Goal: Task Accomplishment & Management: Complete application form

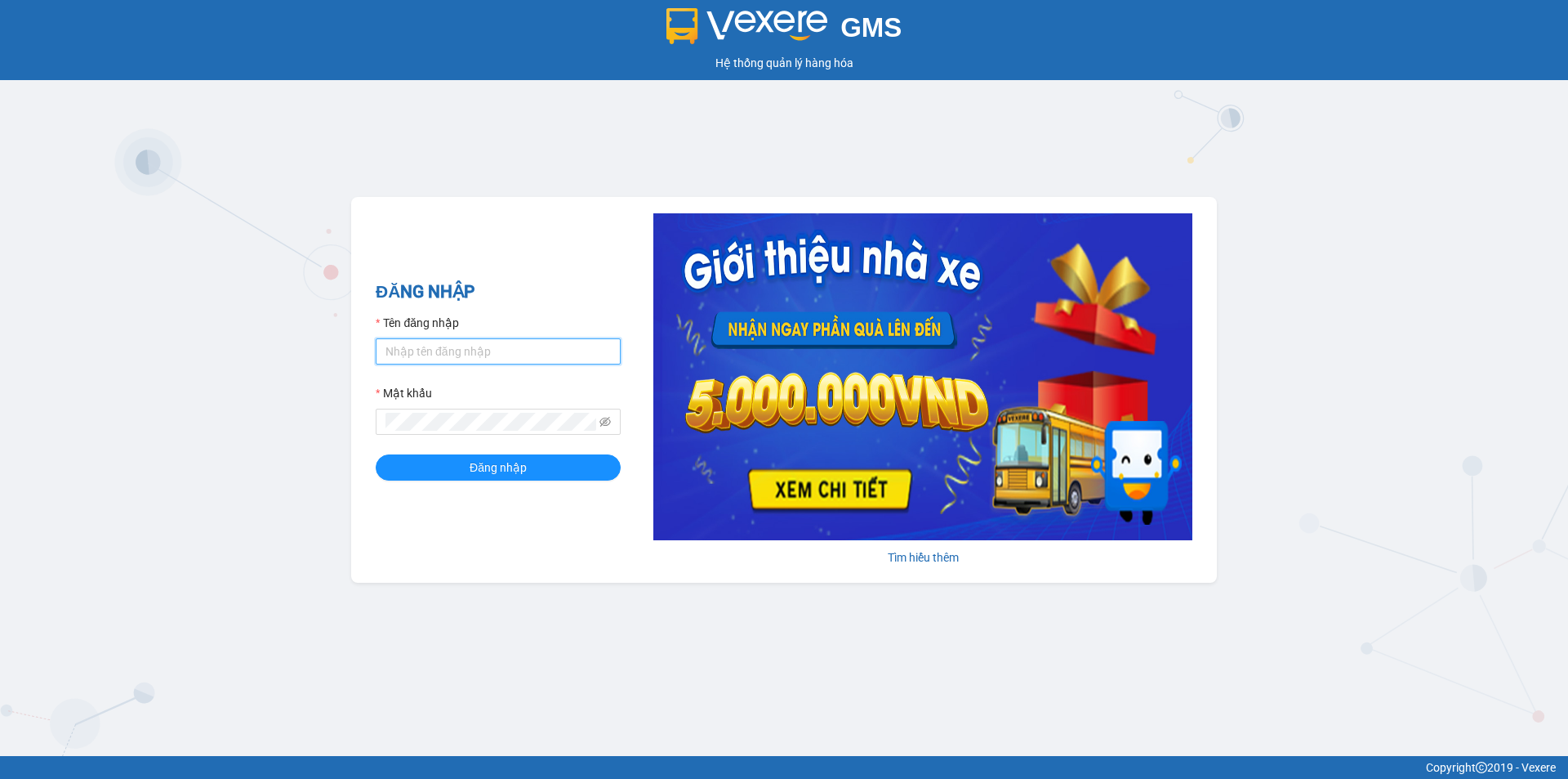
click at [473, 356] on input "Tên đăng nhập" at bounding box center [499, 352] width 245 height 26
type input "ngapt.namhailimo"
click at [376, 455] on button "Đăng nhập" at bounding box center [499, 468] width 245 height 26
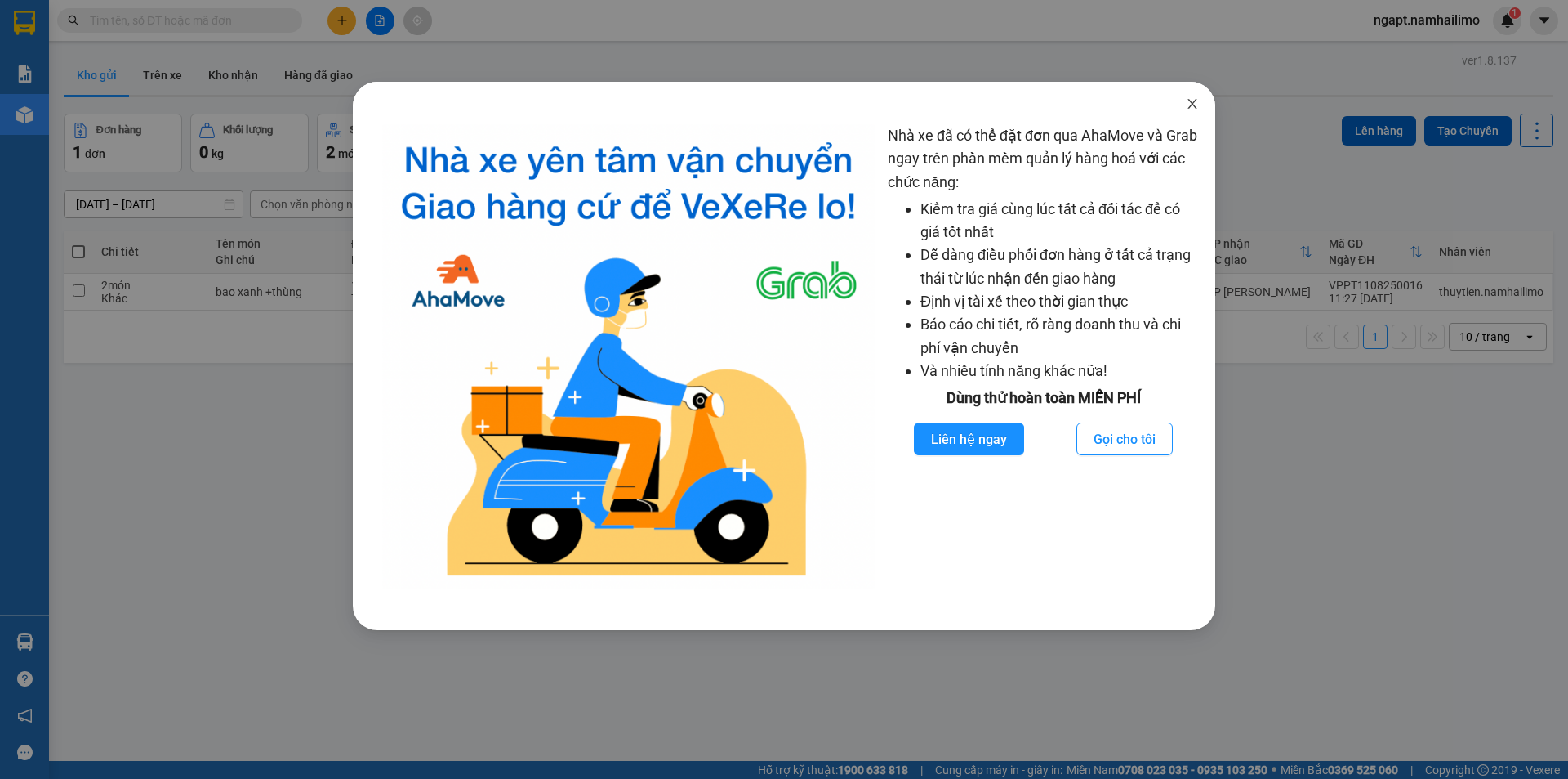
click at [1193, 107] on icon "close" at bounding box center [1192, 103] width 13 height 13
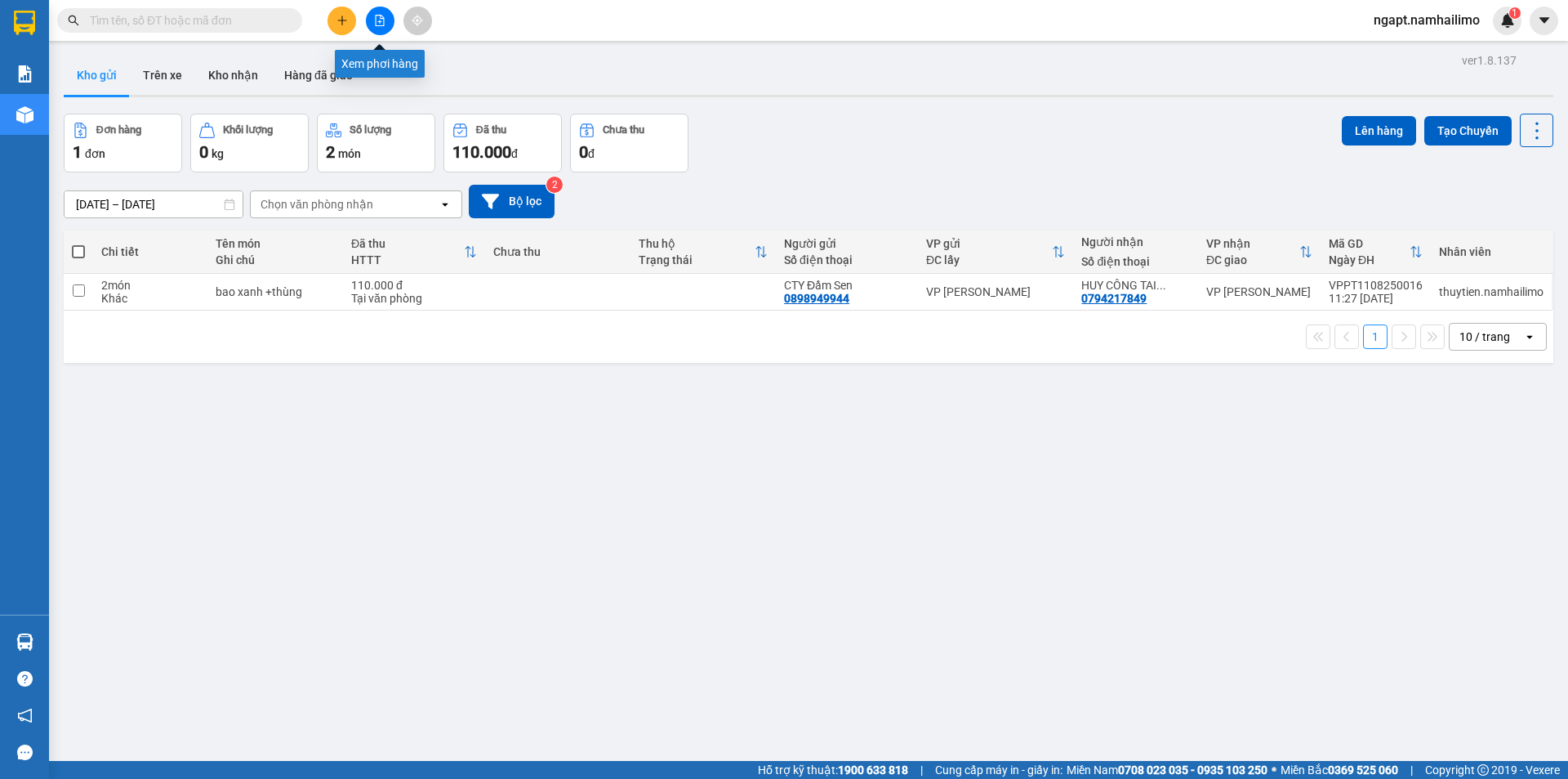
click at [383, 19] on icon "file-add" at bounding box center [380, 20] width 11 height 11
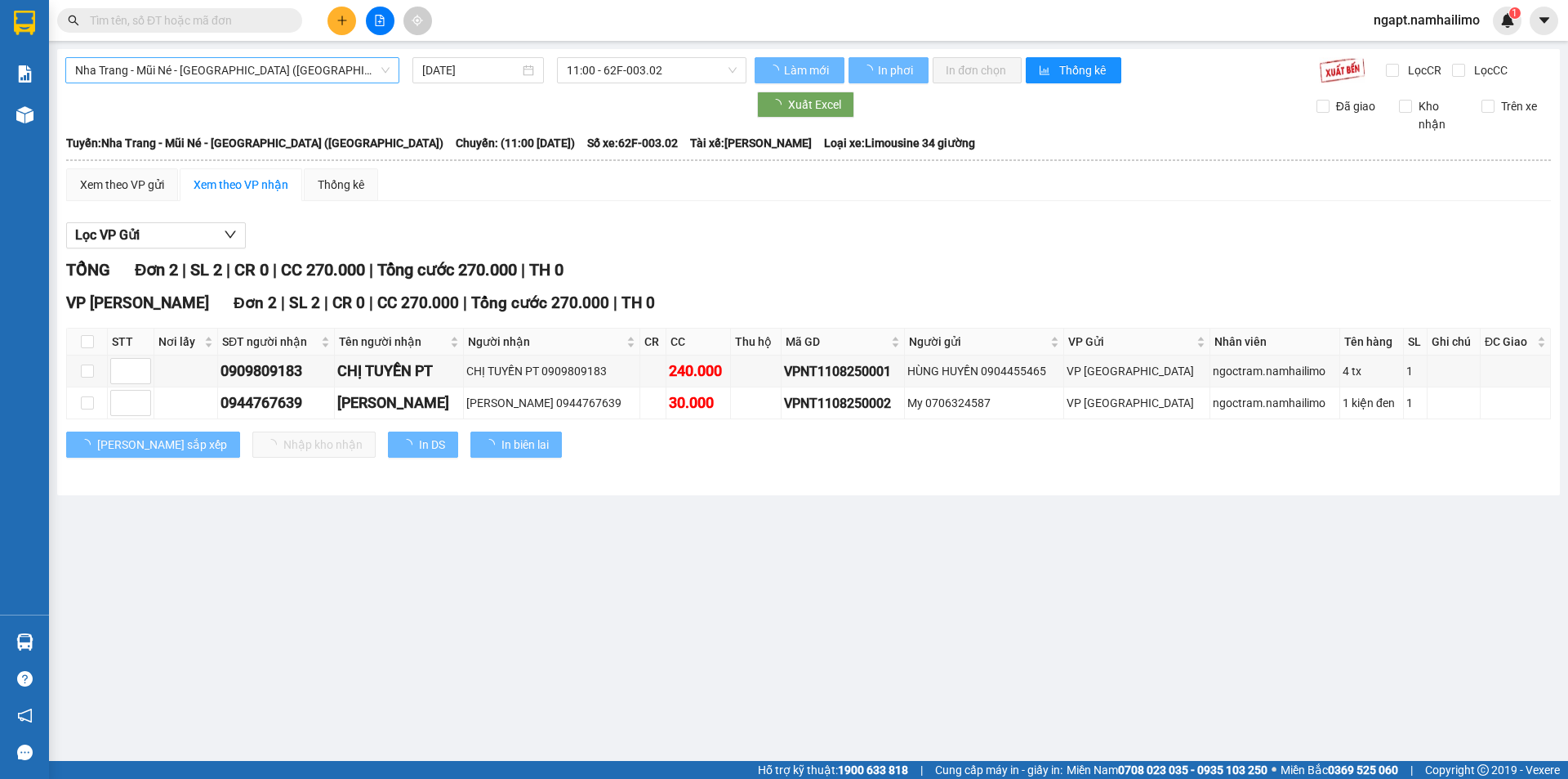
click at [302, 70] on span "Nha Trang - Mũi Né - [GEOGRAPHIC_DATA] ([GEOGRAPHIC_DATA])" at bounding box center [232, 70] width 314 height 25
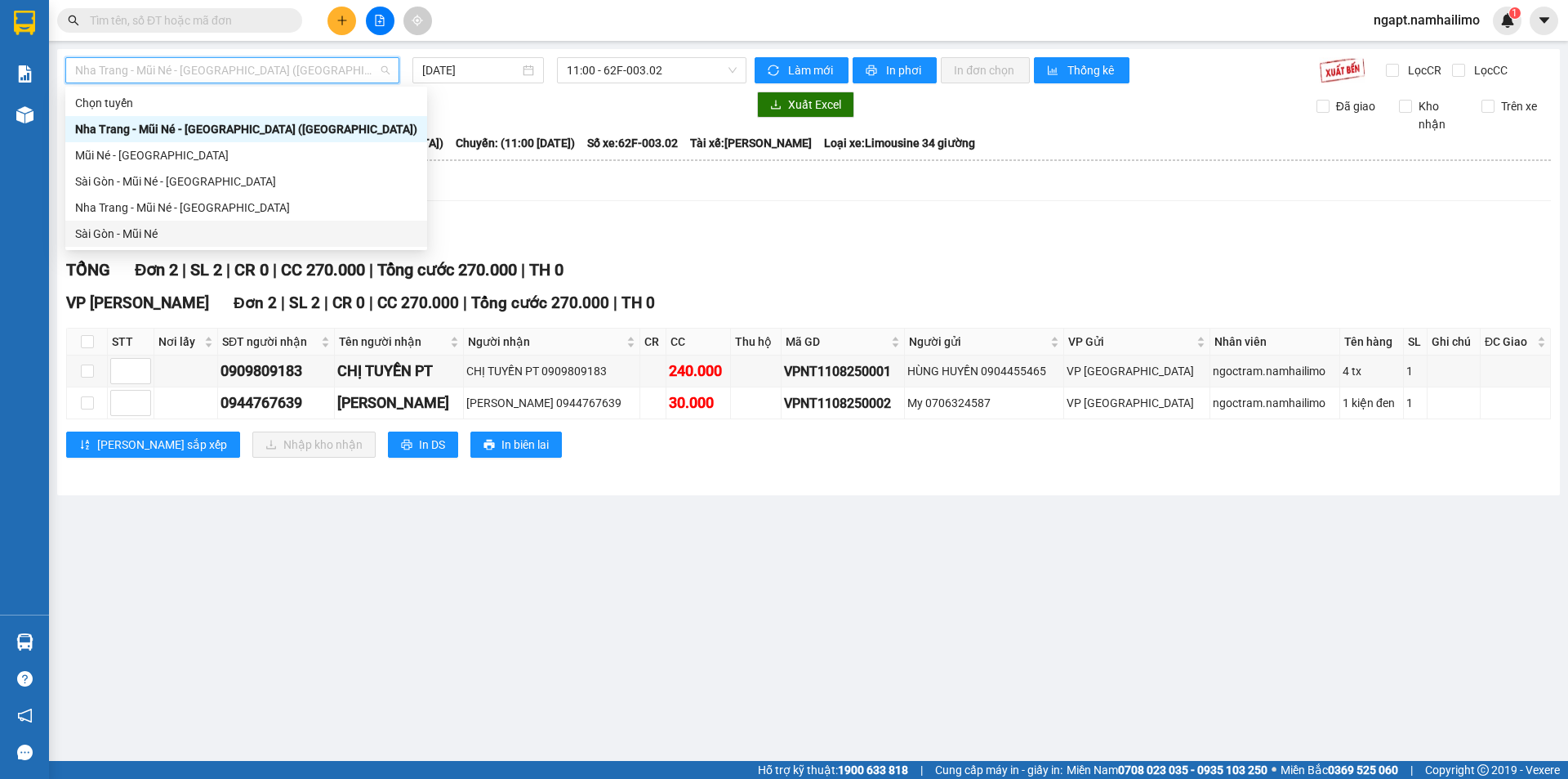
click at [123, 234] on div "Sài Gòn - Mũi Né" at bounding box center [246, 234] width 343 height 18
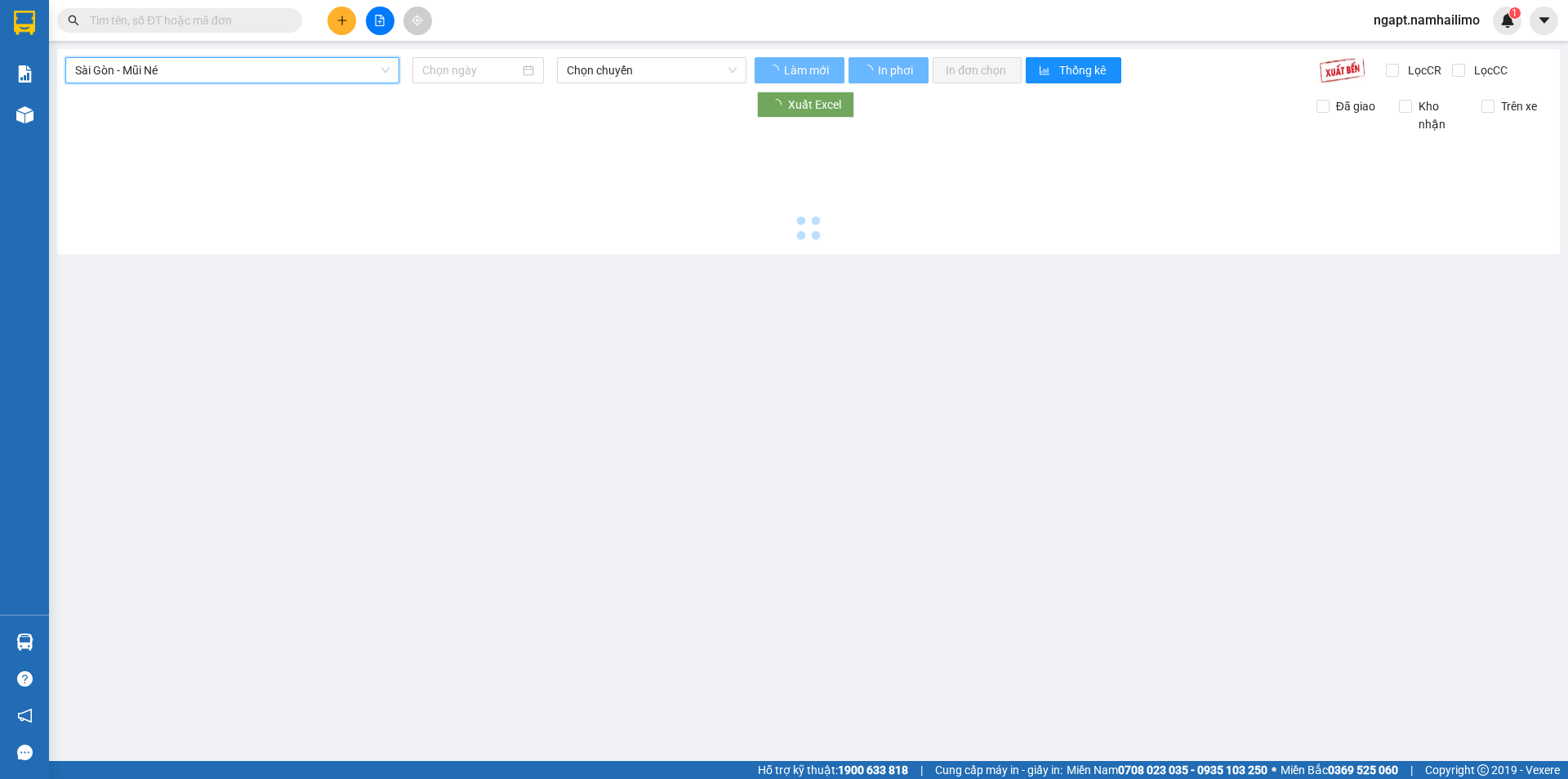
type input "[DATE]"
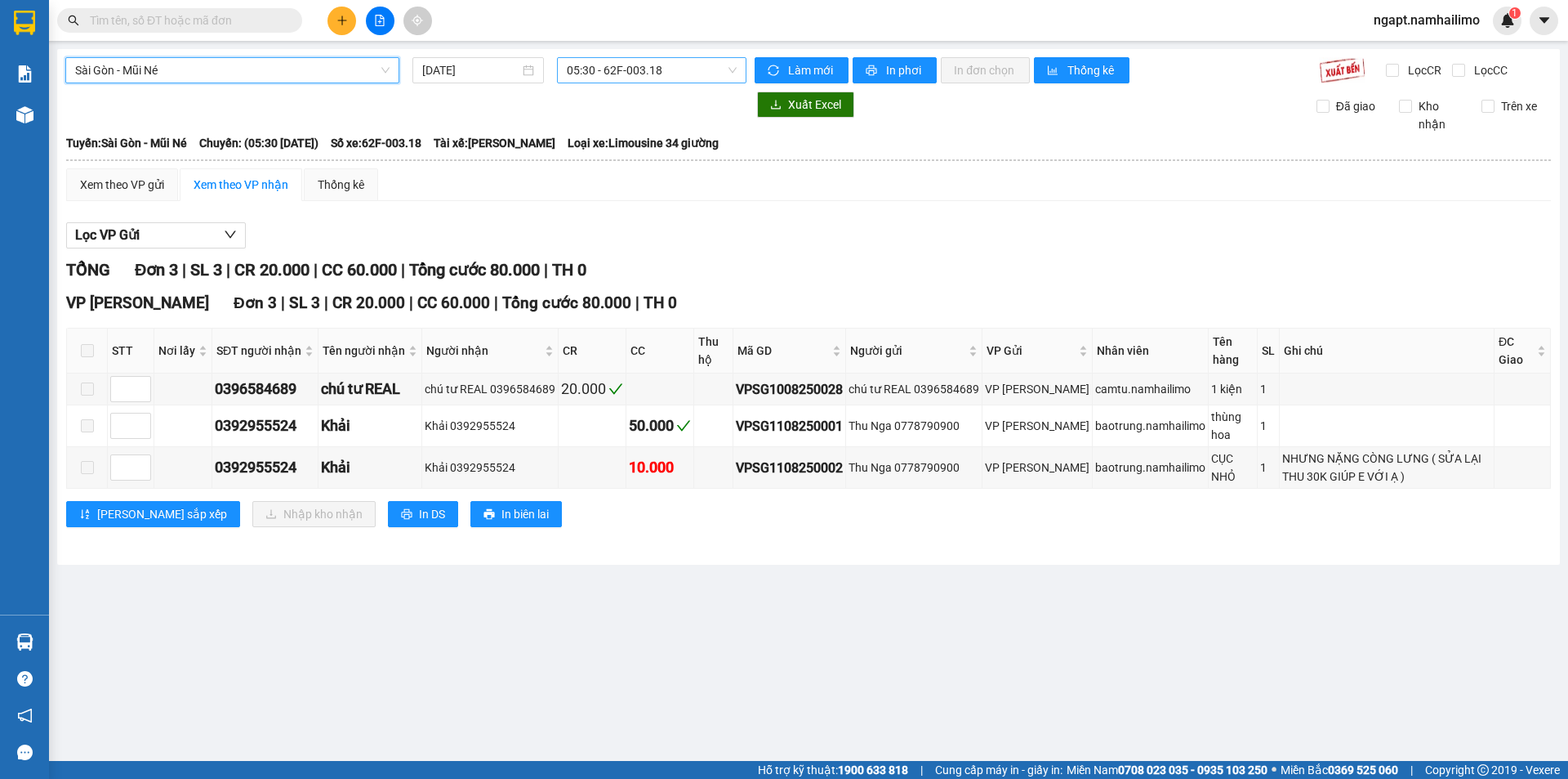
click at [667, 70] on span "05:30 - 62F-003.18" at bounding box center [652, 70] width 170 height 25
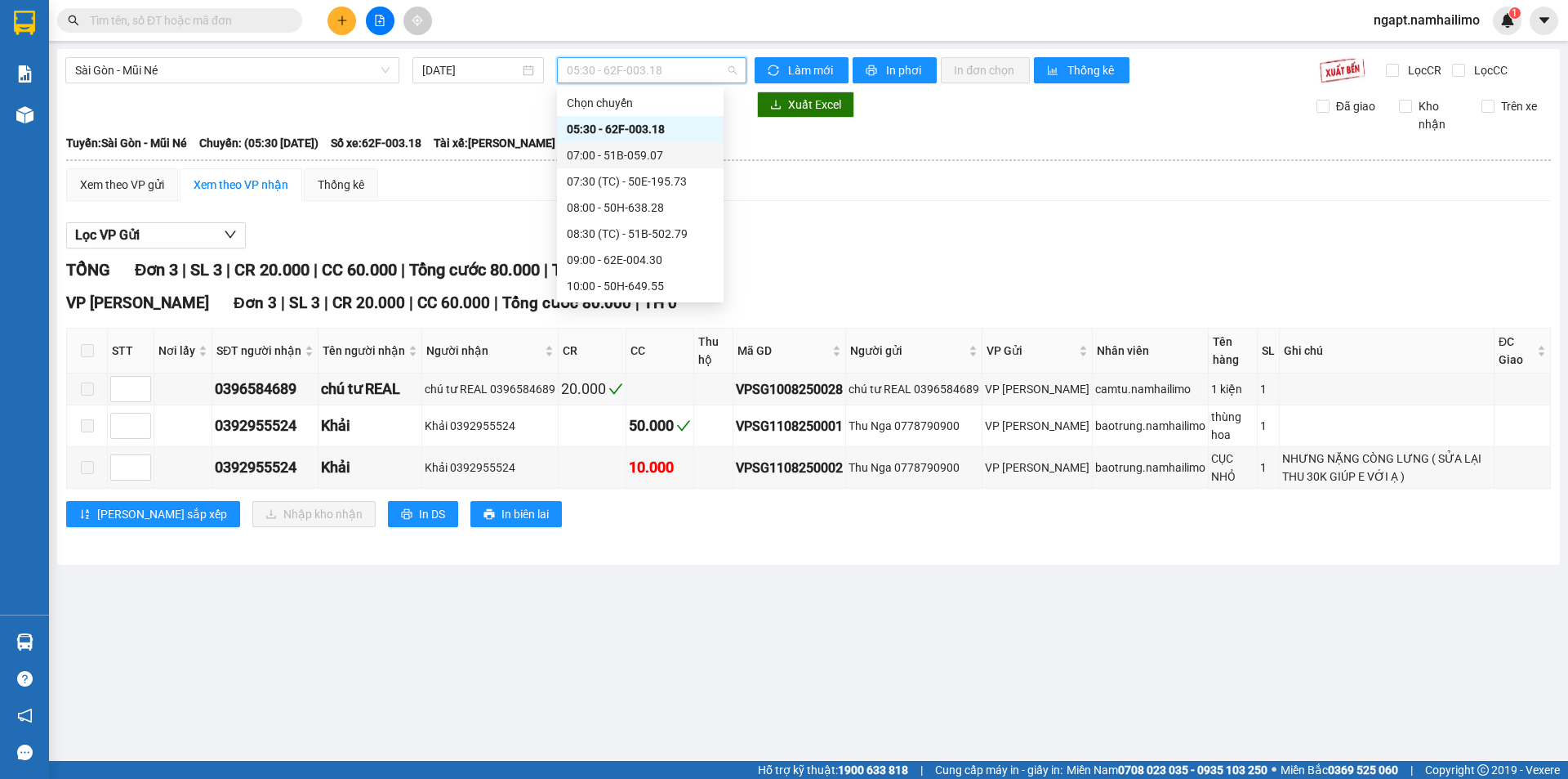
scroll to position [108, 0]
click at [669, 155] on div "09:00 - 62E-004.30" at bounding box center [640, 151] width 147 height 18
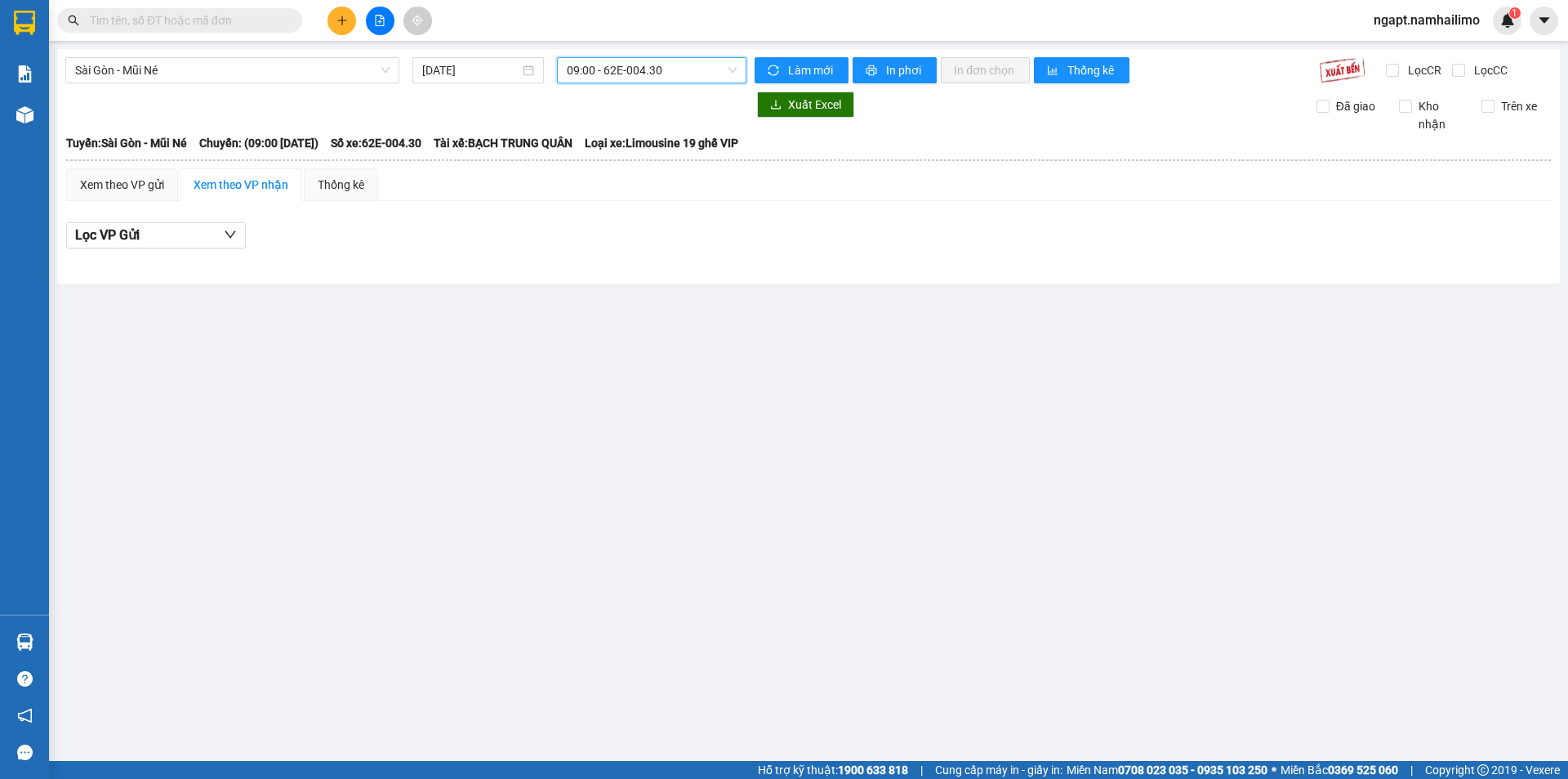
click at [687, 75] on span "09:00 - 62E-004.30" at bounding box center [652, 70] width 170 height 25
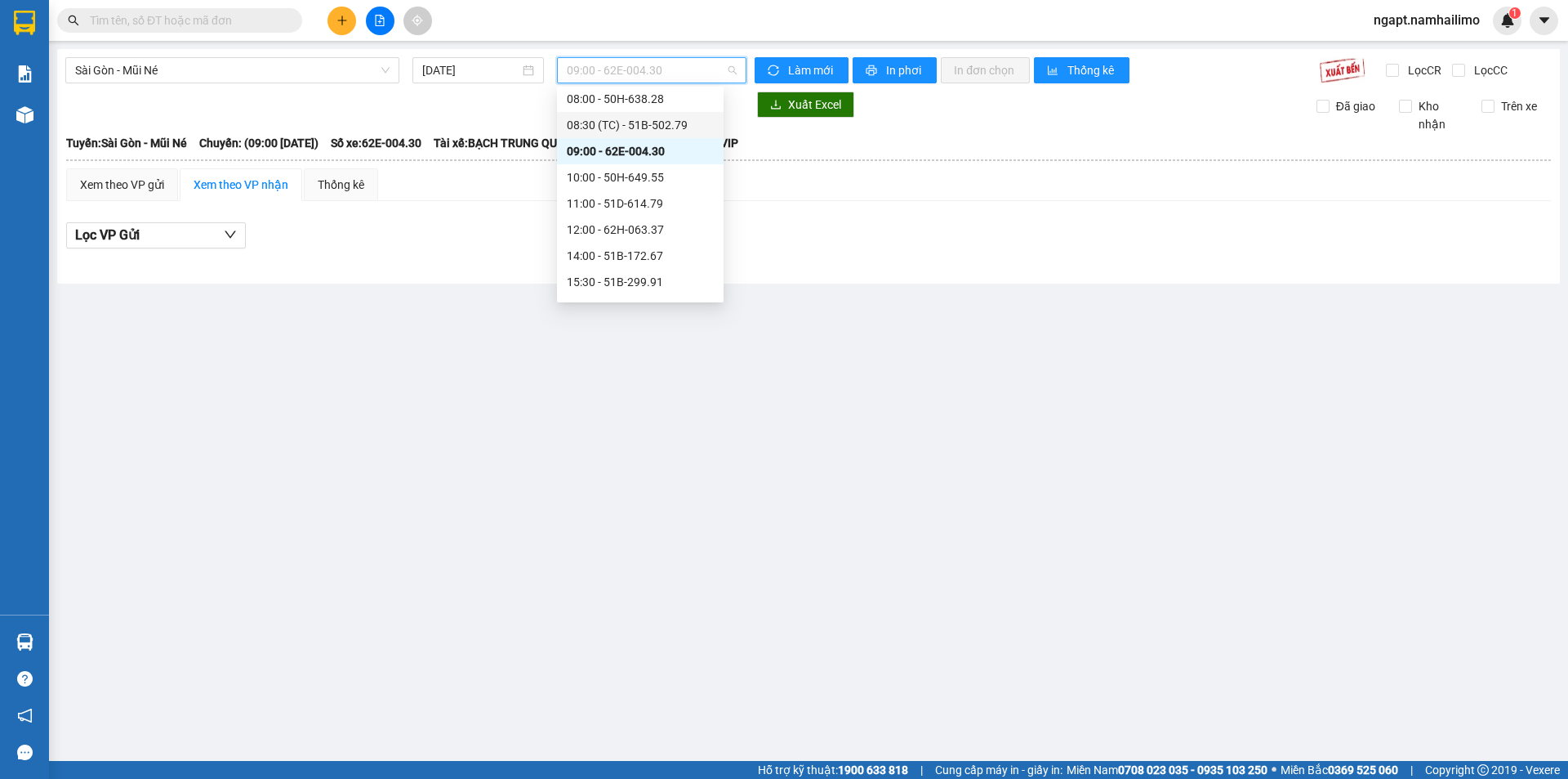
click at [674, 129] on div "08:30 (TC) - 51B-502.79" at bounding box center [640, 125] width 147 height 18
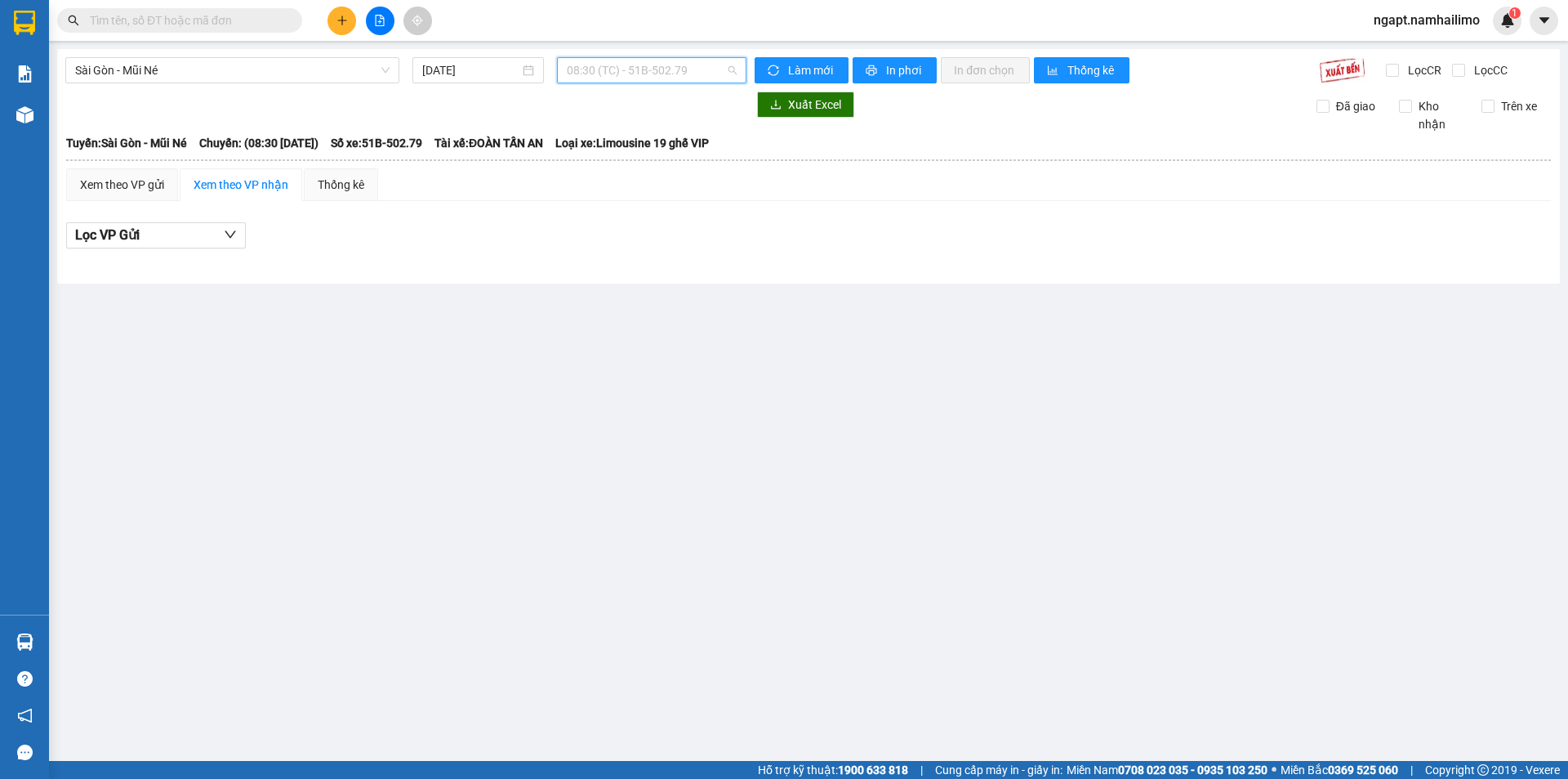
click at [714, 74] on span "08:30 (TC) - 51B-502.79" at bounding box center [652, 70] width 170 height 25
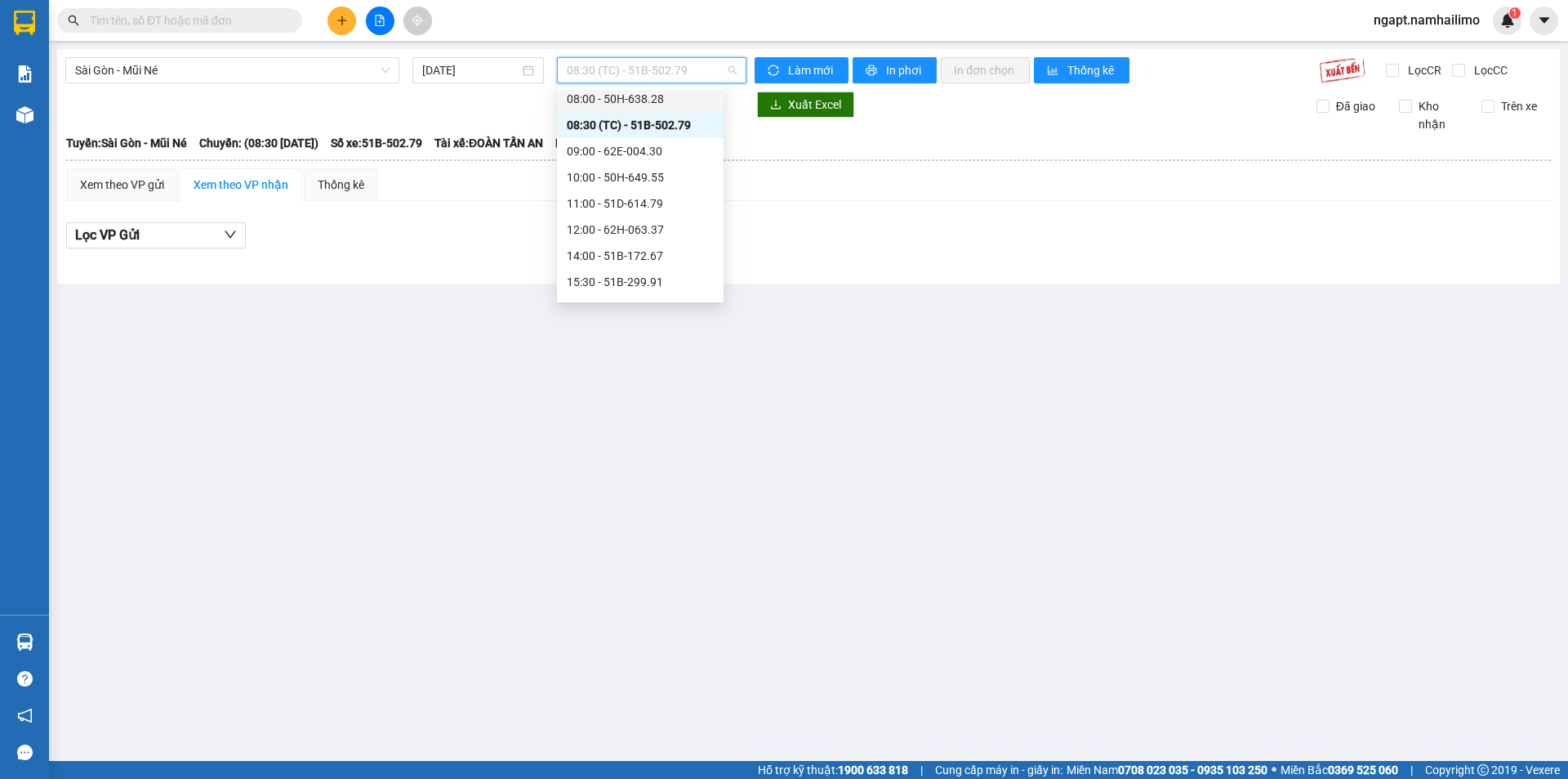
click at [670, 98] on div "08:00 - 50H-638.28" at bounding box center [640, 99] width 147 height 18
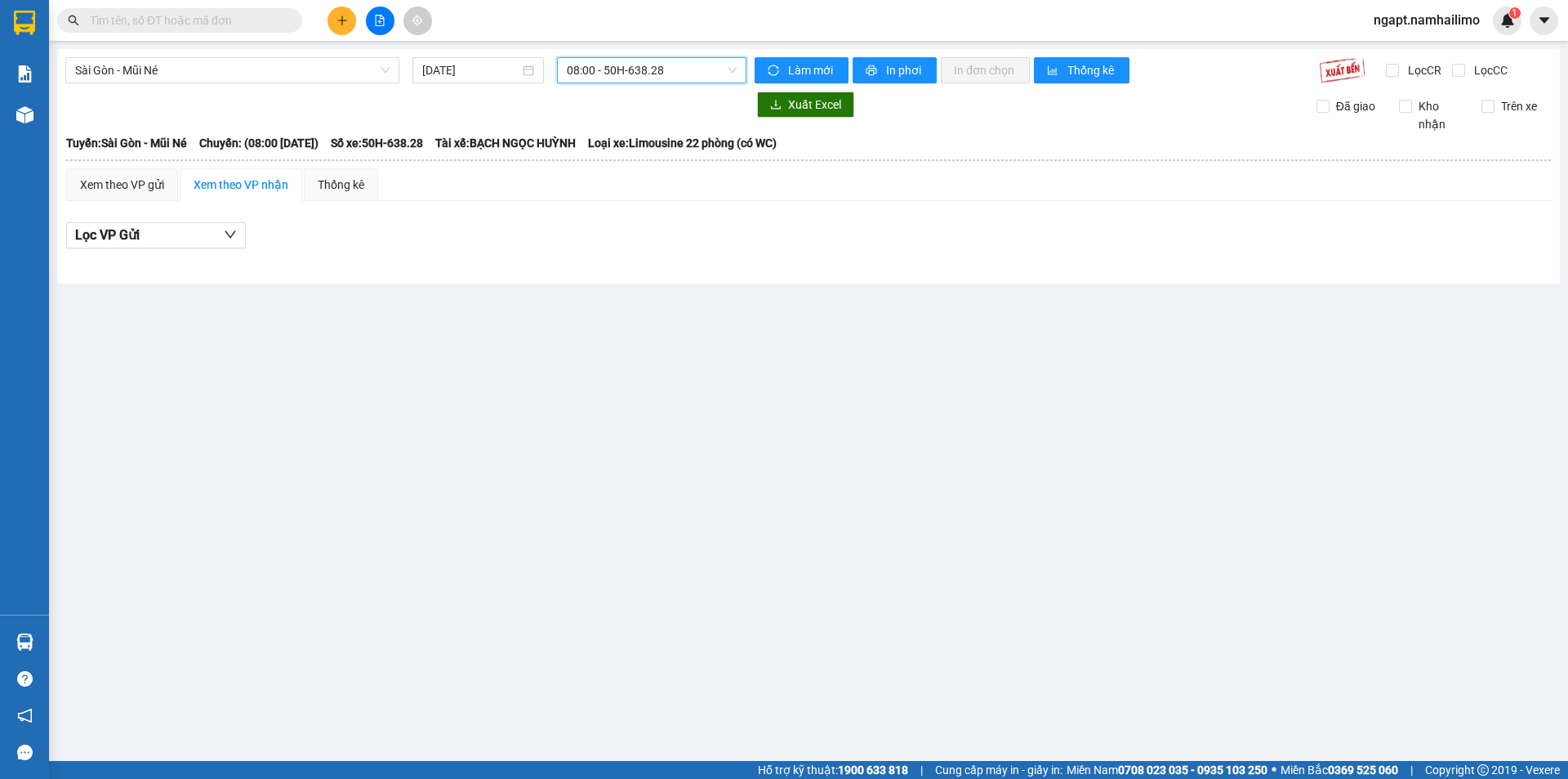
click at [701, 72] on span "08:00 - 50H-638.28" at bounding box center [652, 70] width 170 height 25
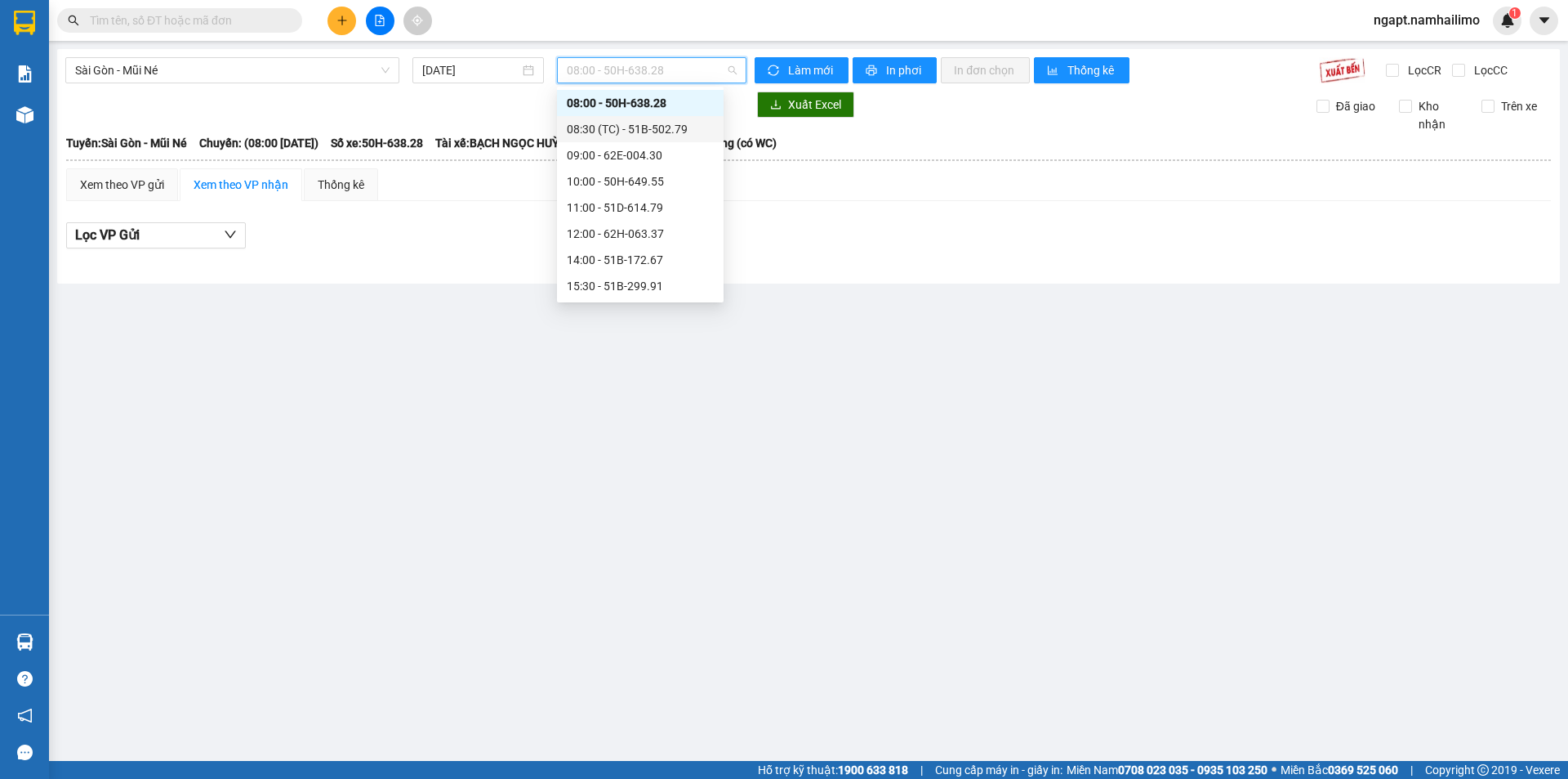
click at [680, 130] on div "08:30 (TC) - 51B-502.79" at bounding box center [640, 129] width 147 height 18
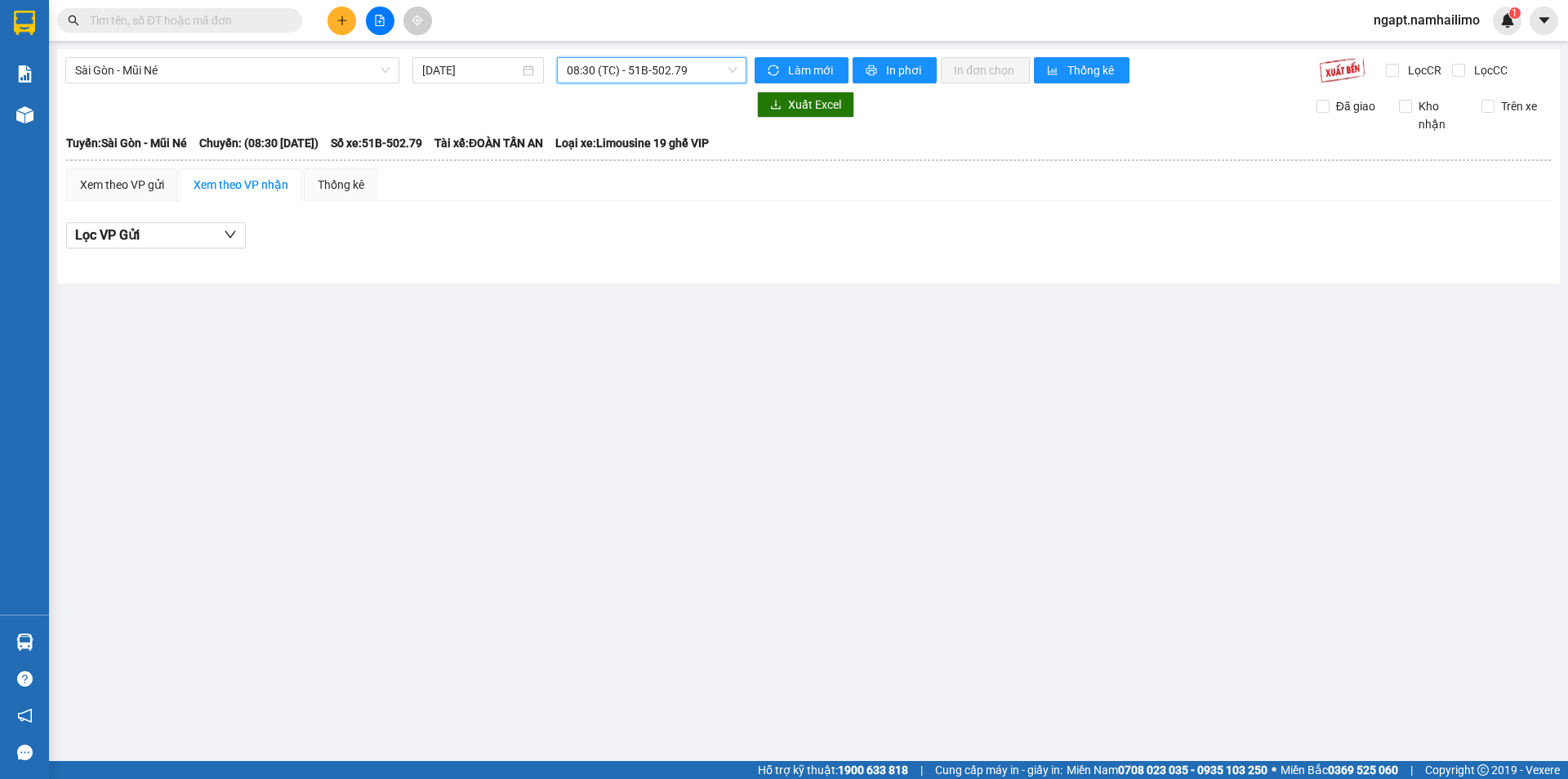
click at [728, 81] on span "08:30 (TC) - 51B-502.79" at bounding box center [652, 70] width 170 height 25
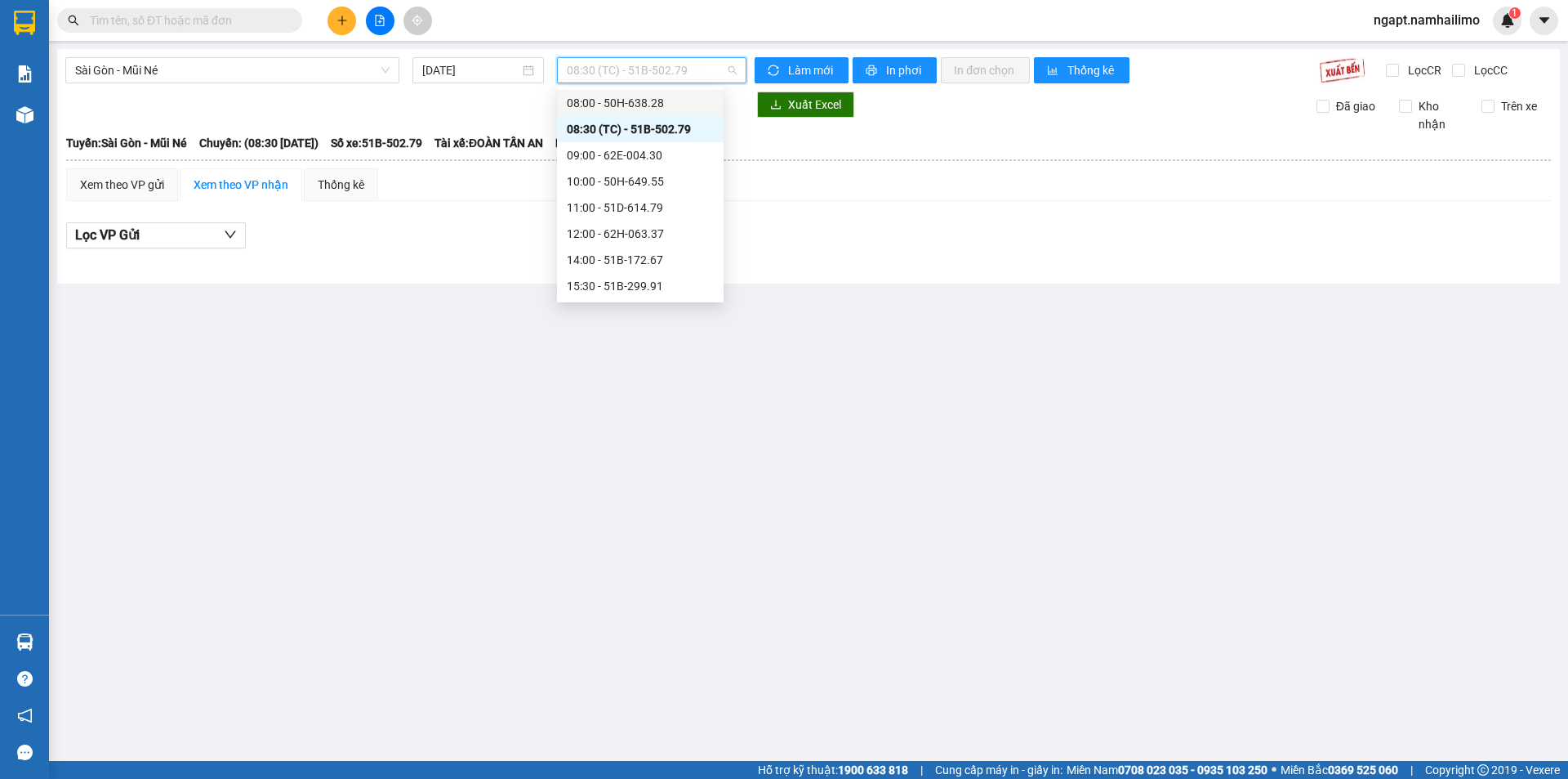
click at [692, 91] on div "08:00 - 50H-638.28" at bounding box center [640, 103] width 166 height 26
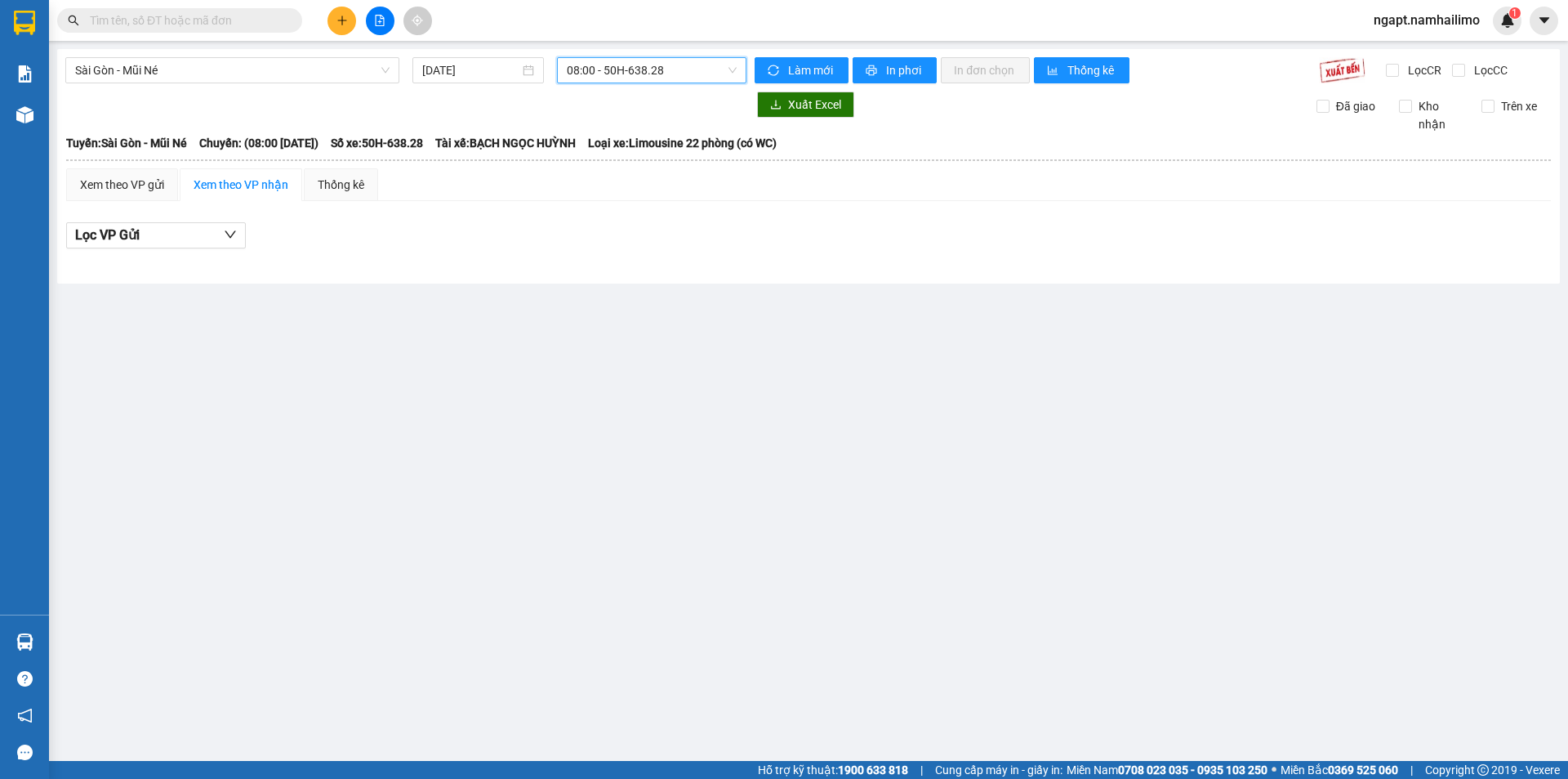
click at [704, 72] on span "08:00 - 50H-638.28" at bounding box center [652, 70] width 170 height 25
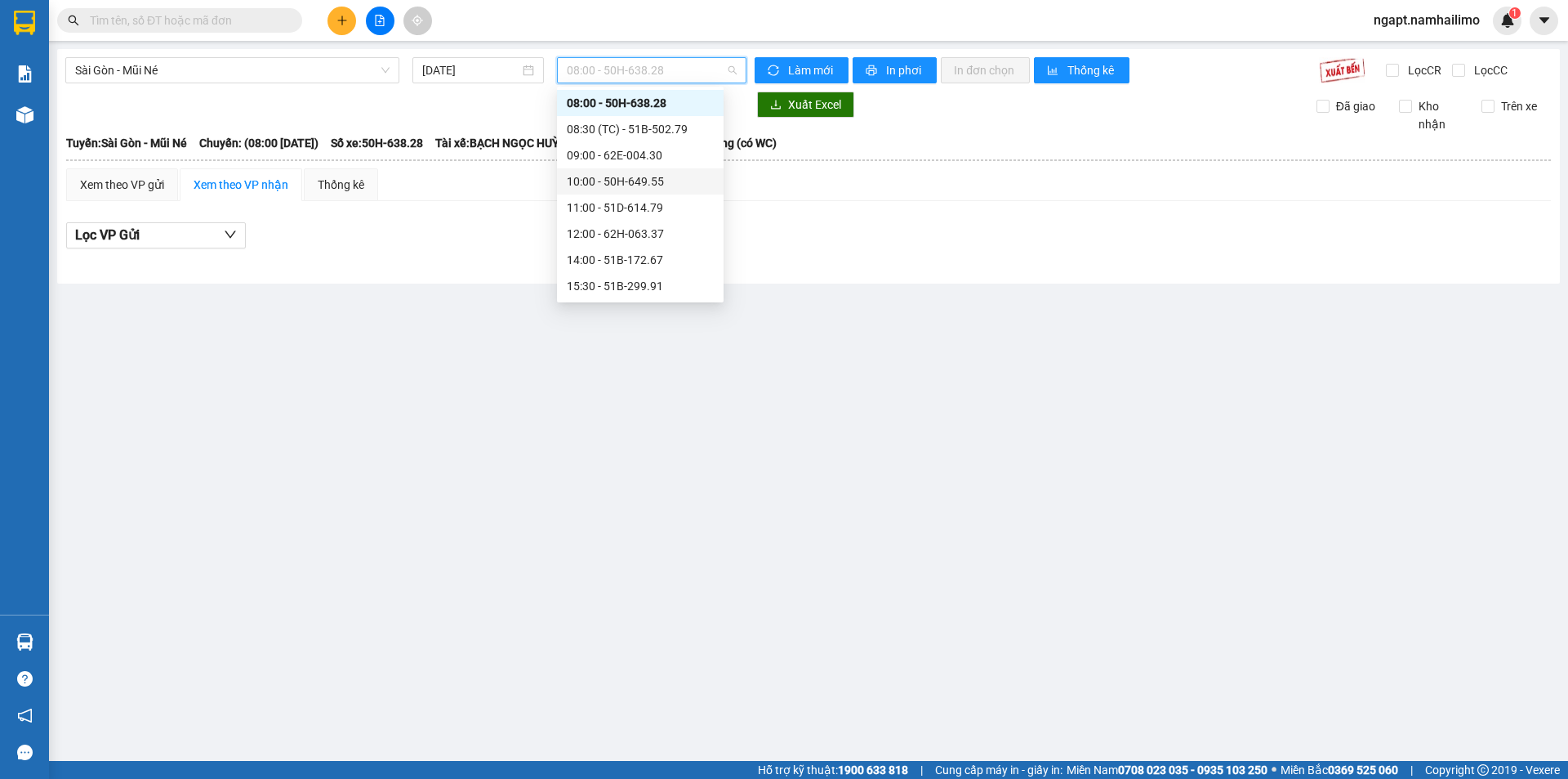
click at [679, 182] on div "10:00 - 50H-649.55" at bounding box center [640, 182] width 147 height 18
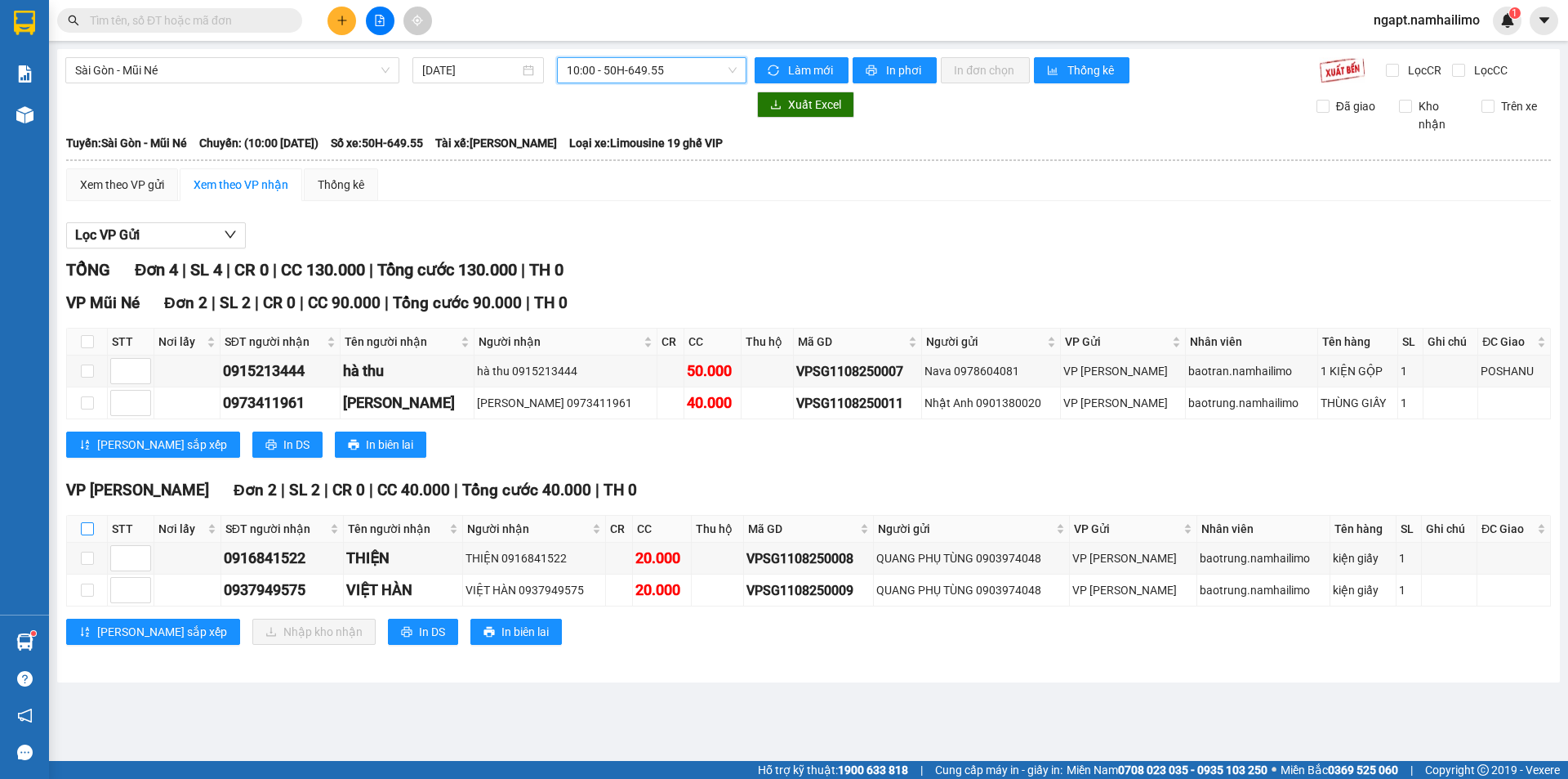
click at [88, 534] on input "checkbox" at bounding box center [87, 529] width 13 height 13
checkbox input "true"
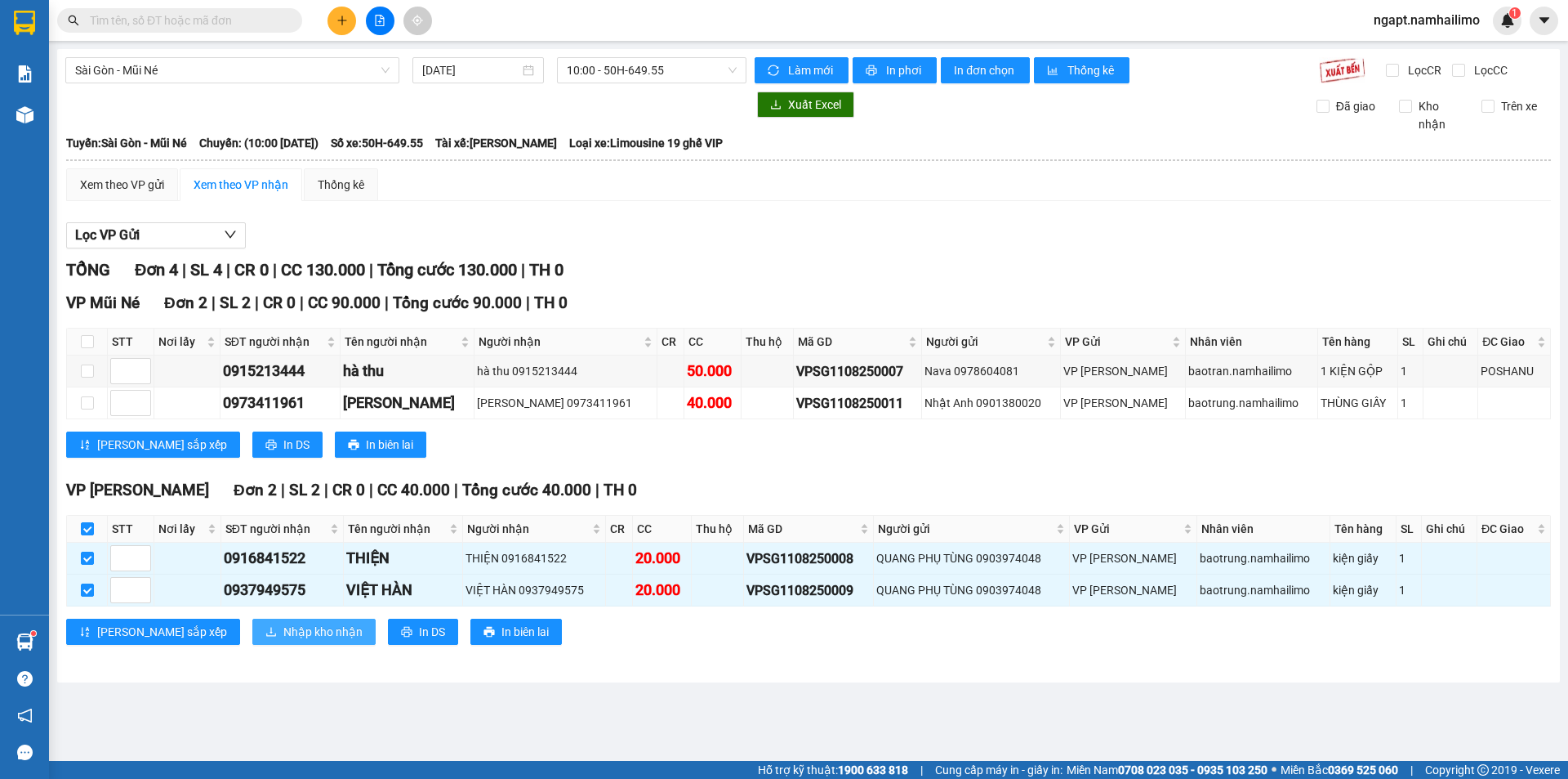
click at [284, 623] on span "Nhập kho nhận" at bounding box center [323, 632] width 79 height 18
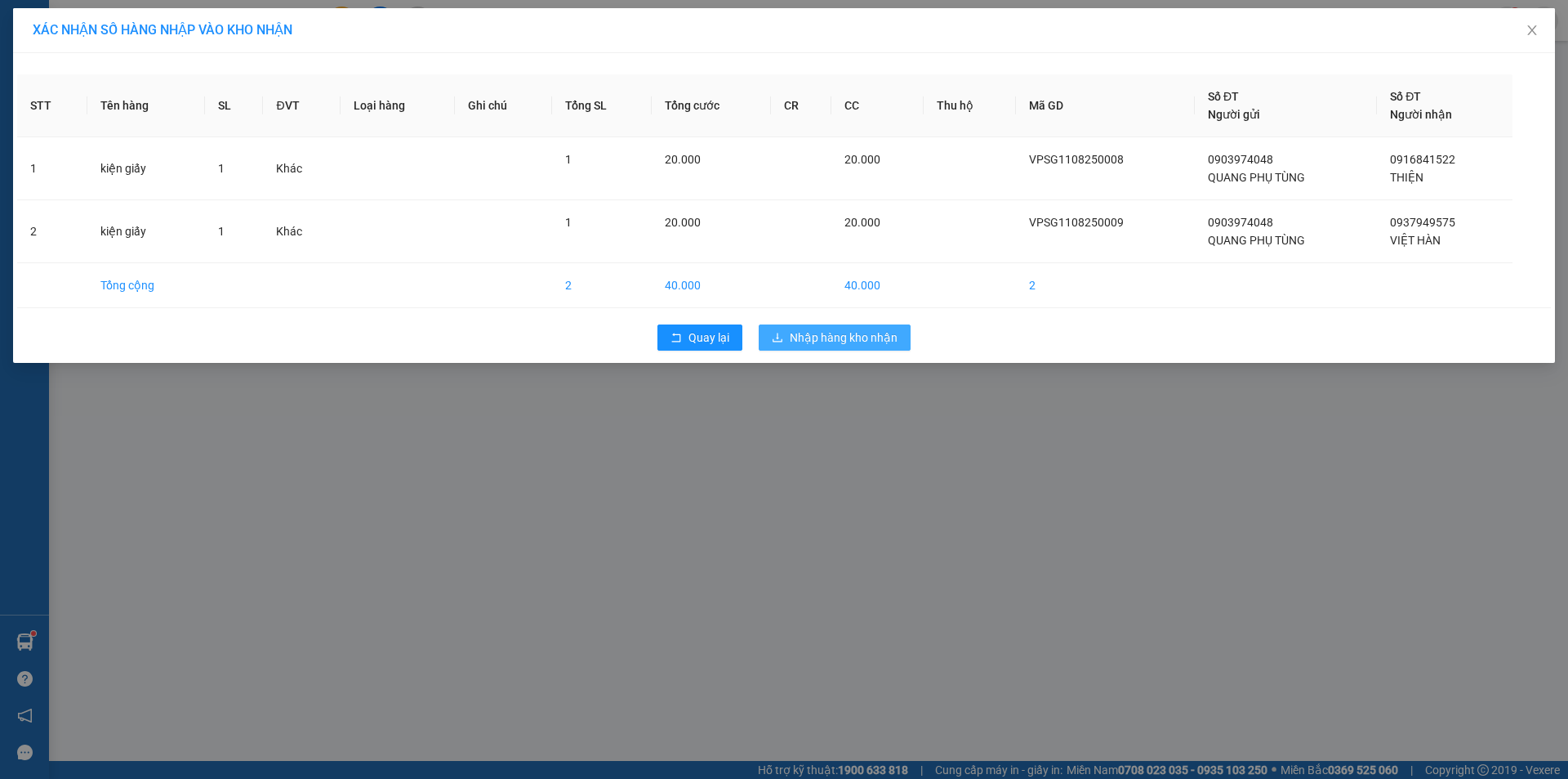
click at [880, 344] on span "Nhập hàng kho nhận" at bounding box center [844, 338] width 107 height 18
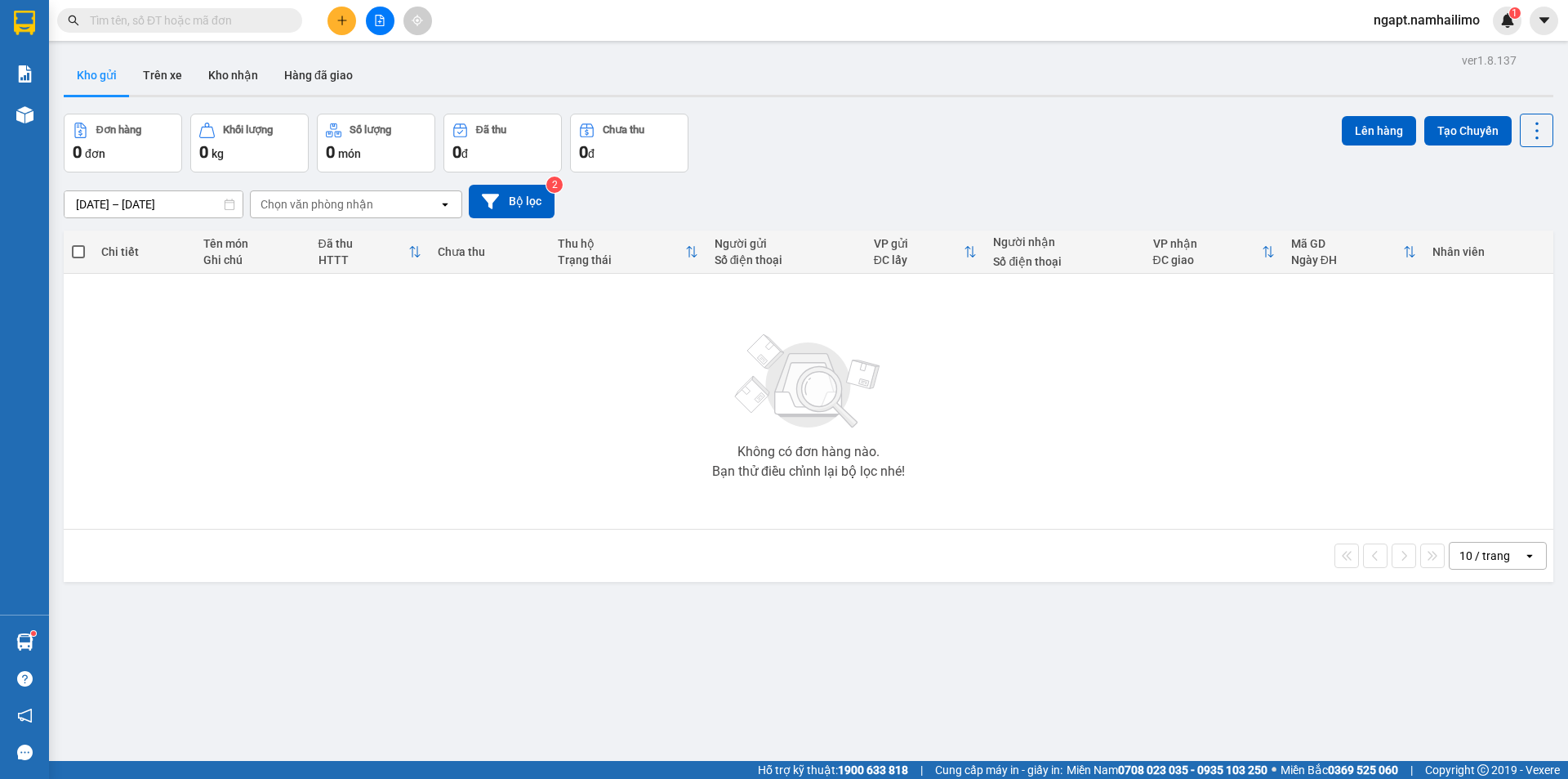
click at [379, 27] on button at bounding box center [380, 20] width 28 height 28
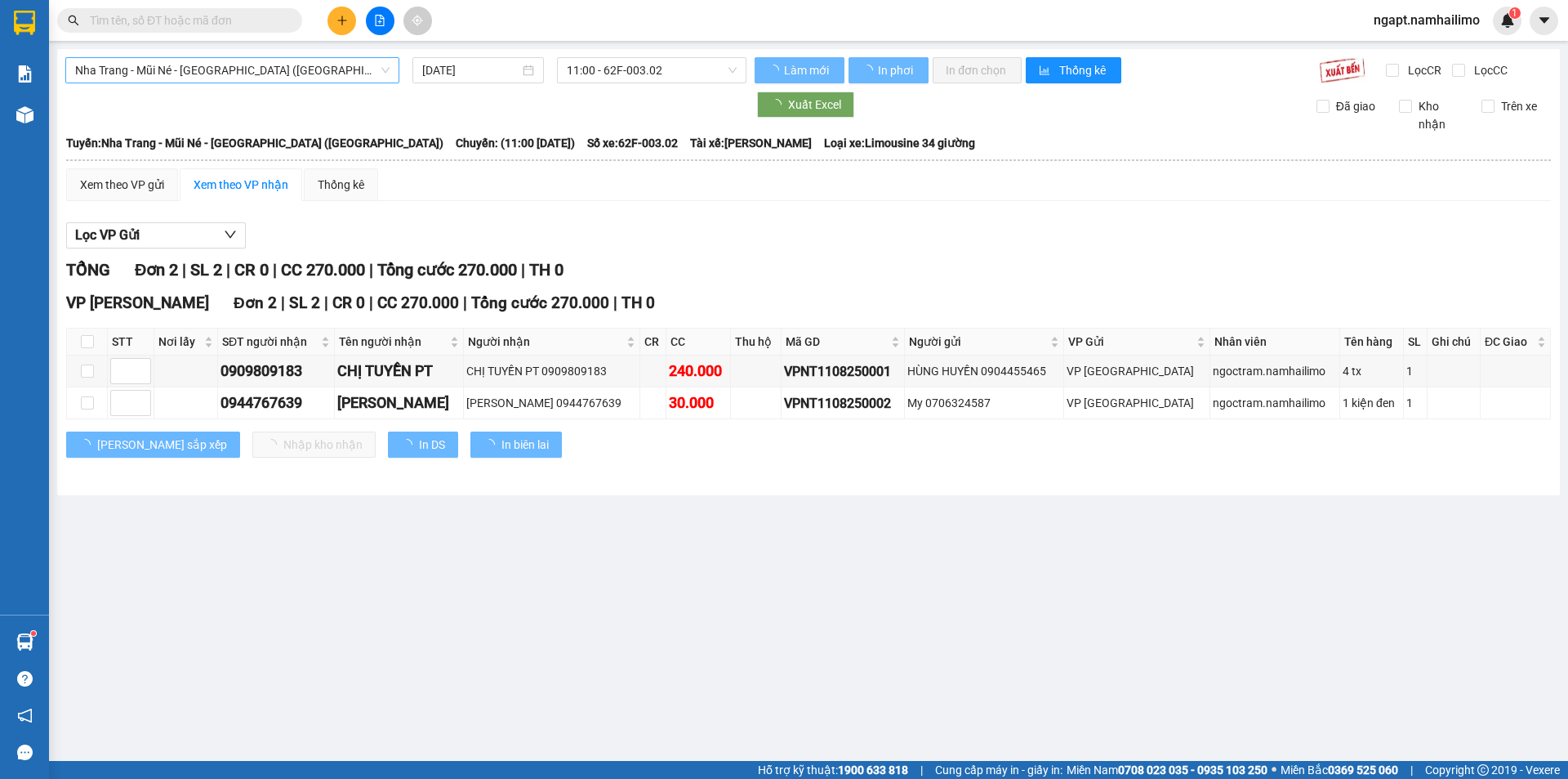
click at [280, 70] on span "Nha Trang - Mũi Né - [GEOGRAPHIC_DATA] ([GEOGRAPHIC_DATA])" at bounding box center [232, 70] width 314 height 25
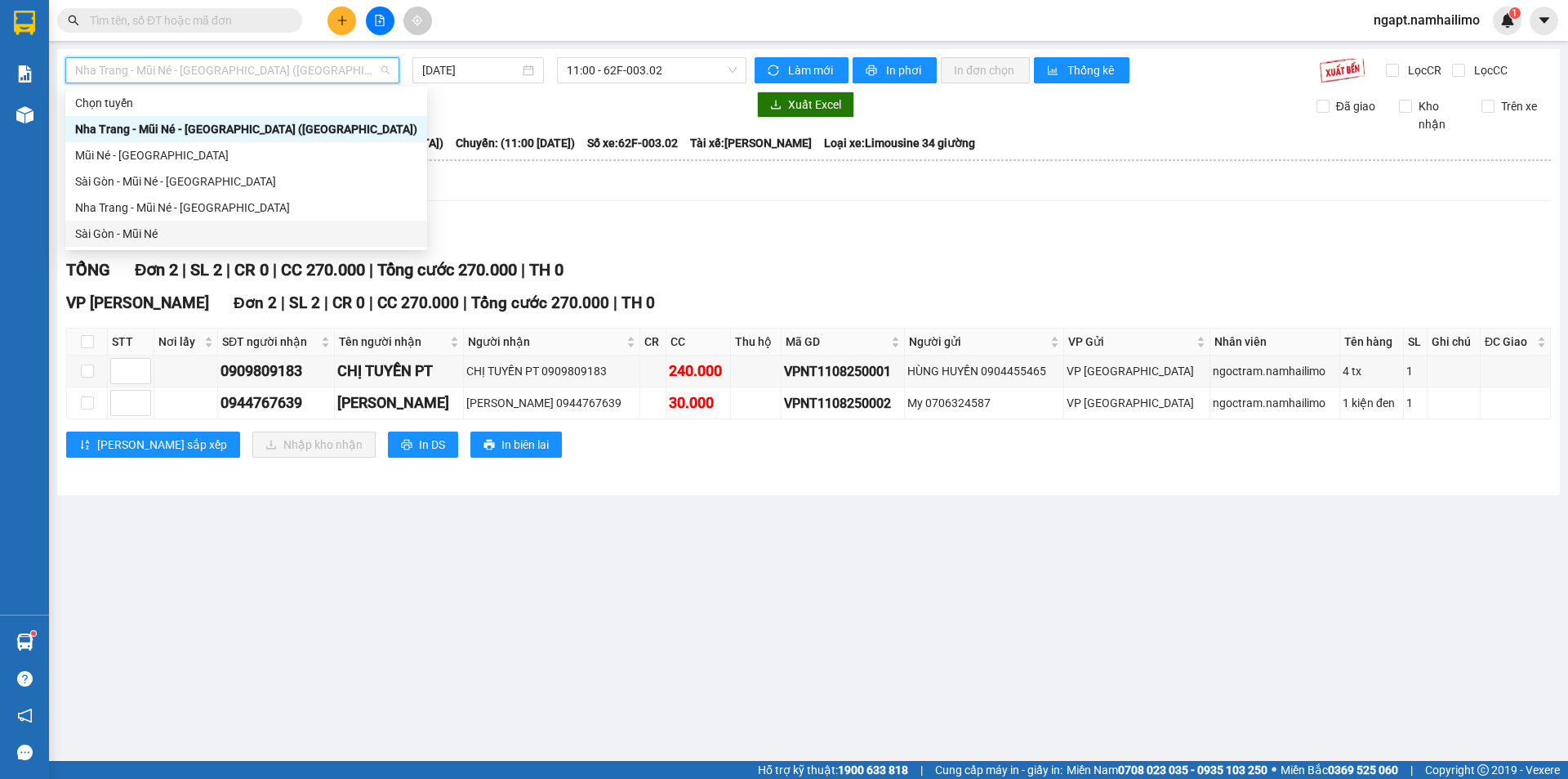
click at [172, 230] on div "Sài Gòn - Mũi Né" at bounding box center [246, 234] width 343 height 18
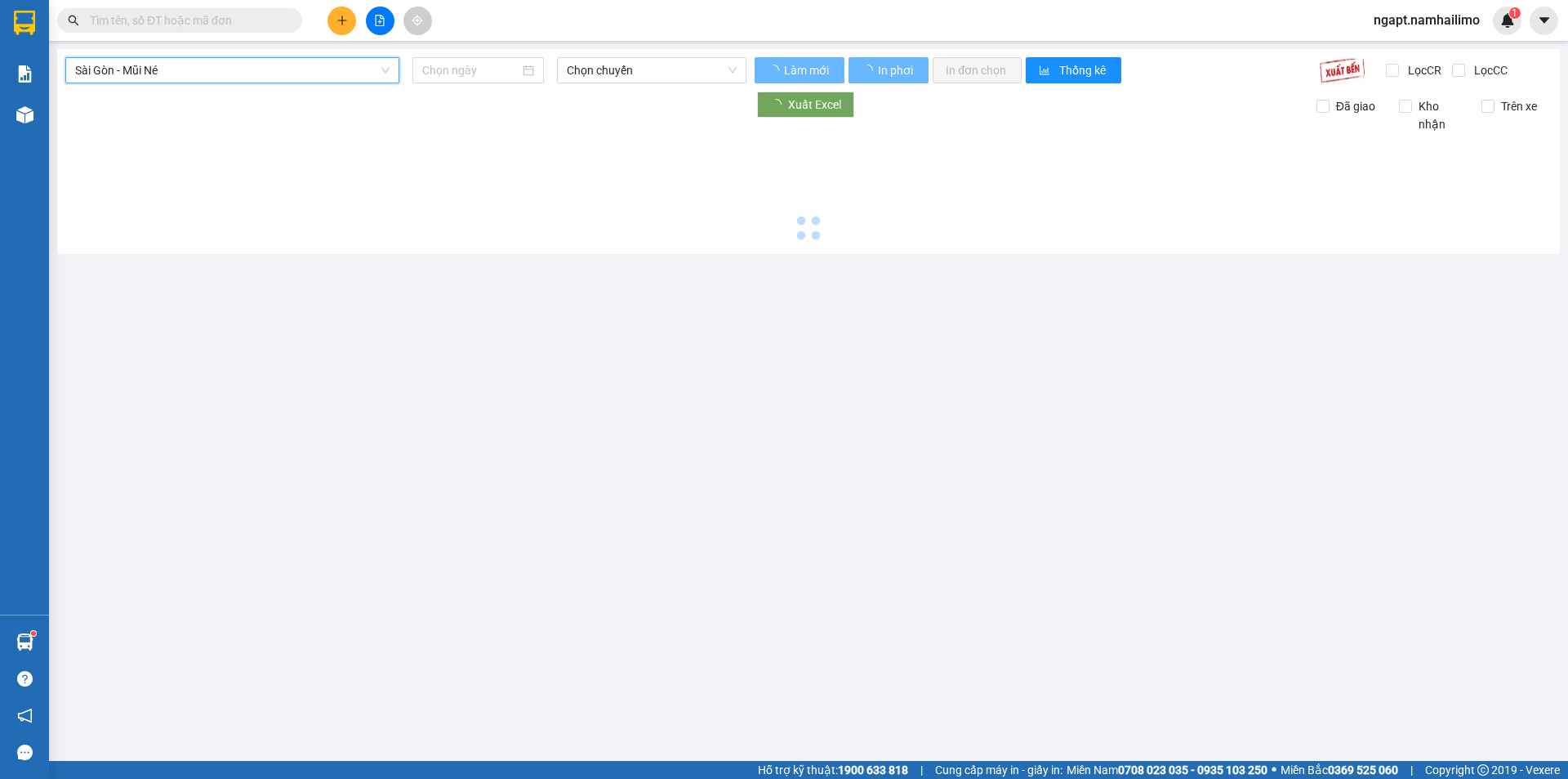
type input "[DATE]"
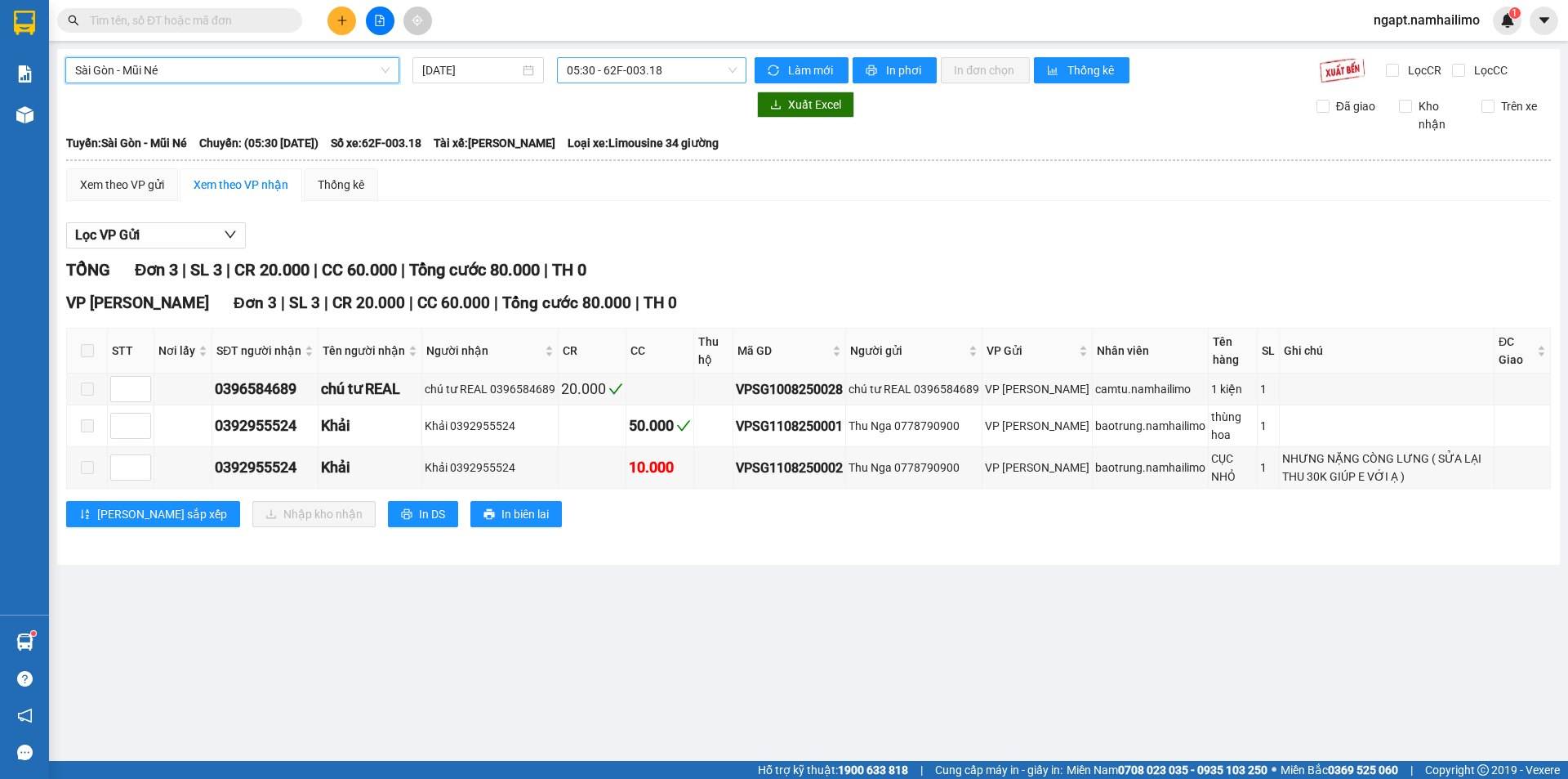
click at [718, 61] on span "05:30 - 62F-003.18" at bounding box center [652, 70] width 170 height 25
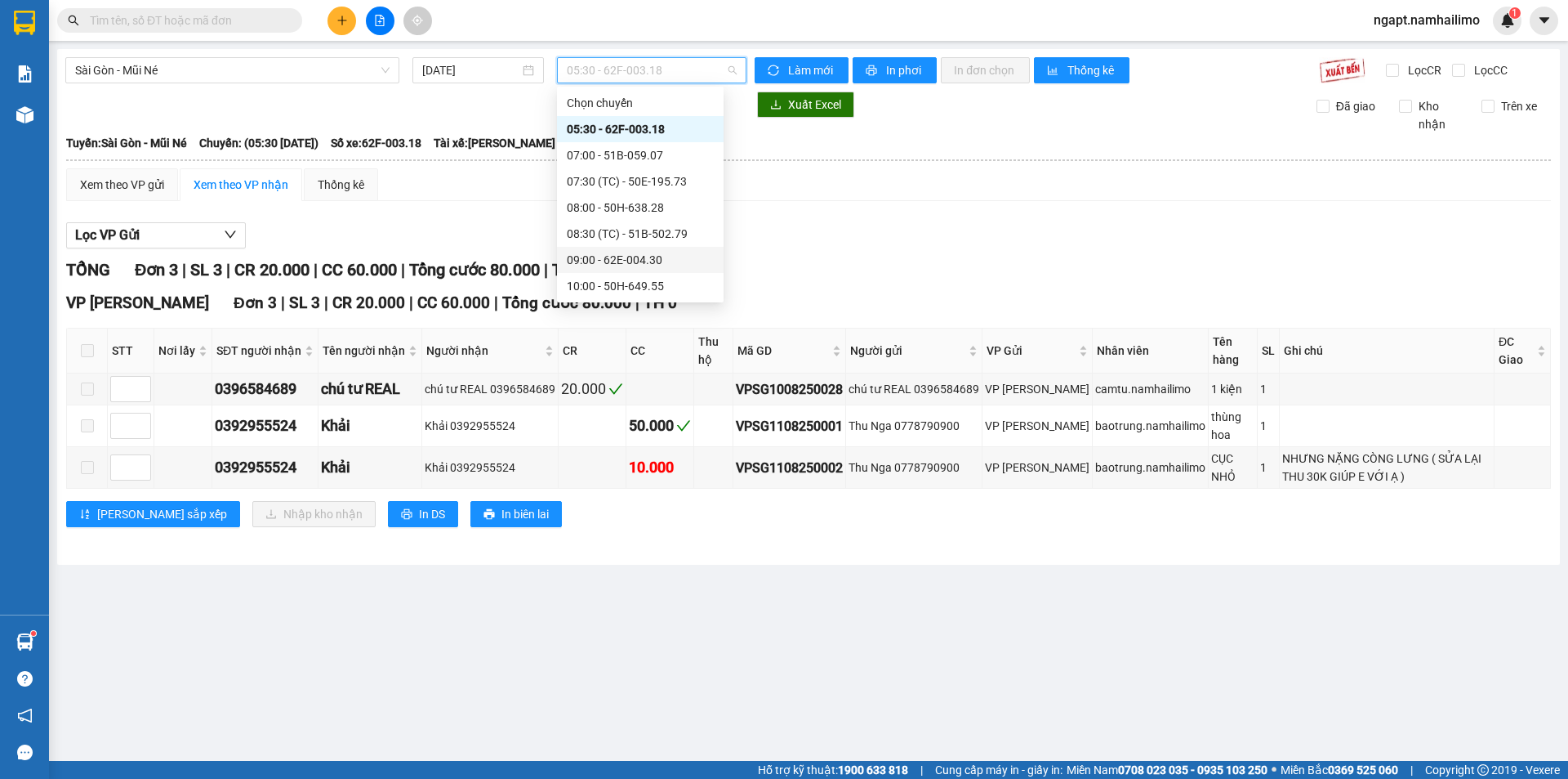
scroll to position [108, 0]
click at [709, 203] on div "11:00 - 51D-614.79" at bounding box center [640, 204] width 147 height 18
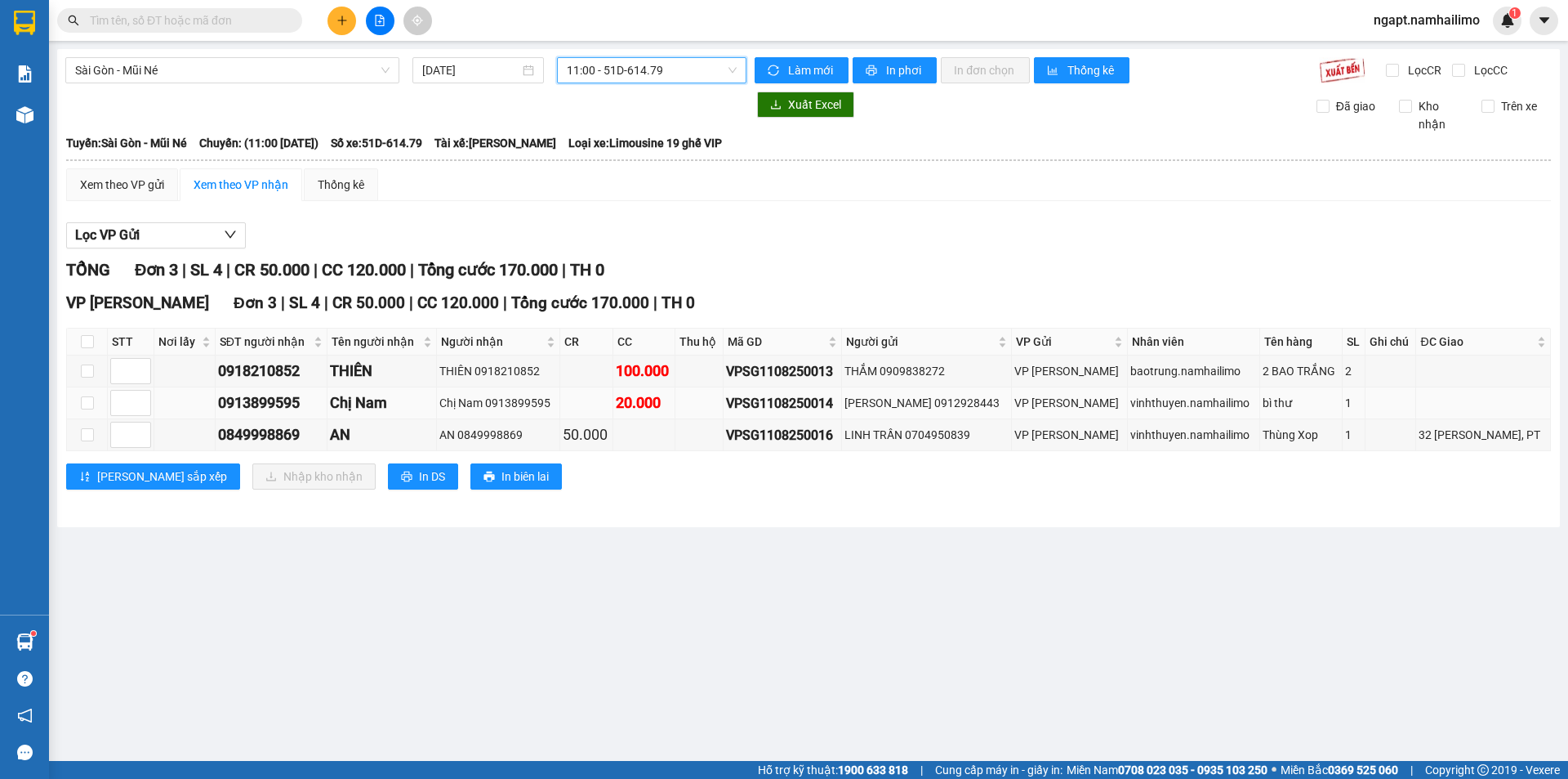
click at [95, 408] on td at bounding box center [87, 404] width 41 height 32
click at [85, 343] on input "checkbox" at bounding box center [87, 341] width 13 height 13
checkbox input "true"
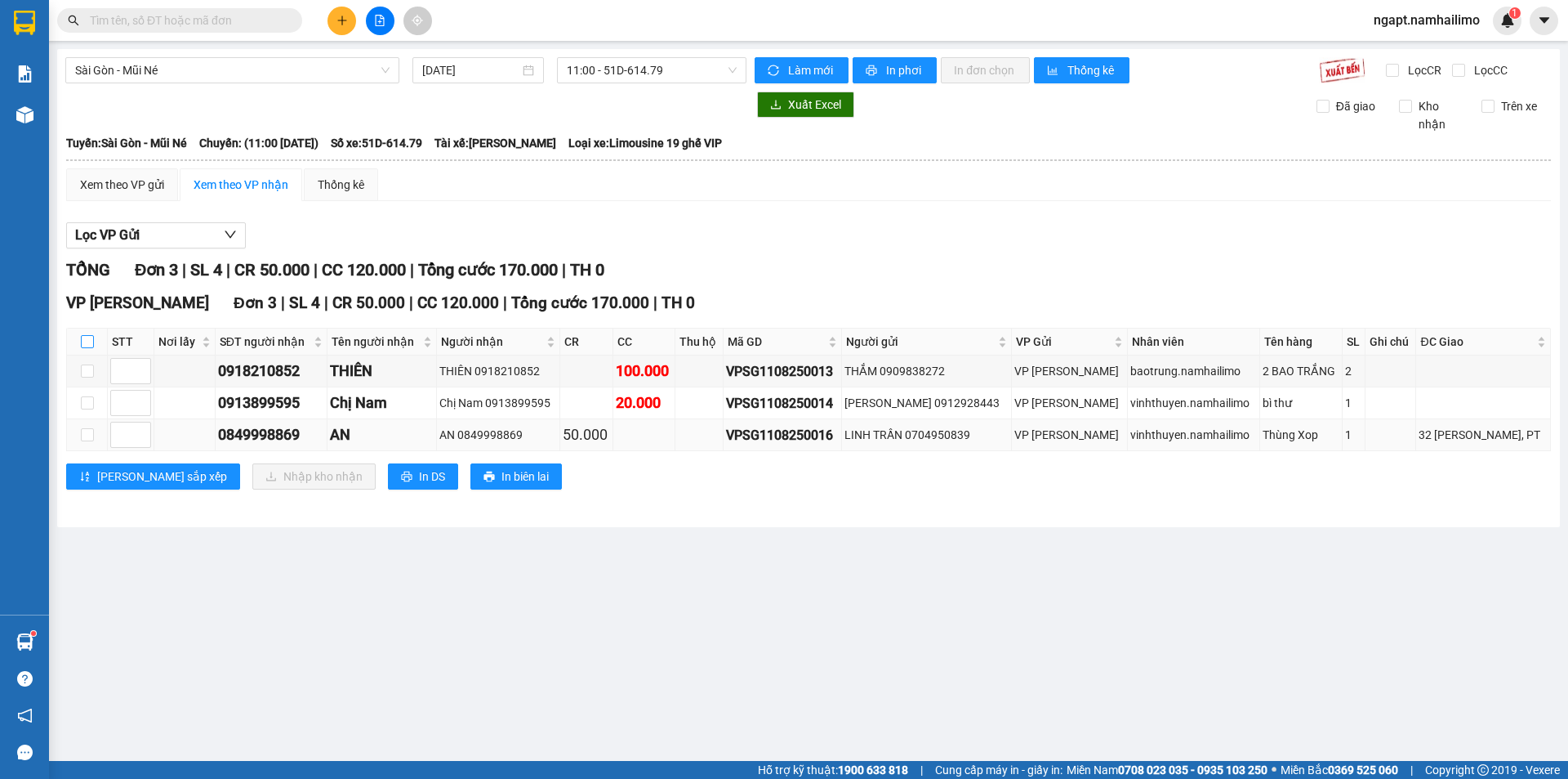
checkbox input "true"
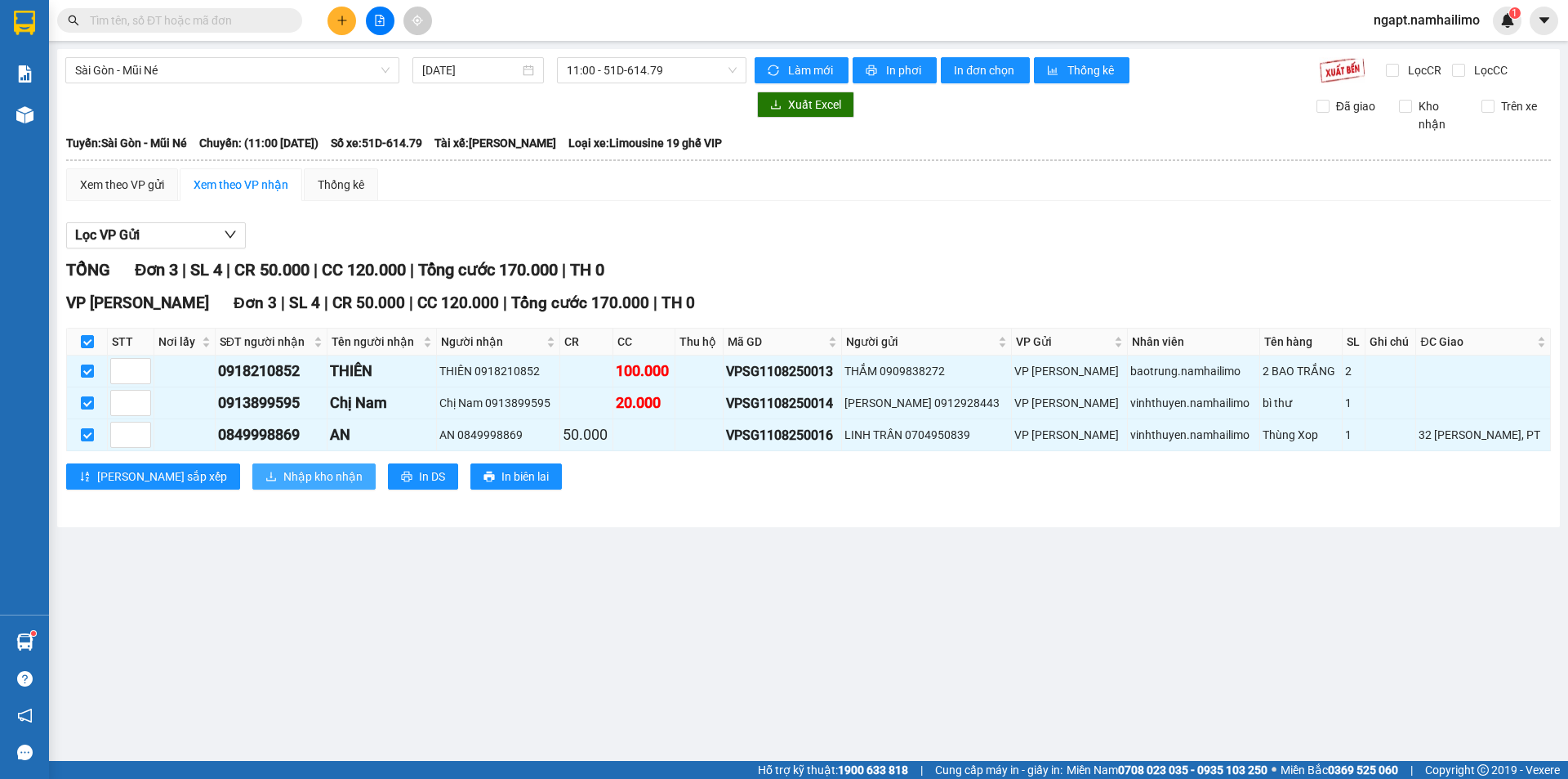
click at [284, 477] on span "Nhập kho nhận" at bounding box center [323, 476] width 79 height 18
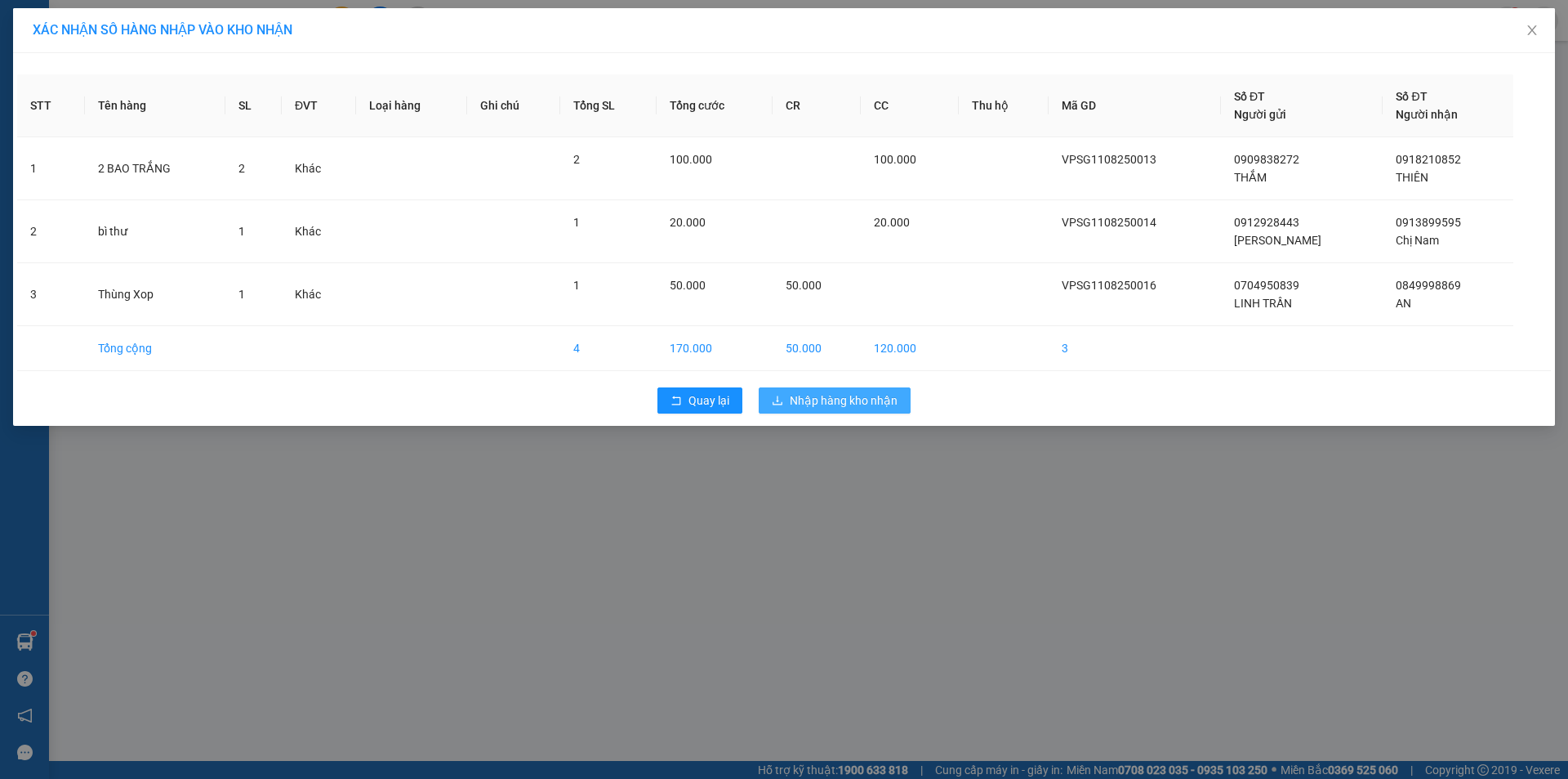
click at [871, 403] on span "Nhập hàng kho nhận" at bounding box center [844, 400] width 107 height 18
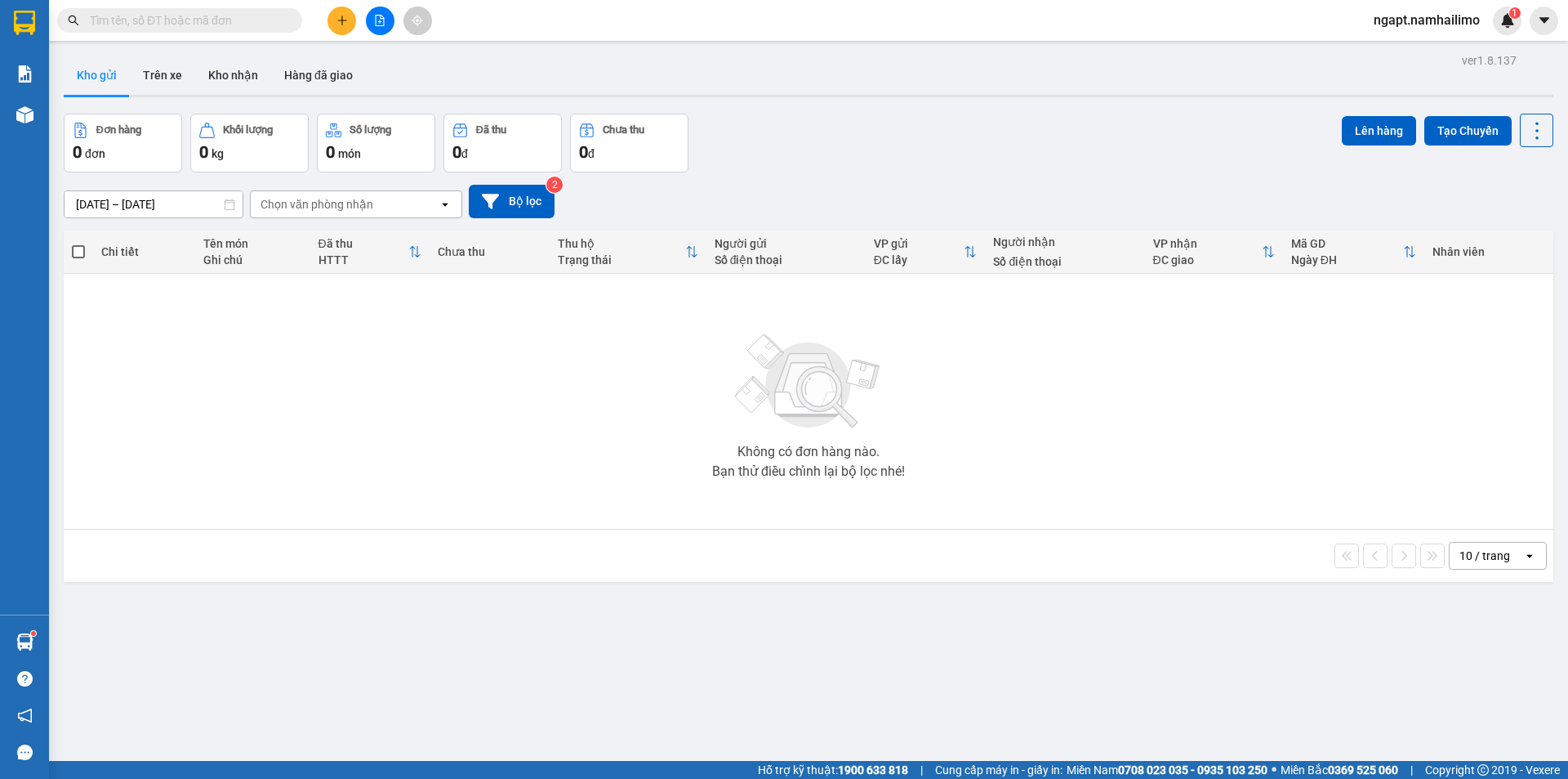
click at [100, 73] on button "Kho gửi" at bounding box center [96, 75] width 66 height 40
click at [250, 71] on button "Kho nhận" at bounding box center [233, 75] width 76 height 40
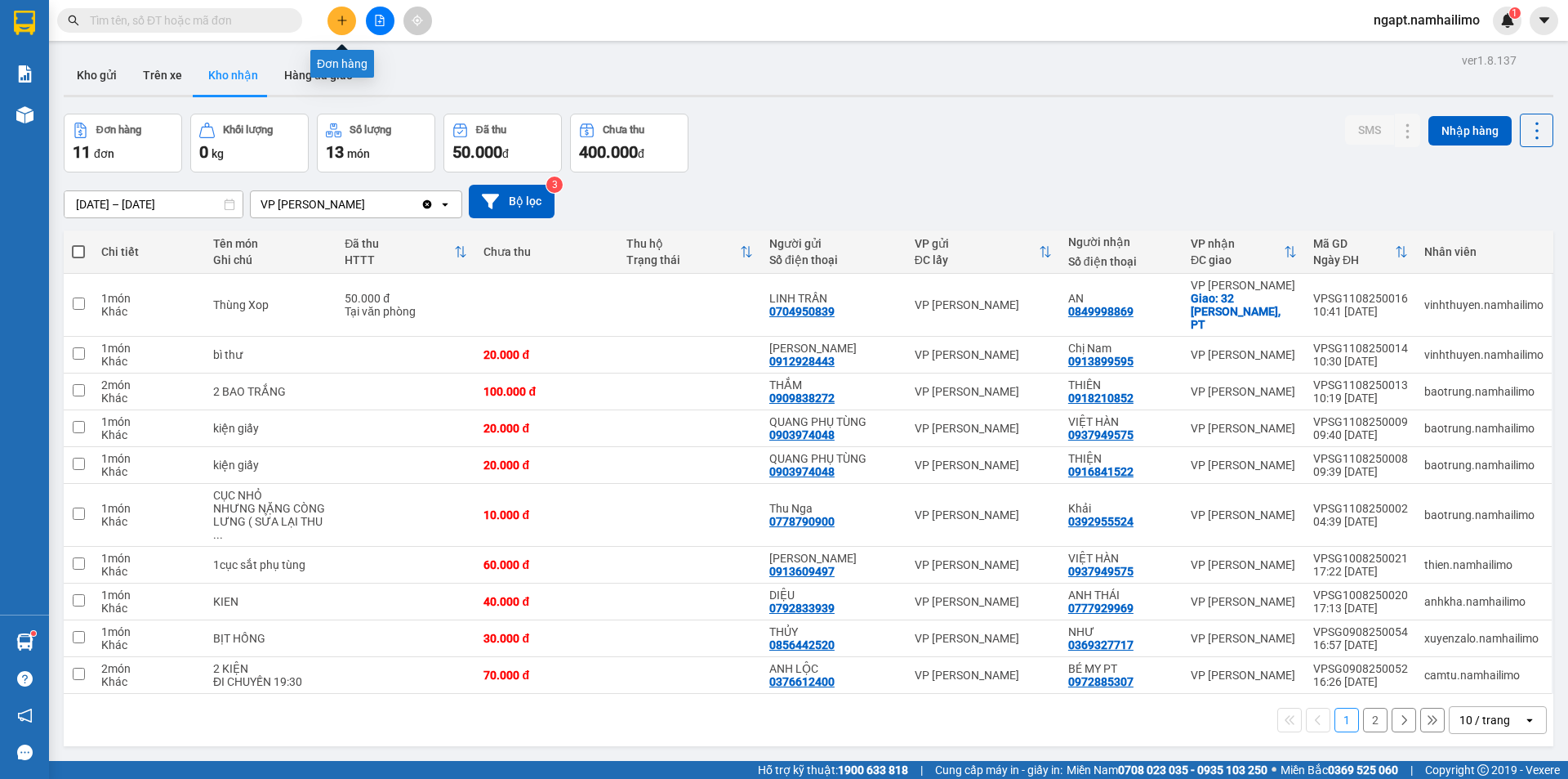
click at [340, 28] on button at bounding box center [342, 20] width 28 height 28
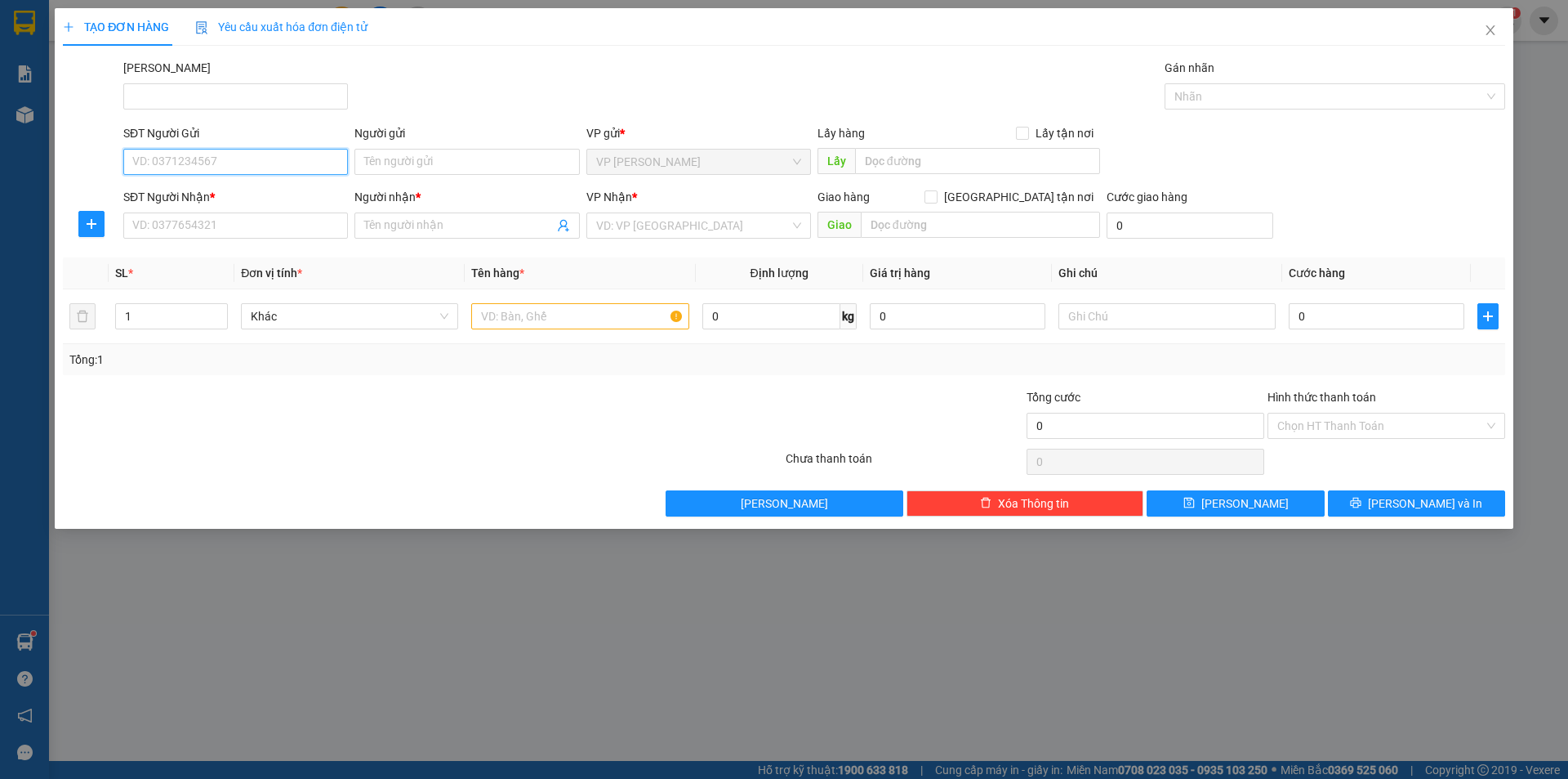
drag, startPoint x: 201, startPoint y: 152, endPoint x: 205, endPoint y: 162, distance: 10.8
click at [205, 162] on input "SĐT Người Gửi" at bounding box center [235, 162] width 225 height 26
type input "0816800326"
click at [275, 211] on div "SĐT Người Nhận *" at bounding box center [235, 200] width 225 height 25
click at [280, 197] on div "SĐT Người Nhận *" at bounding box center [235, 197] width 225 height 18
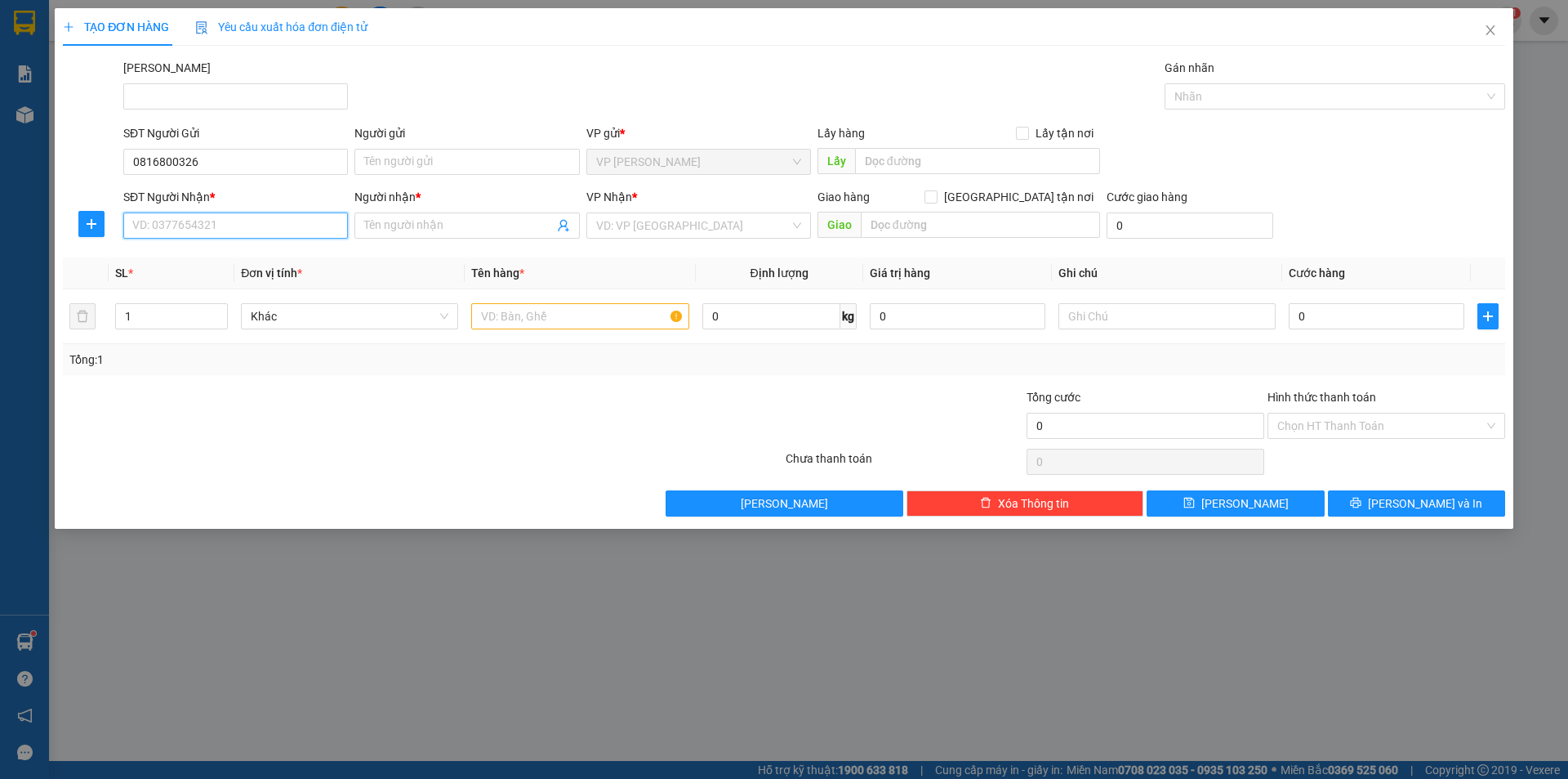
click at [280, 212] on input "SĐT Người Nhận *" at bounding box center [235, 226] width 225 height 26
click at [302, 163] on input "0816800326" at bounding box center [235, 162] width 225 height 26
click at [285, 194] on div "0816800326 - CÔ HOA" at bounding box center [235, 194] width 205 height 18
type input "CÔ HOA"
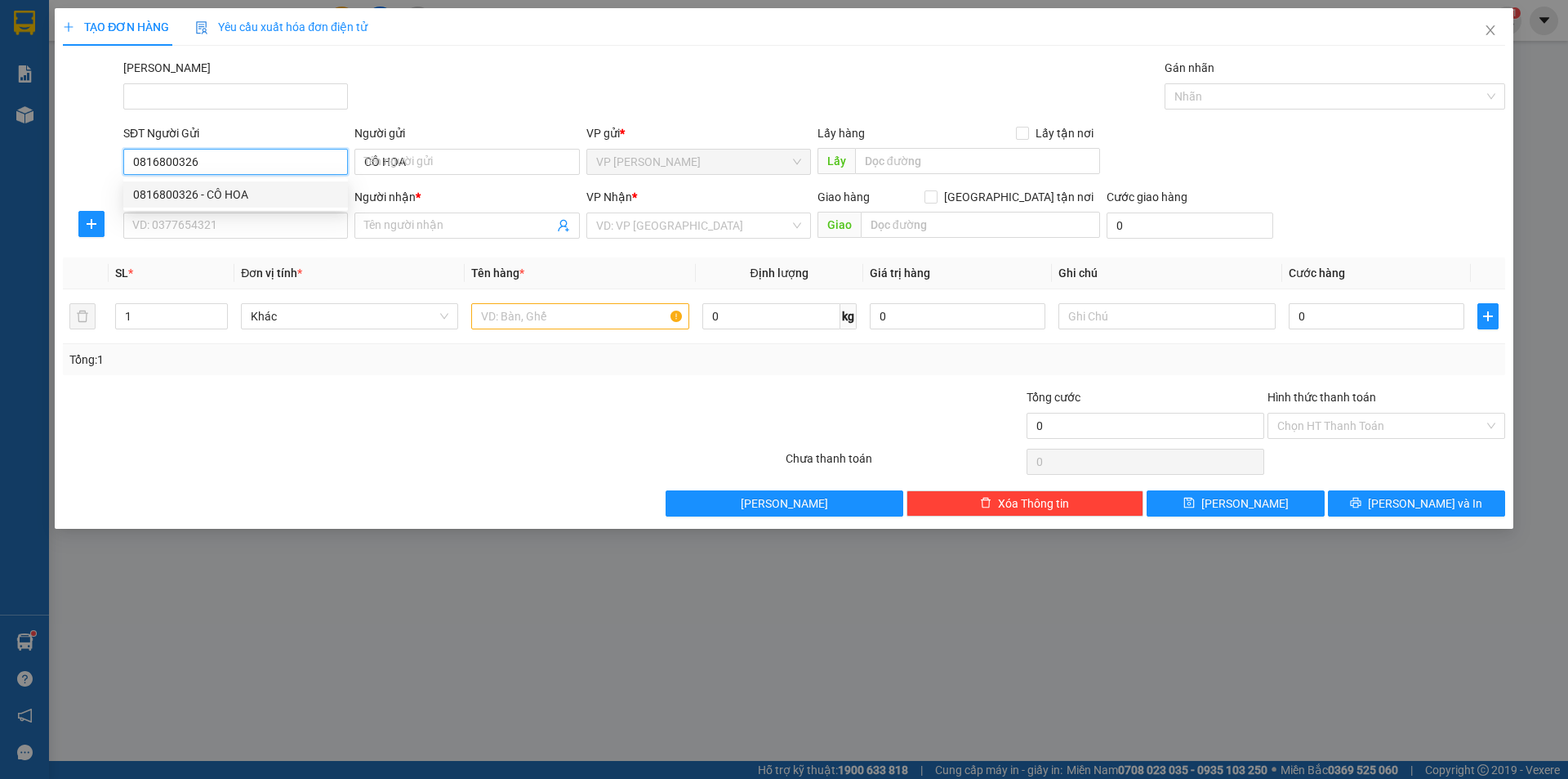
type input "0942451546"
type input "CHƯƠNG"
type input "30.000"
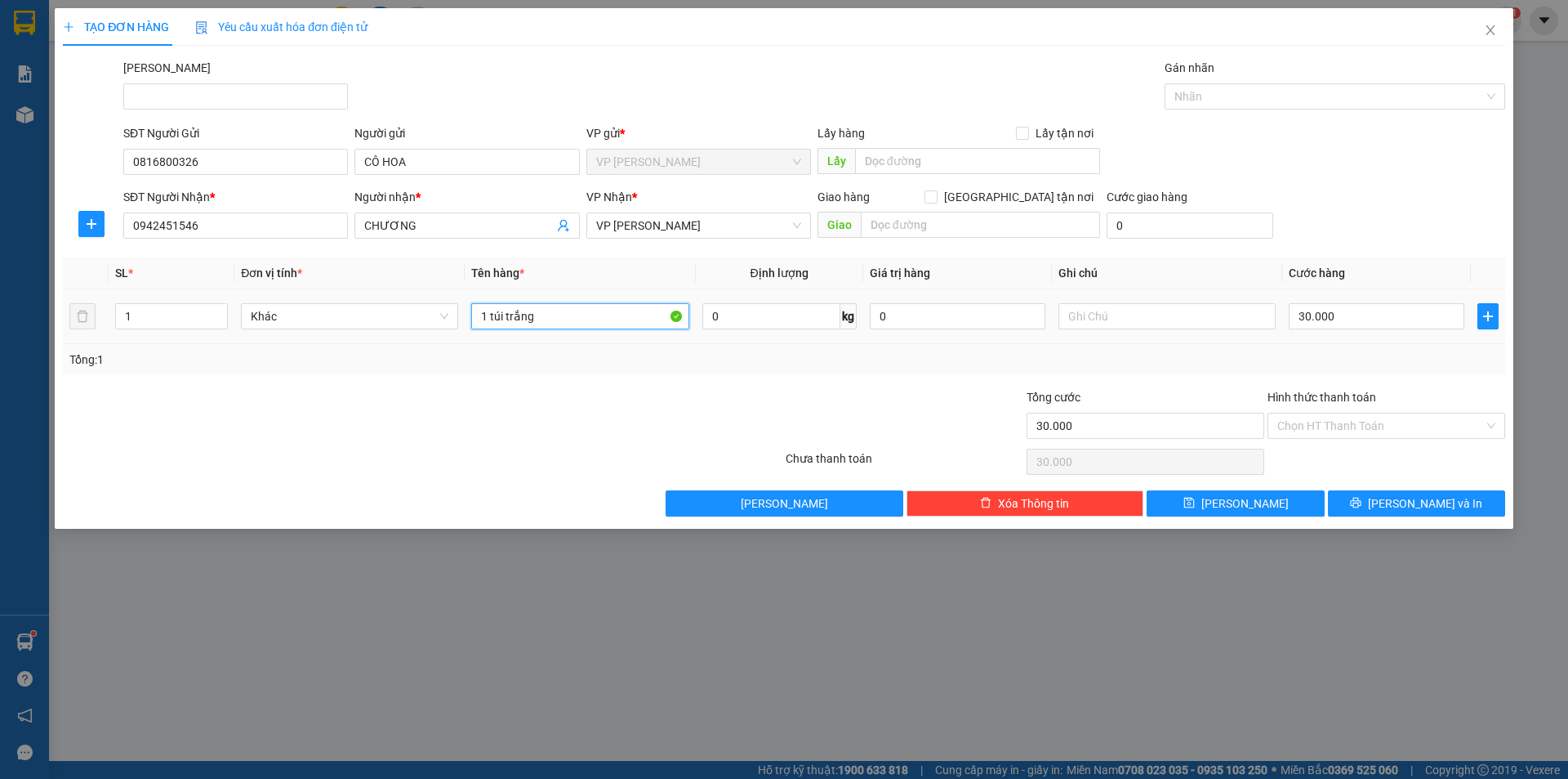
drag, startPoint x: 579, startPoint y: 315, endPoint x: 388, endPoint y: 340, distance: 192.6
click at [388, 340] on tr "1 Khác 1 túi trắng 0 kg 0 30.000" at bounding box center [784, 316] width 1443 height 55
type input "KIỆN VÀNG"
drag, startPoint x: 1464, startPoint y: 419, endPoint x: 1444, endPoint y: 434, distance: 25.0
click at [1455, 419] on input "Hình thức thanh toán" at bounding box center [1380, 426] width 207 height 25
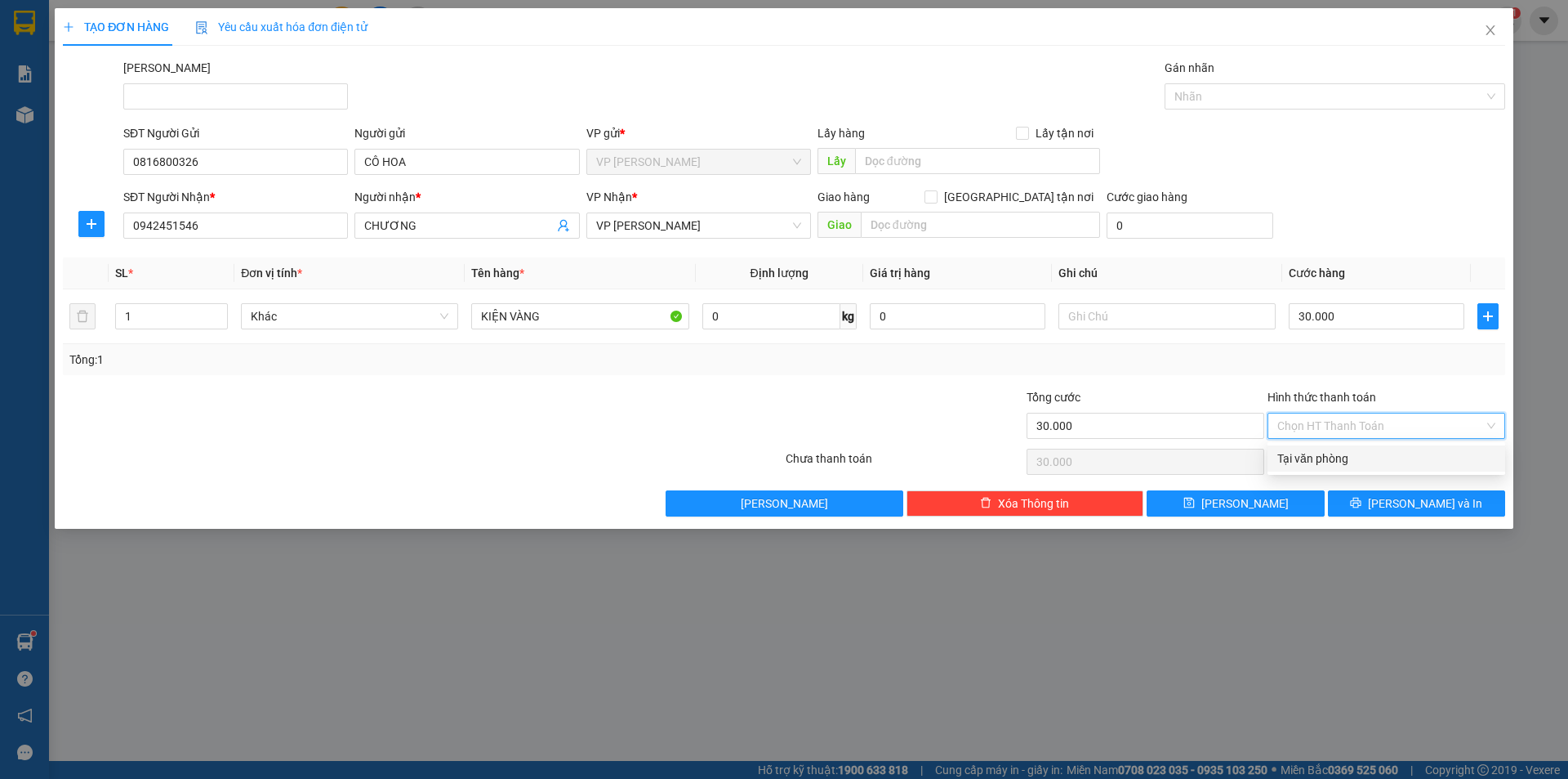
click at [1446, 461] on div "Tại văn phòng" at bounding box center [1387, 458] width 218 height 18
type input "0"
drag, startPoint x: 1452, startPoint y: 508, endPoint x: 1477, endPoint y: 450, distance: 63.2
click at [1455, 501] on button "[PERSON_NAME] và In" at bounding box center [1416, 503] width 177 height 26
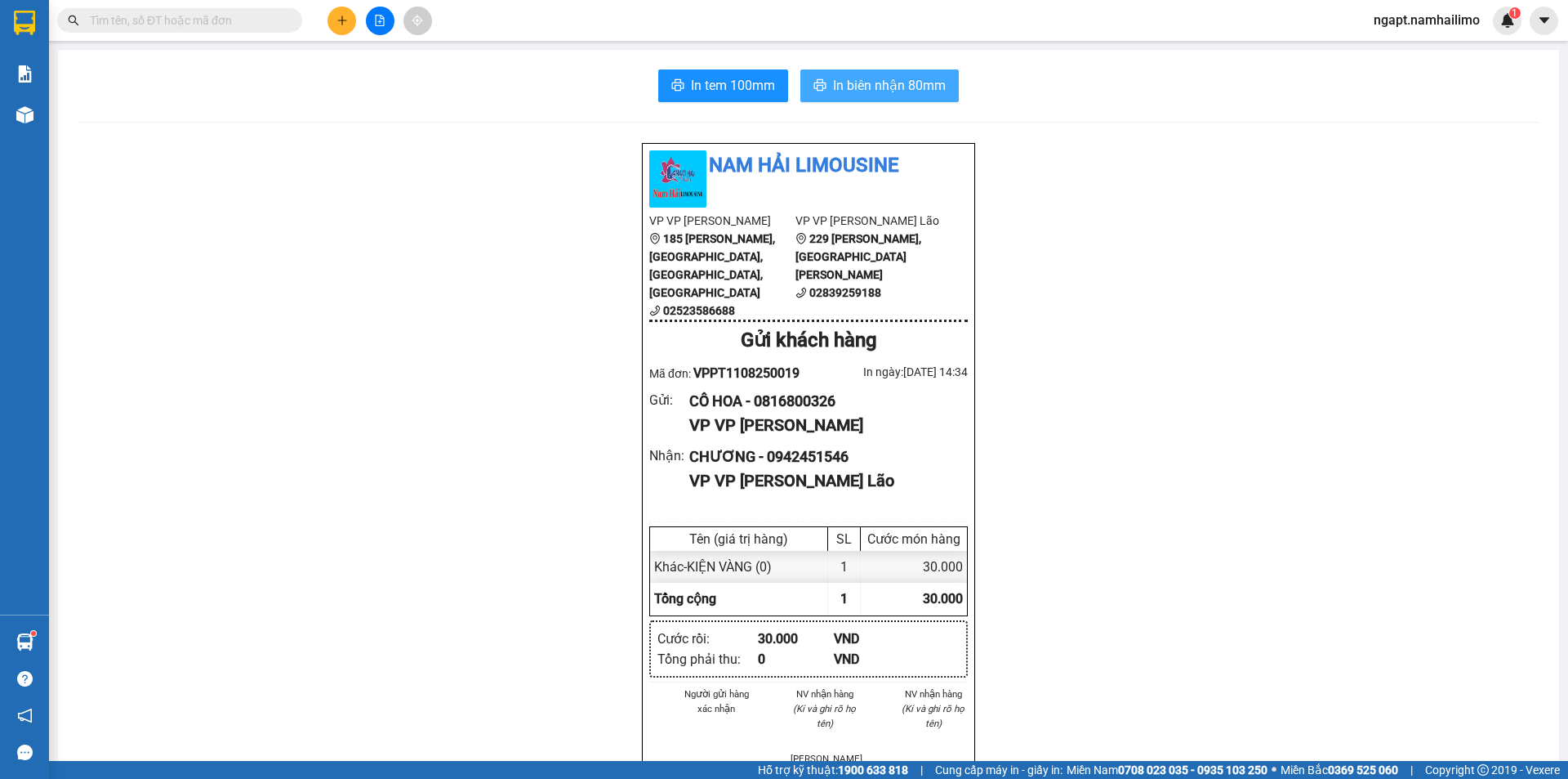
click at [886, 100] on button "In biên nhận 80mm" at bounding box center [880, 85] width 159 height 33
click at [702, 78] on span "In tem 100mm" at bounding box center [733, 85] width 85 height 20
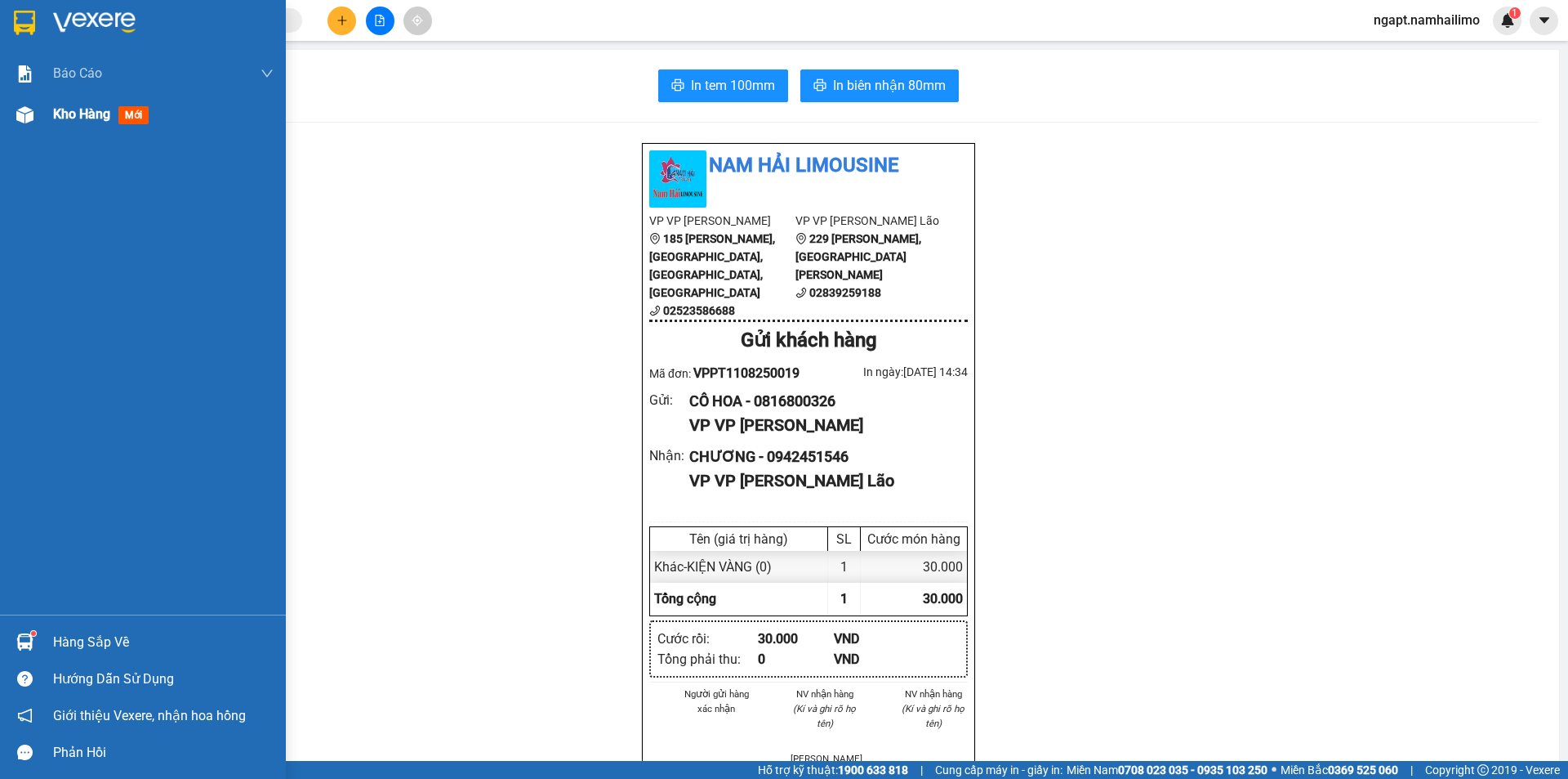
click at [70, 112] on span "Kho hàng" at bounding box center [81, 115] width 57 height 16
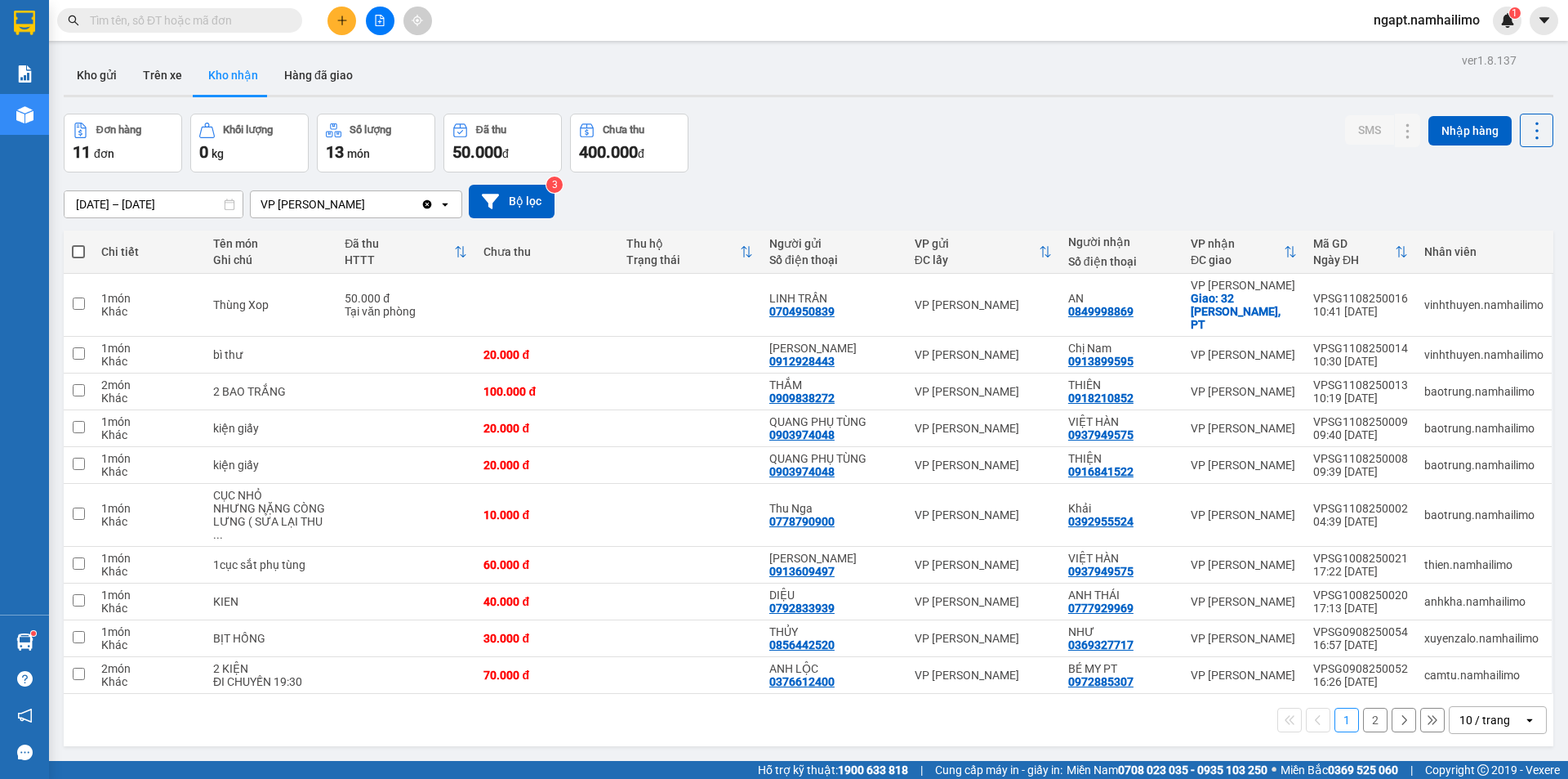
click at [247, 22] on input "text" at bounding box center [186, 20] width 193 height 18
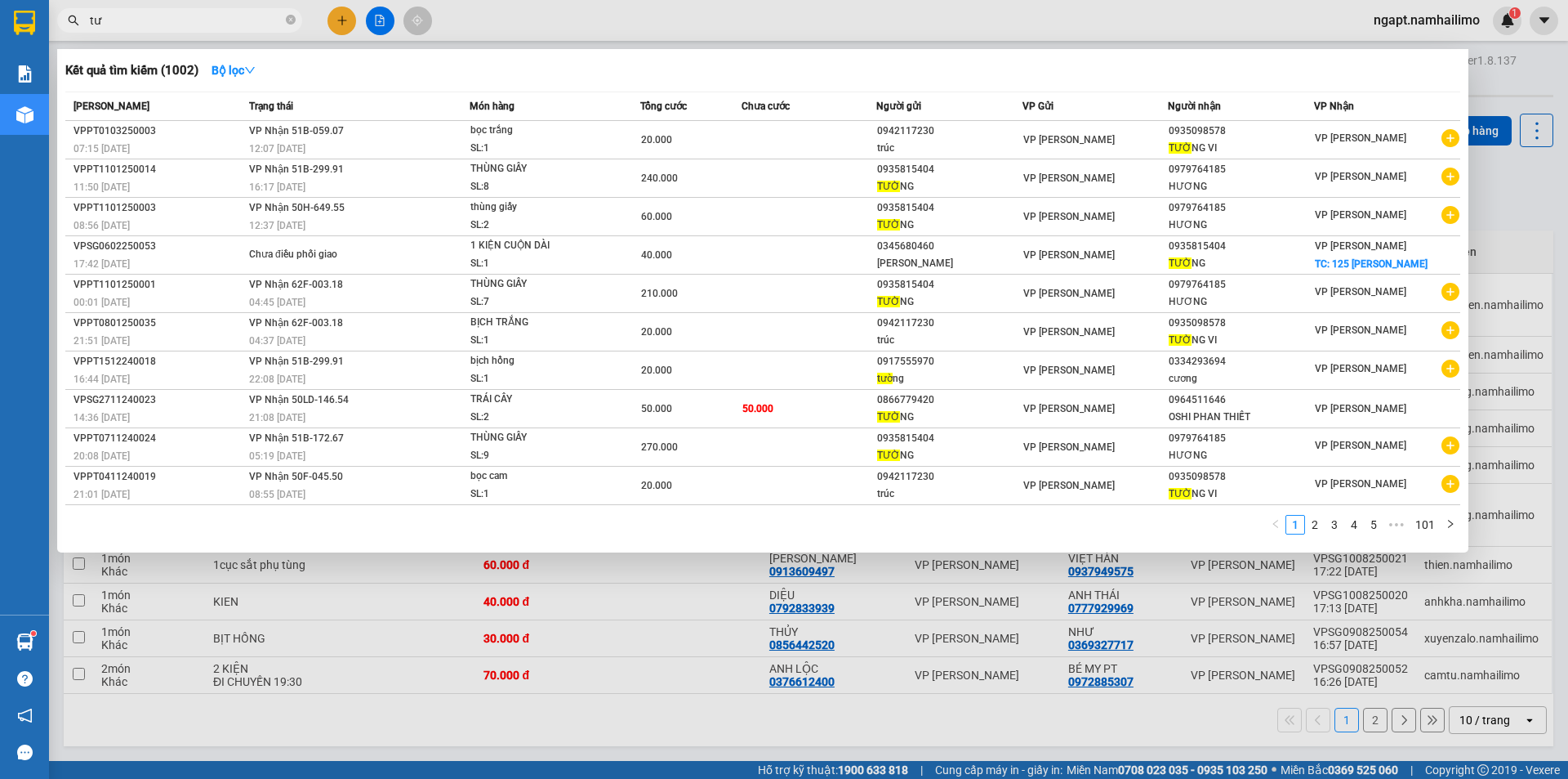
type input "t"
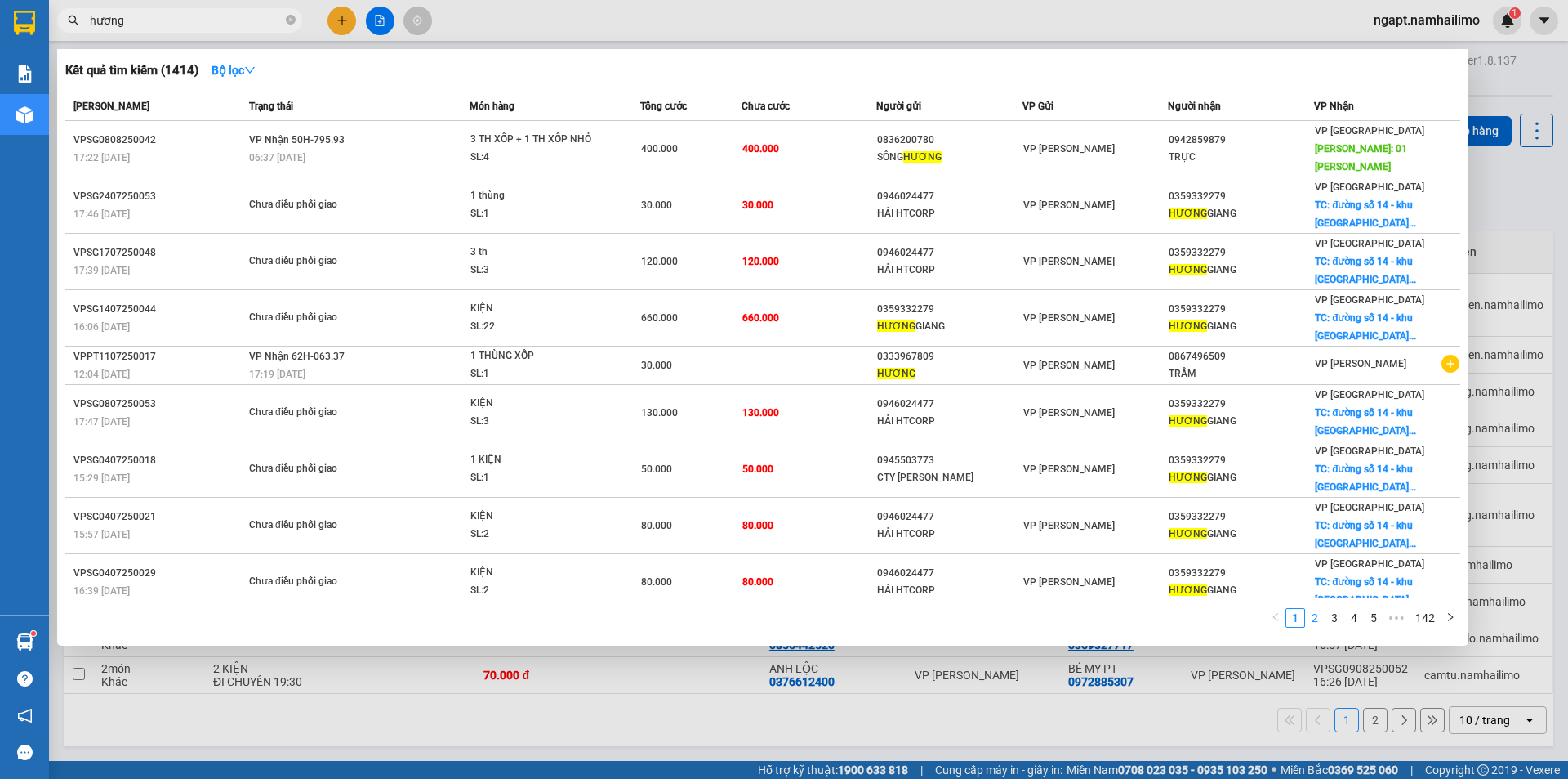
type input "hương"
click at [1313, 613] on link "2" at bounding box center [1315, 618] width 18 height 18
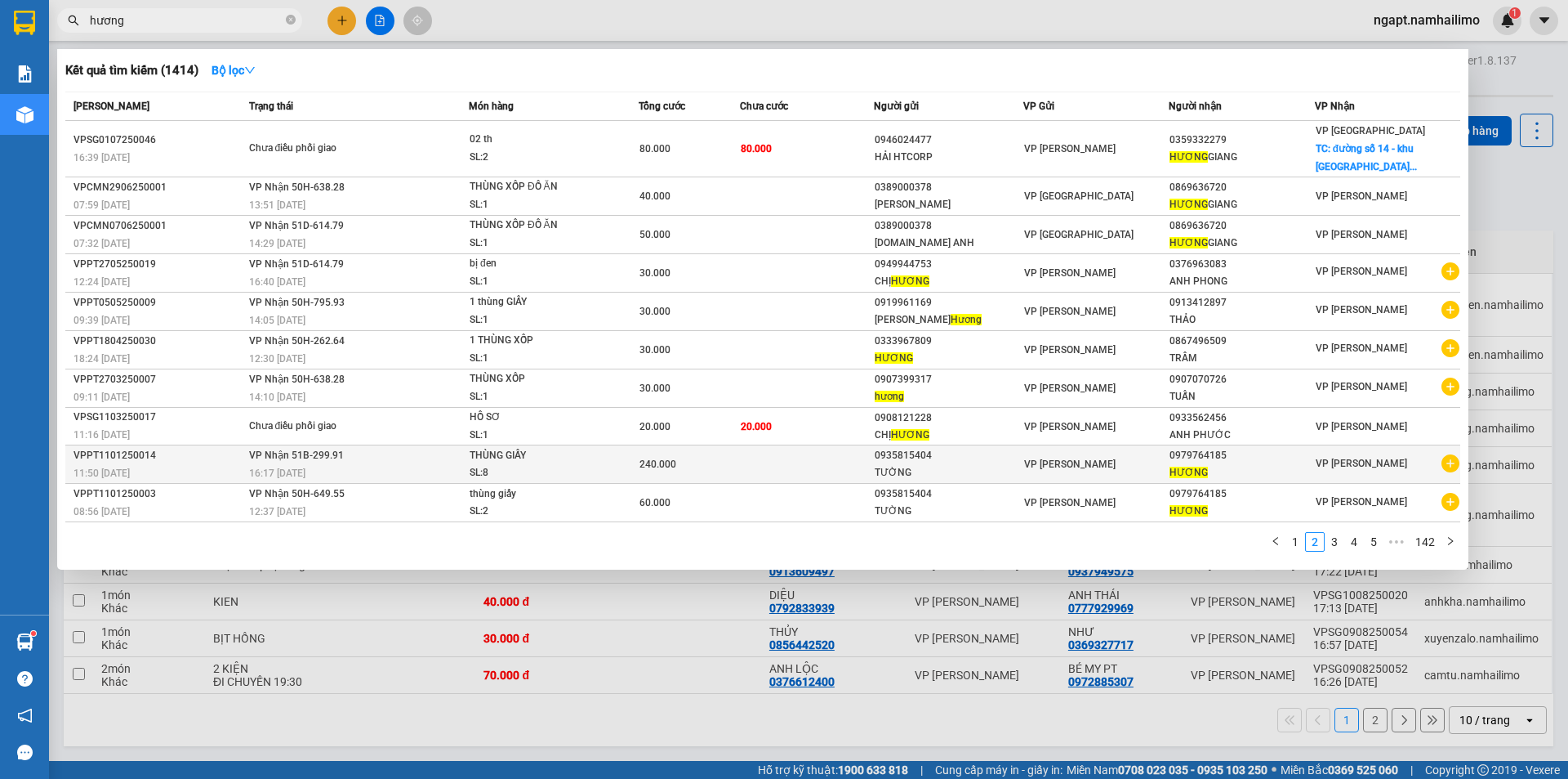
click at [1227, 457] on div "0979764185" at bounding box center [1241, 455] width 144 height 17
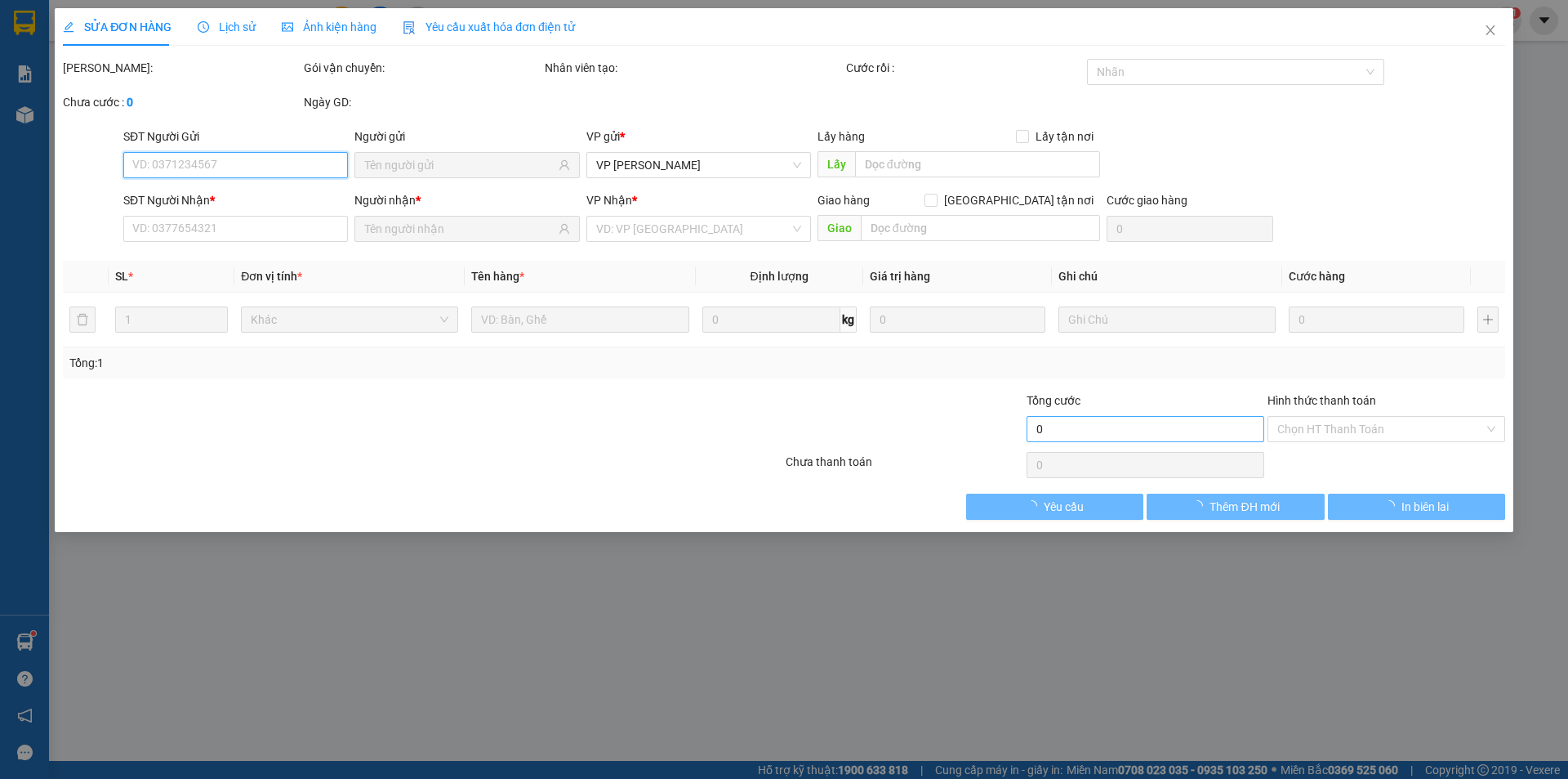
type input "0935815404"
type input "0979764185"
type input "240.000"
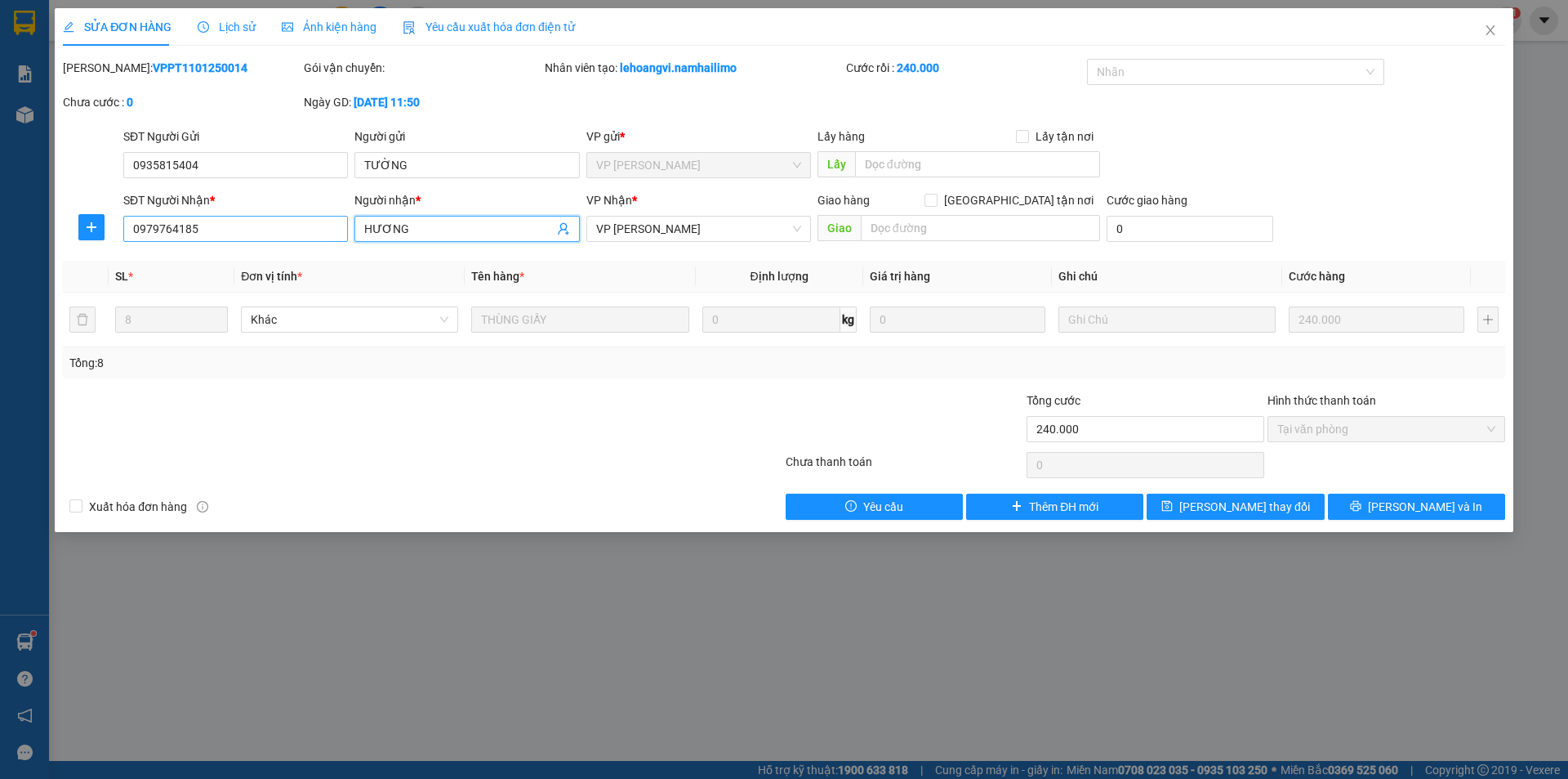
drag, startPoint x: 415, startPoint y: 230, endPoint x: 266, endPoint y: 238, distance: 149.2
click at [266, 238] on div "SĐT Người Nhận * 0979764185 Người nhận * HƯƠNG HƯƠNG VP Nhận * VP [PERSON_NAME]…" at bounding box center [814, 219] width 1388 height 57
click at [1488, 36] on icon "close" at bounding box center [1490, 30] width 13 height 13
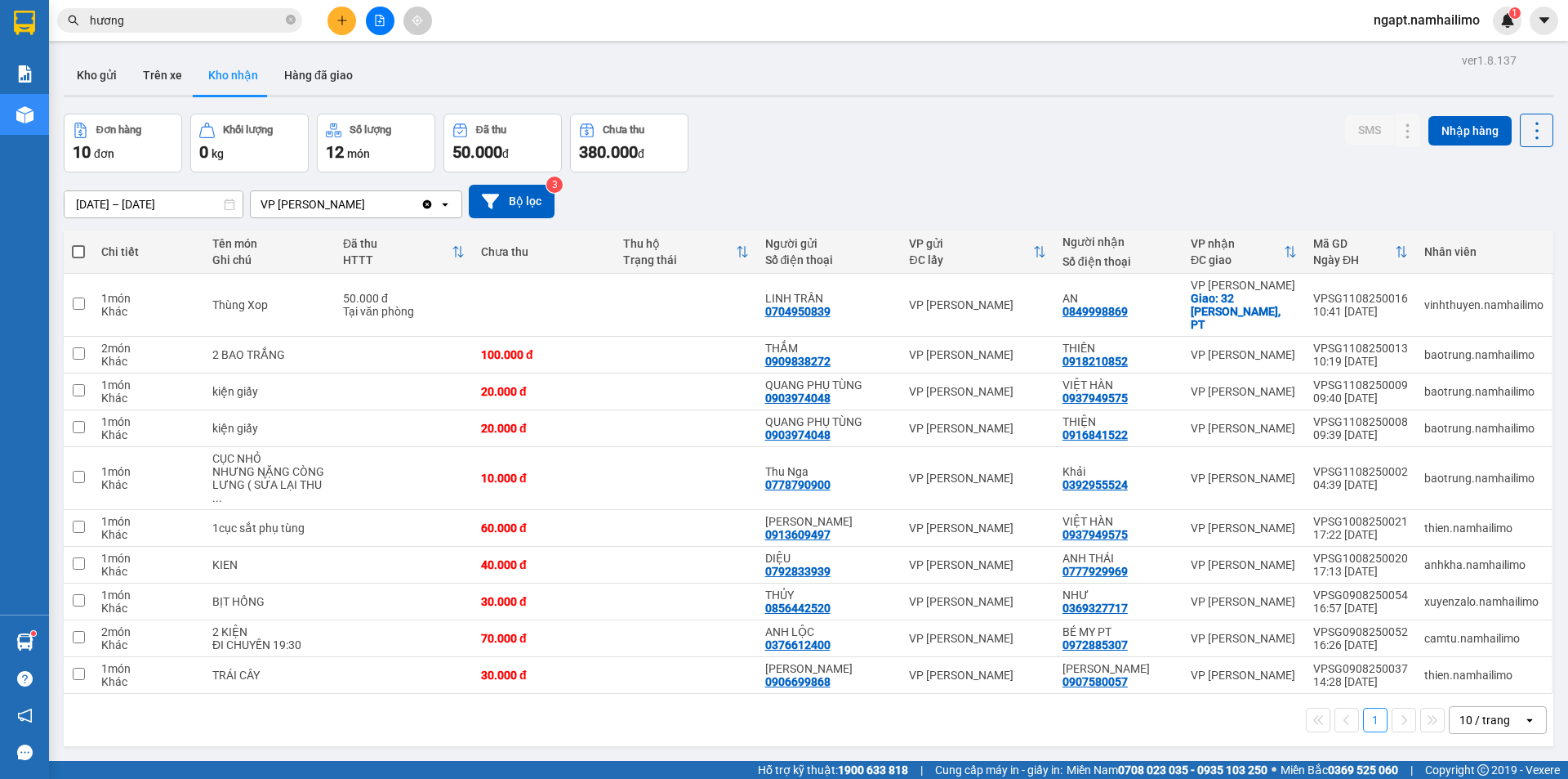
drag, startPoint x: 291, startPoint y: 22, endPoint x: 261, endPoint y: 21, distance: 30.0
click at [291, 21] on icon "close-circle" at bounding box center [291, 19] width 10 height 10
click at [202, 26] on input "text" at bounding box center [186, 20] width 193 height 18
paste input "HƯƠNG"
type input "HƯƠNG"
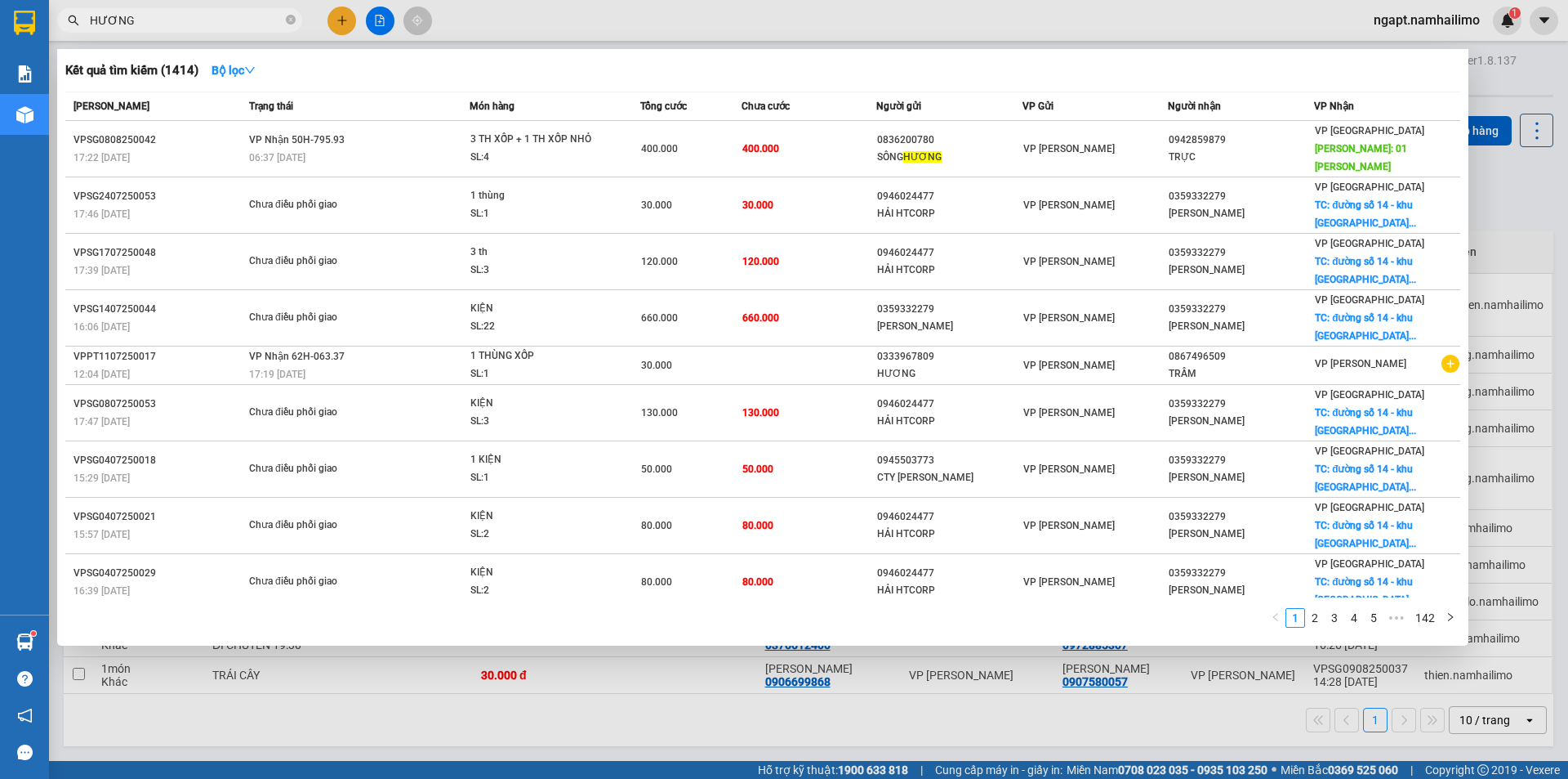
drag, startPoint x: 202, startPoint y: 23, endPoint x: 0, endPoint y: 4, distance: 202.9
click at [0, 4] on section "Kết quả tìm kiếm ( 1414 ) Bộ lọc Mã ĐH Trạng thái Món hàng Tổng cước Chưa cước …" at bounding box center [784, 390] width 1568 height 779
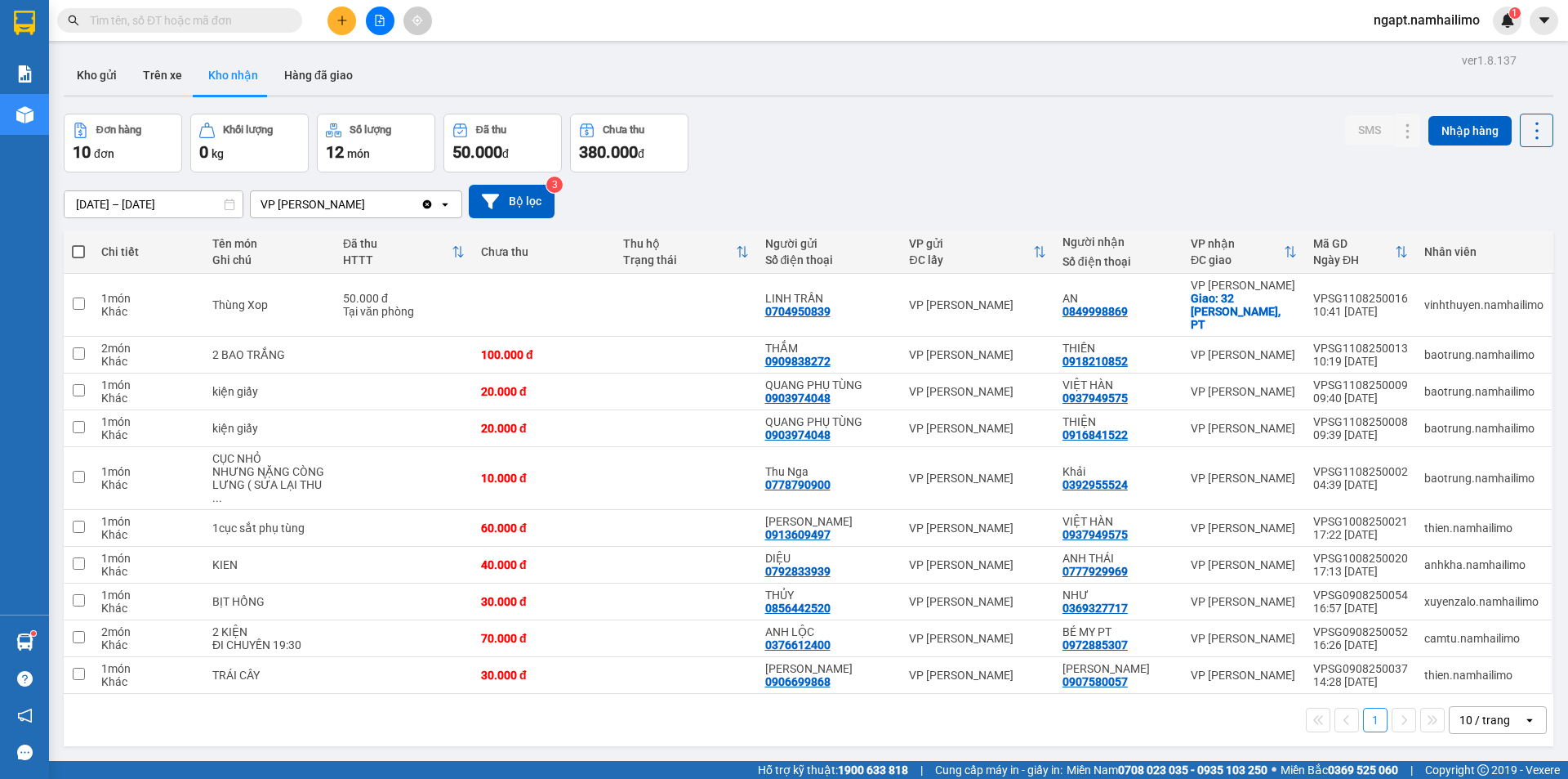
click at [113, 11] on span at bounding box center [180, 20] width 245 height 25
click at [113, 19] on input "text" at bounding box center [186, 20] width 193 height 18
paste input "HƯƠNG"
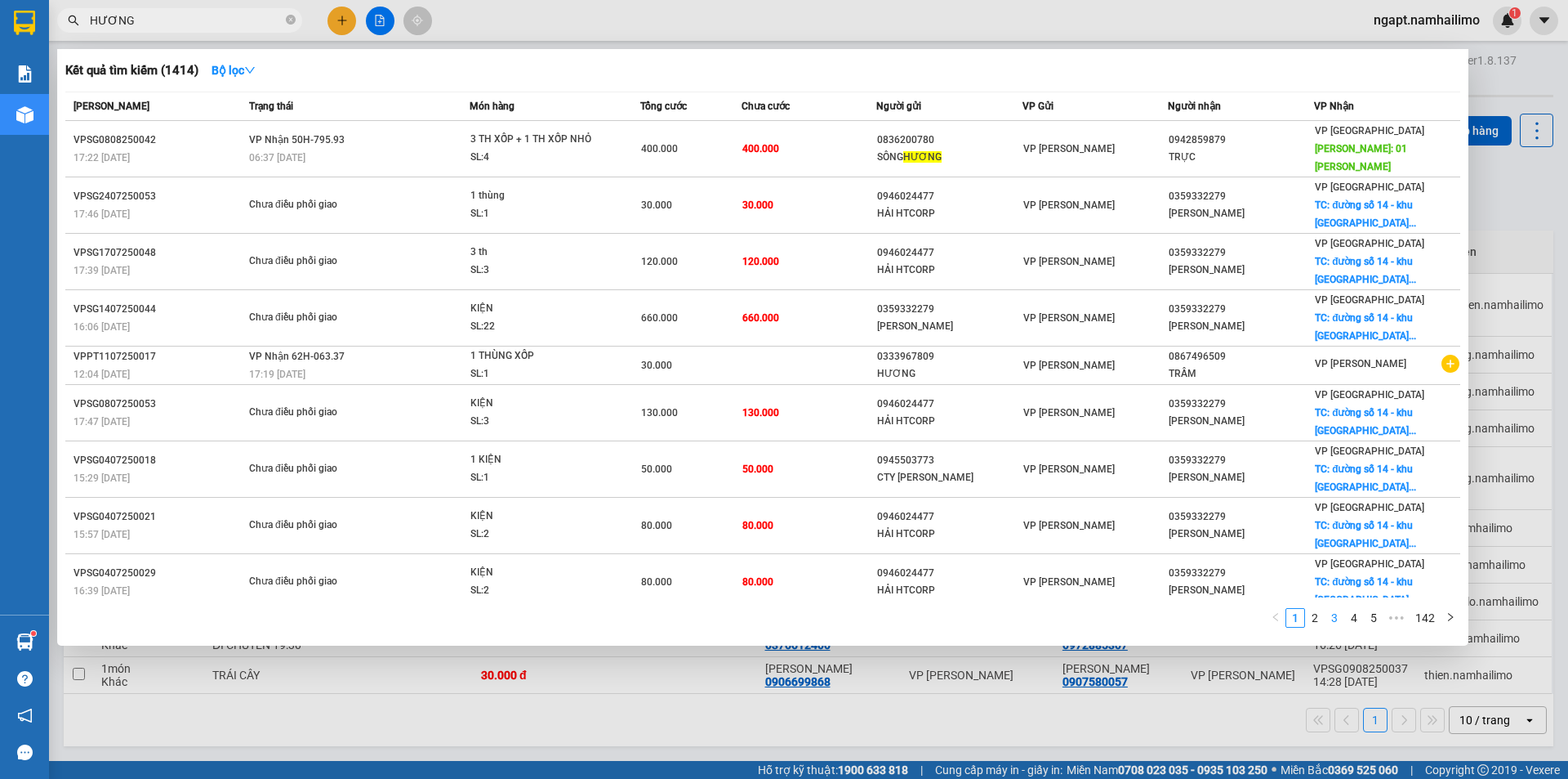
type input "HƯƠNG"
click at [1327, 619] on link "3" at bounding box center [1335, 618] width 18 height 18
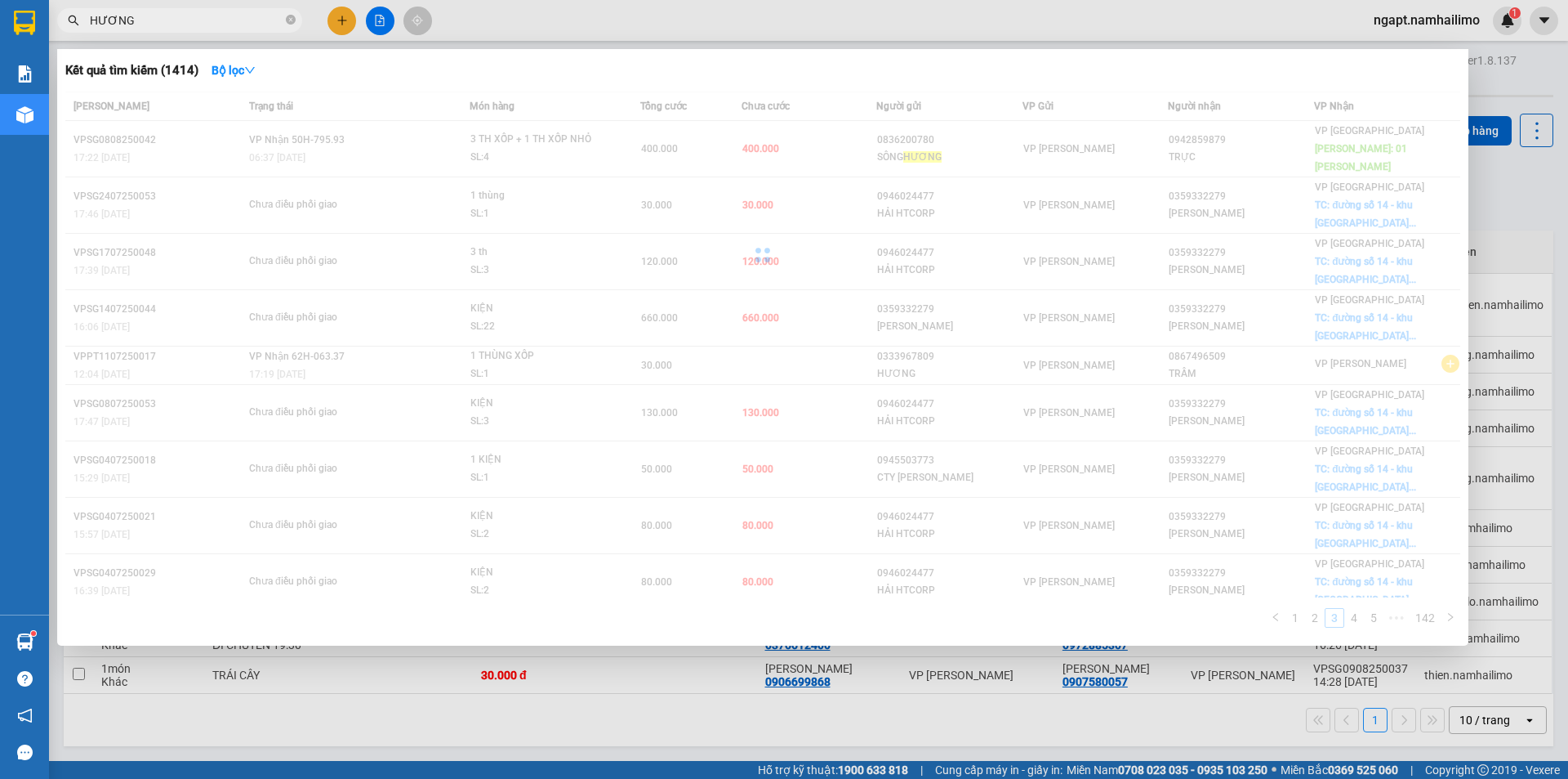
click at [1324, 619] on div "[PERSON_NAME] thái Món hàng Tổng cước Chưa cước Người gửi VP Gửi Người nhận VP …" at bounding box center [763, 364] width 1395 height 545
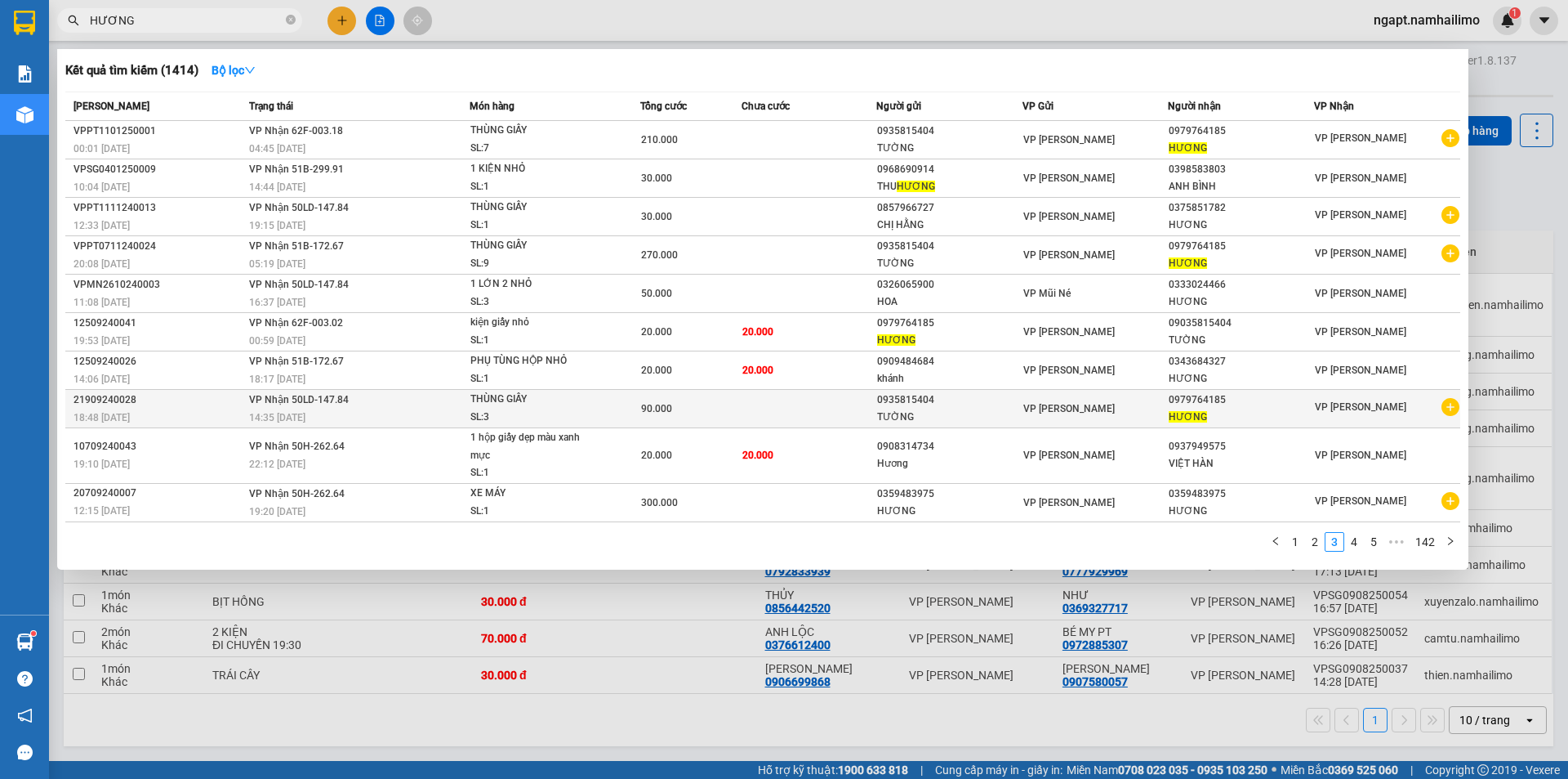
click at [1445, 408] on icon "plus-circle" at bounding box center [1451, 407] width 18 height 18
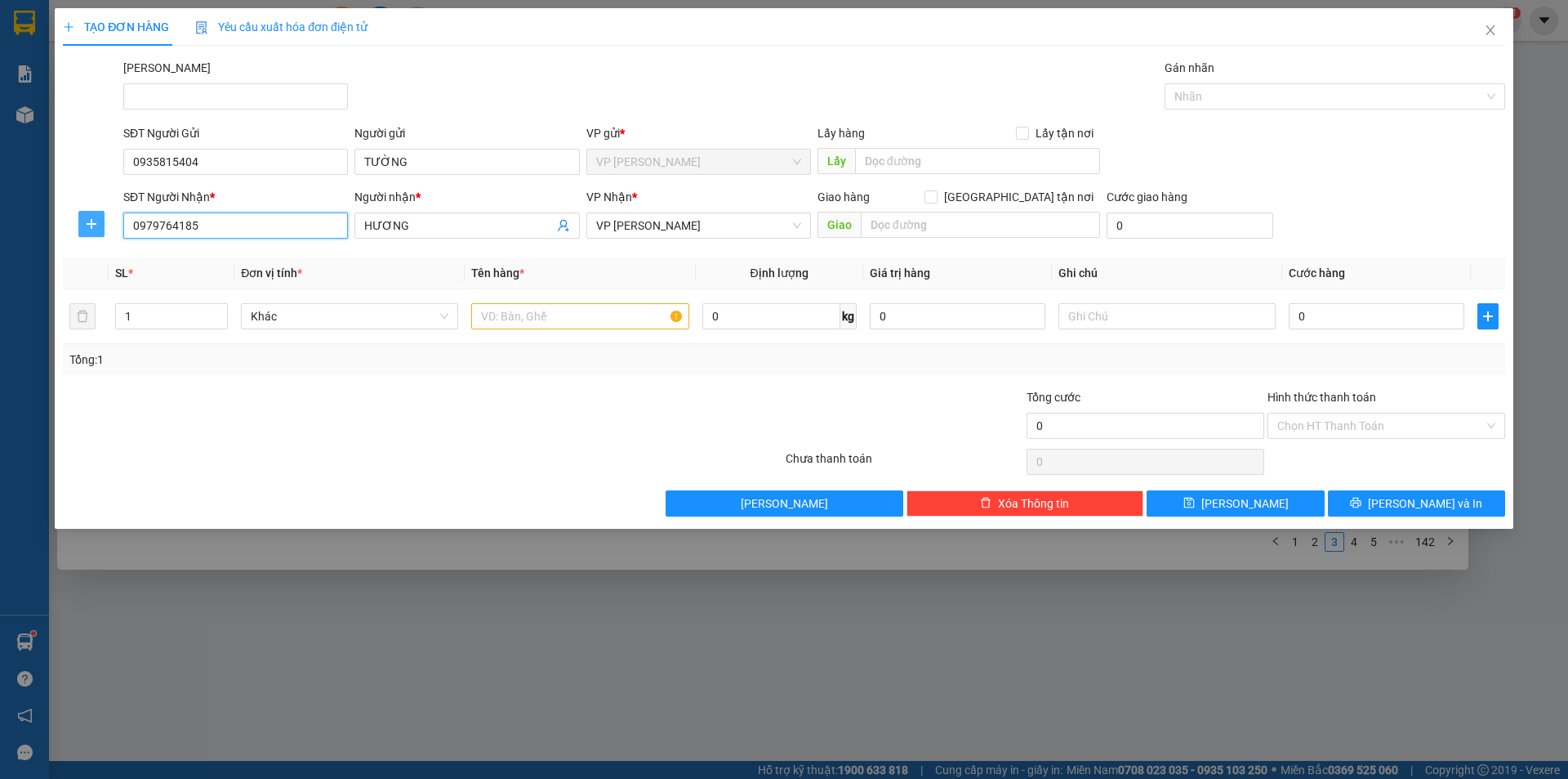
drag, startPoint x: 261, startPoint y: 223, endPoint x: 105, endPoint y: 211, distance: 156.5
click at [105, 211] on div "SĐT Người Nhận * 0979764185 0979764185 Người nhận * HƯƠNG VP Nhận * VP [PERSON_…" at bounding box center [784, 216] width 1446 height 57
click at [1490, 31] on icon "close" at bounding box center [1490, 30] width 9 height 10
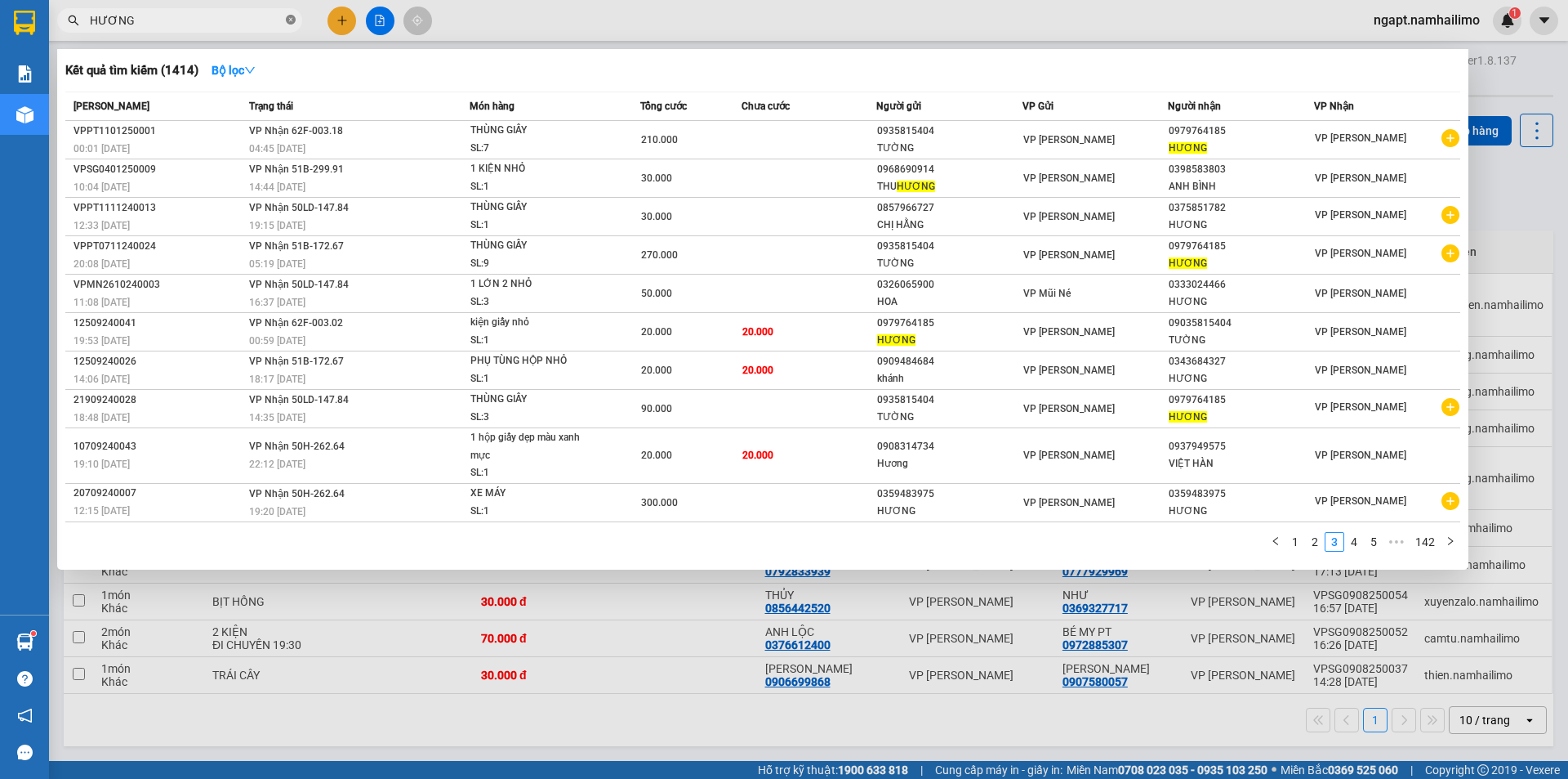
click at [286, 20] on icon "close-circle" at bounding box center [291, 19] width 10 height 10
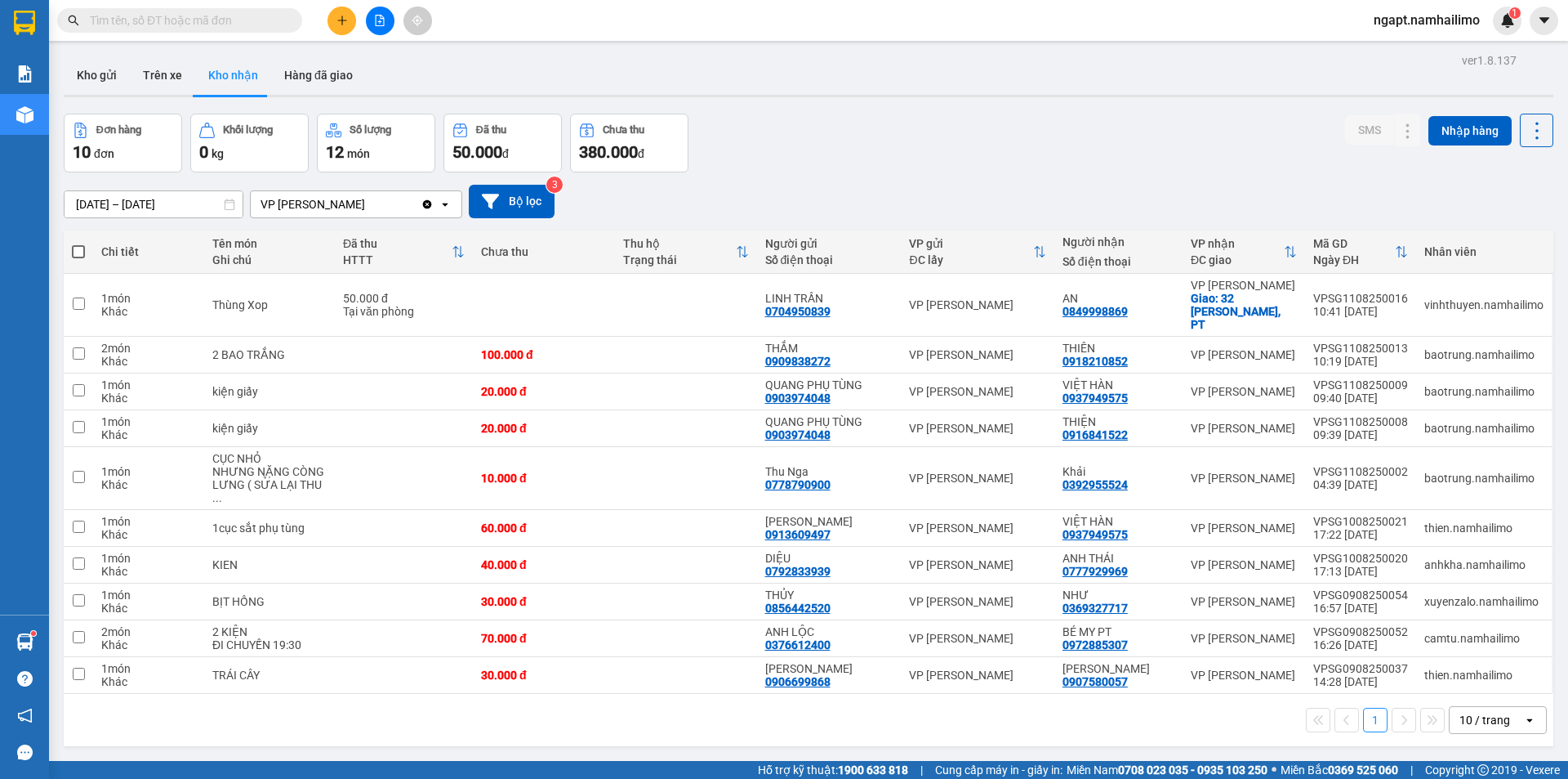
click at [210, 13] on input "text" at bounding box center [186, 20] width 193 height 18
paste input "0979764185"
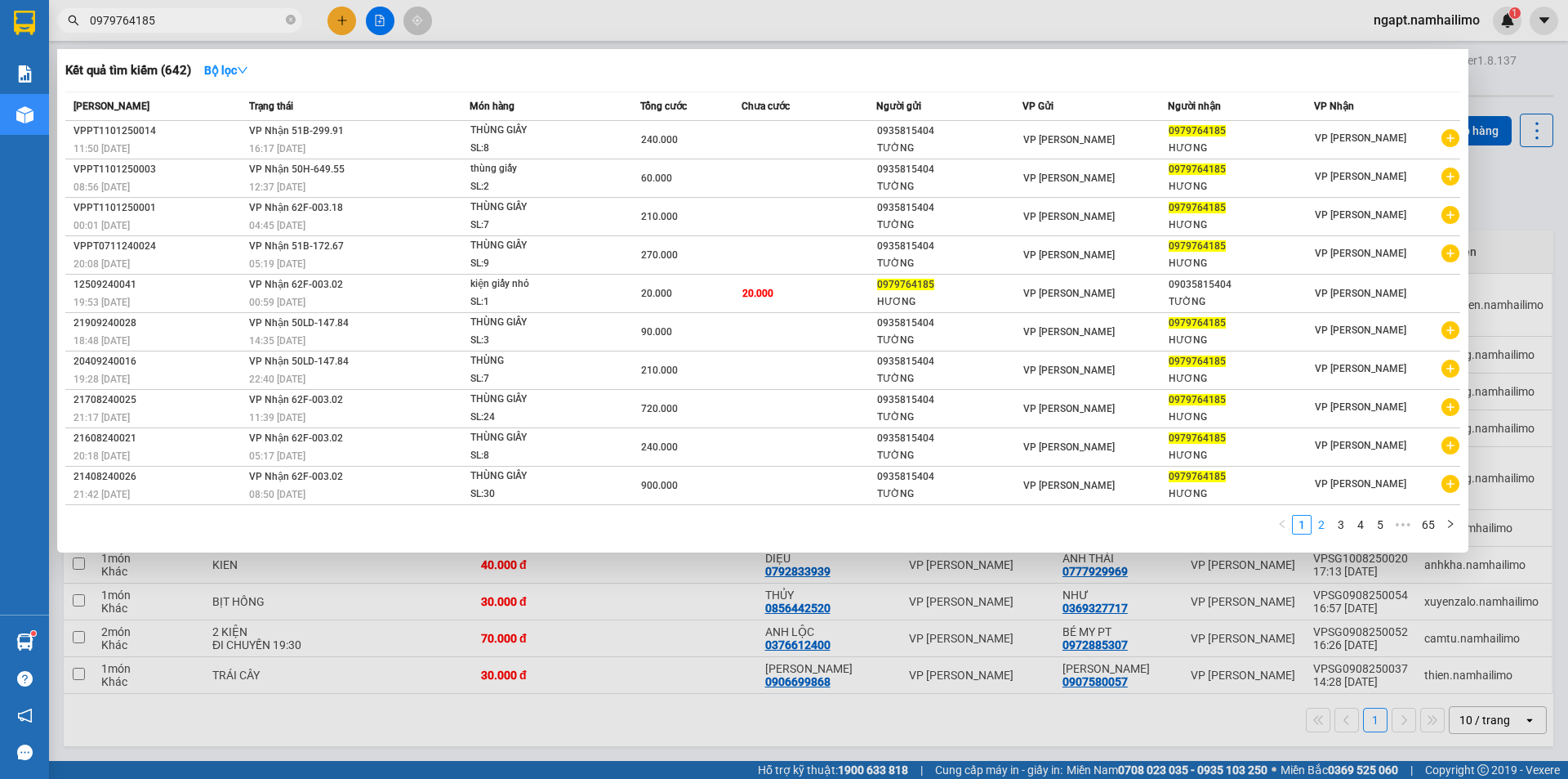
type input "0979764185"
click at [1323, 523] on link "2" at bounding box center [1321, 524] width 18 height 18
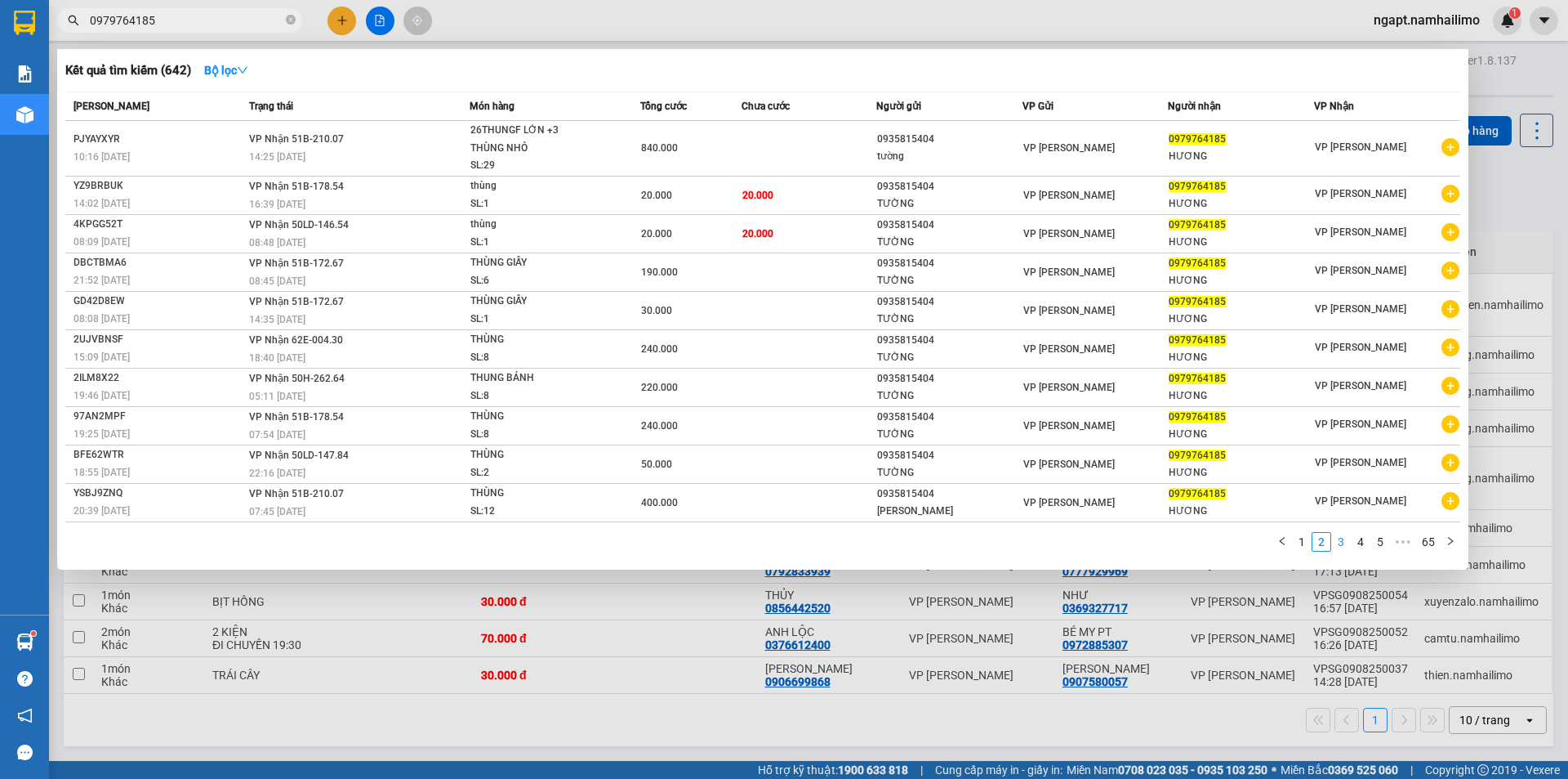
click at [1341, 543] on link "3" at bounding box center [1341, 542] width 18 height 18
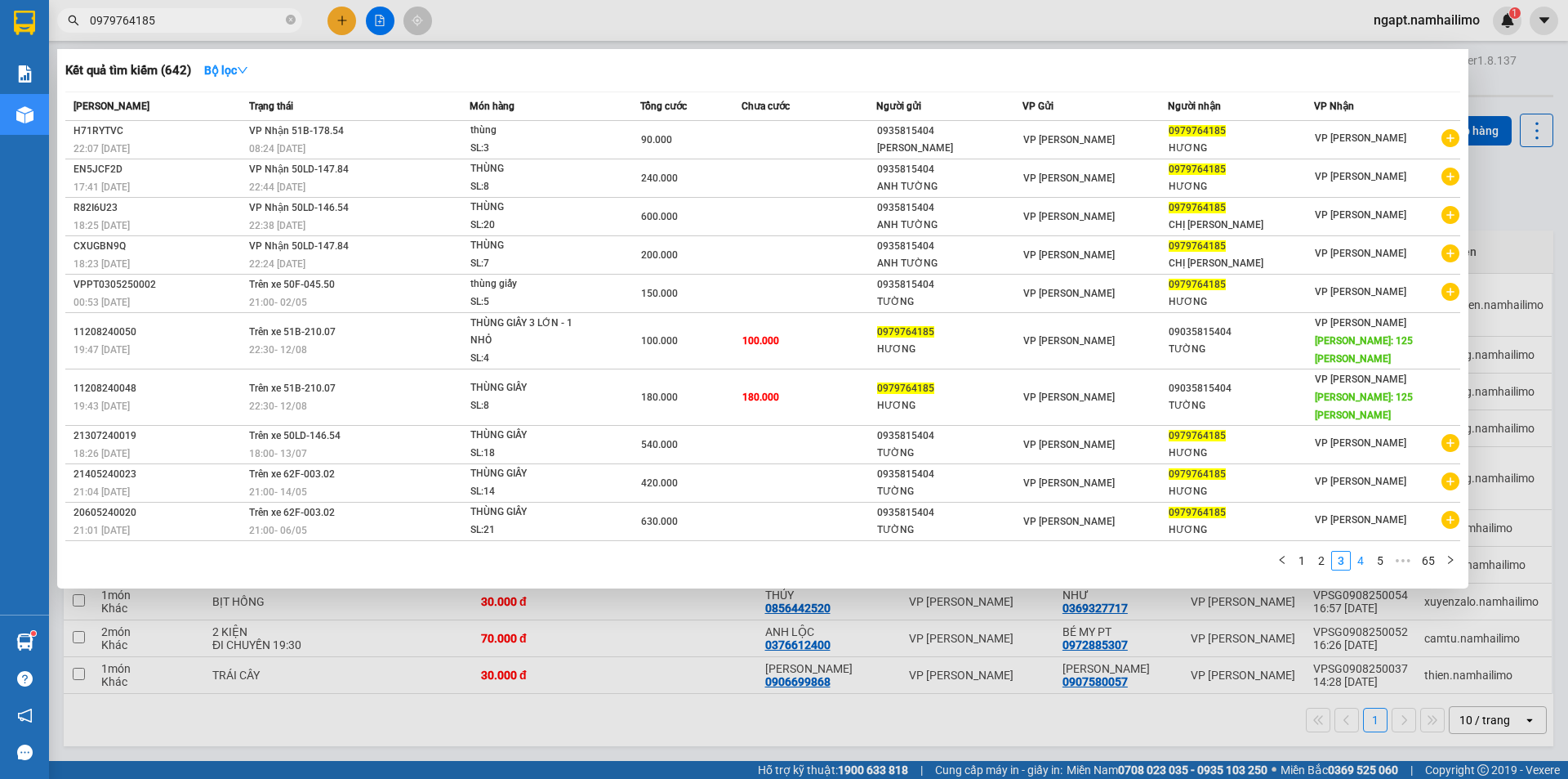
click at [1360, 552] on link "4" at bounding box center [1361, 560] width 18 height 18
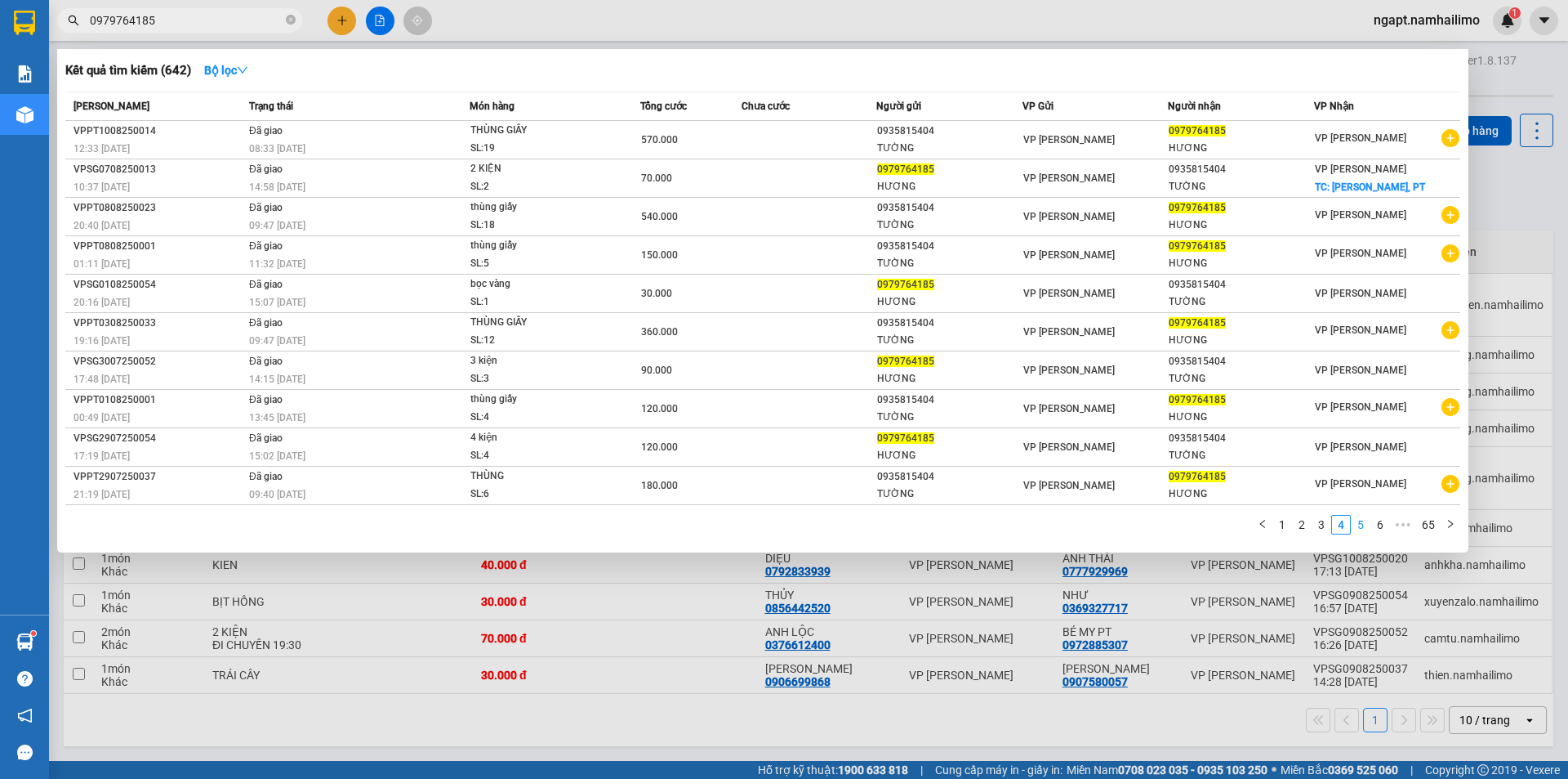
click at [1365, 526] on link "5" at bounding box center [1361, 524] width 18 height 18
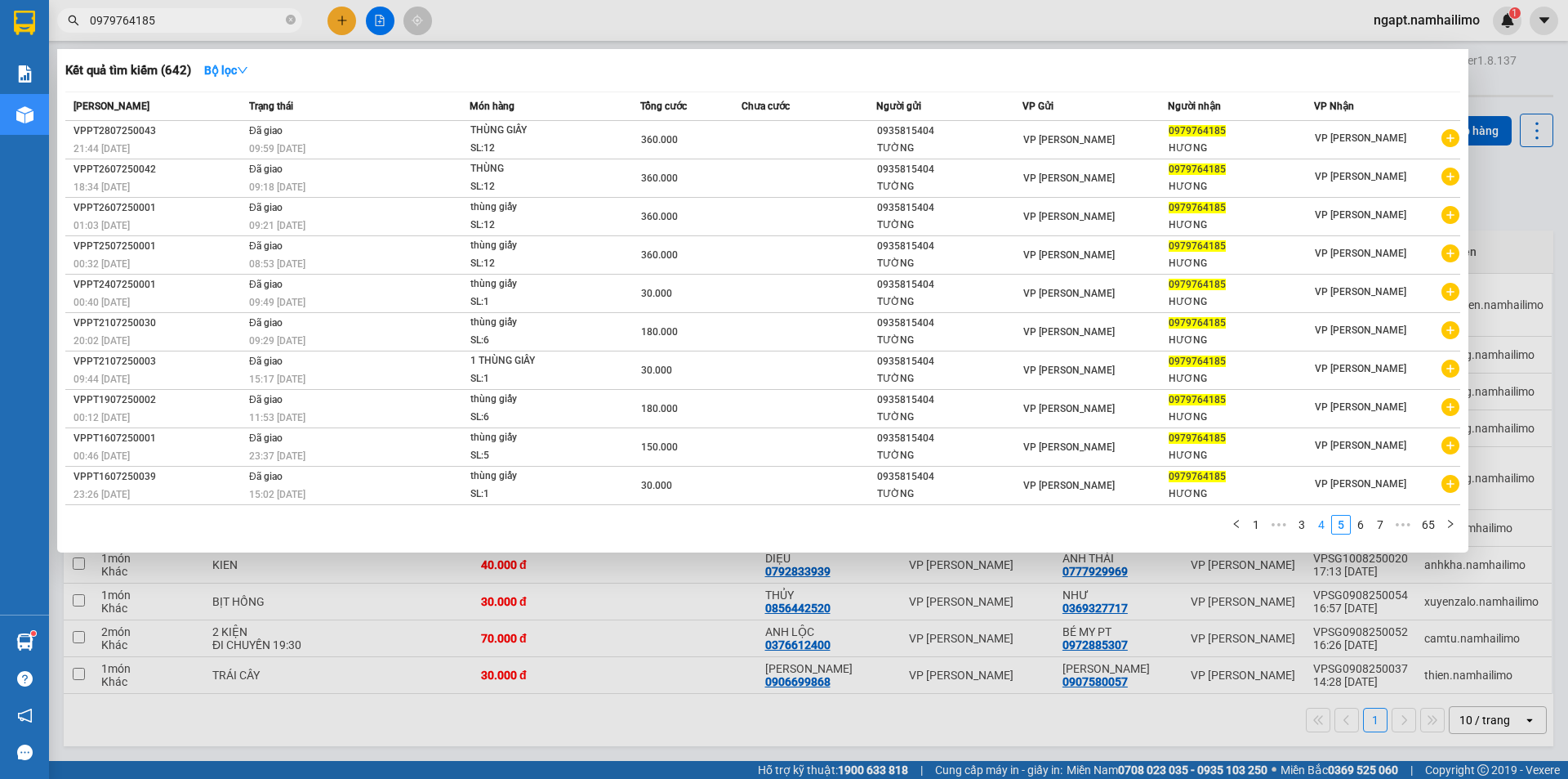
click at [1320, 525] on link "4" at bounding box center [1321, 524] width 18 height 18
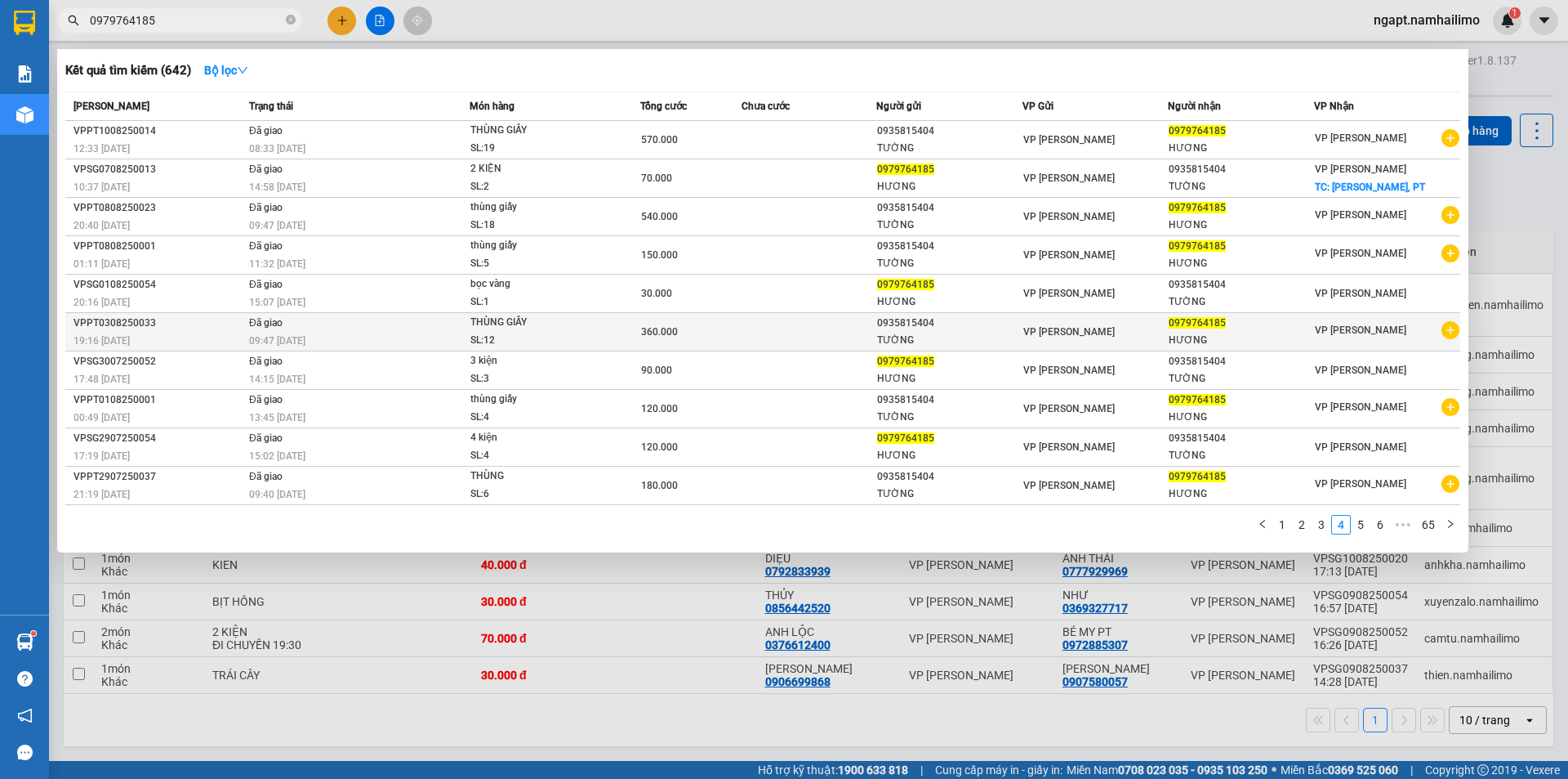
click at [802, 342] on td at bounding box center [809, 332] width 135 height 39
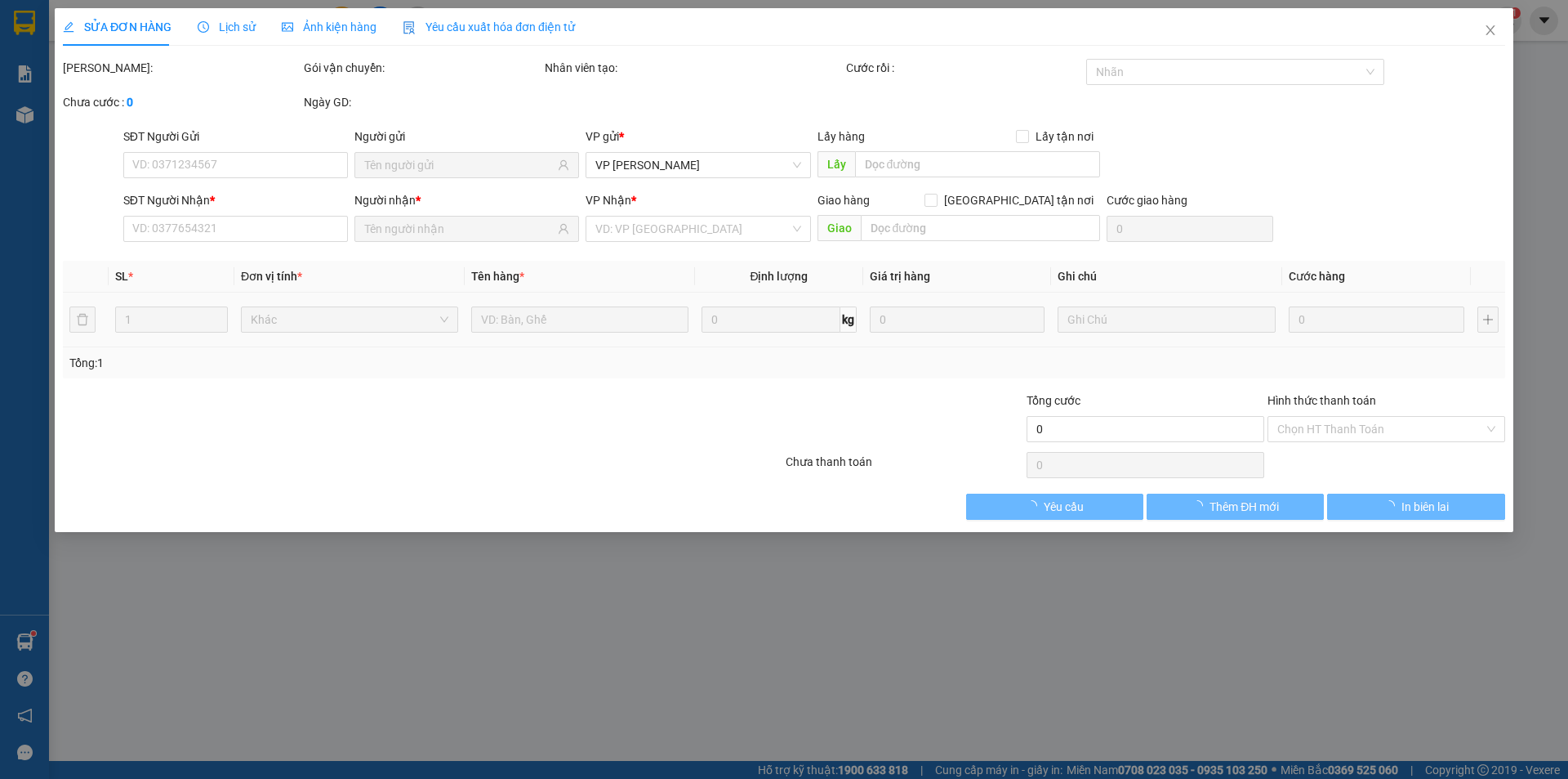
type input "0935815404"
type input "0979764185"
type input "360.000"
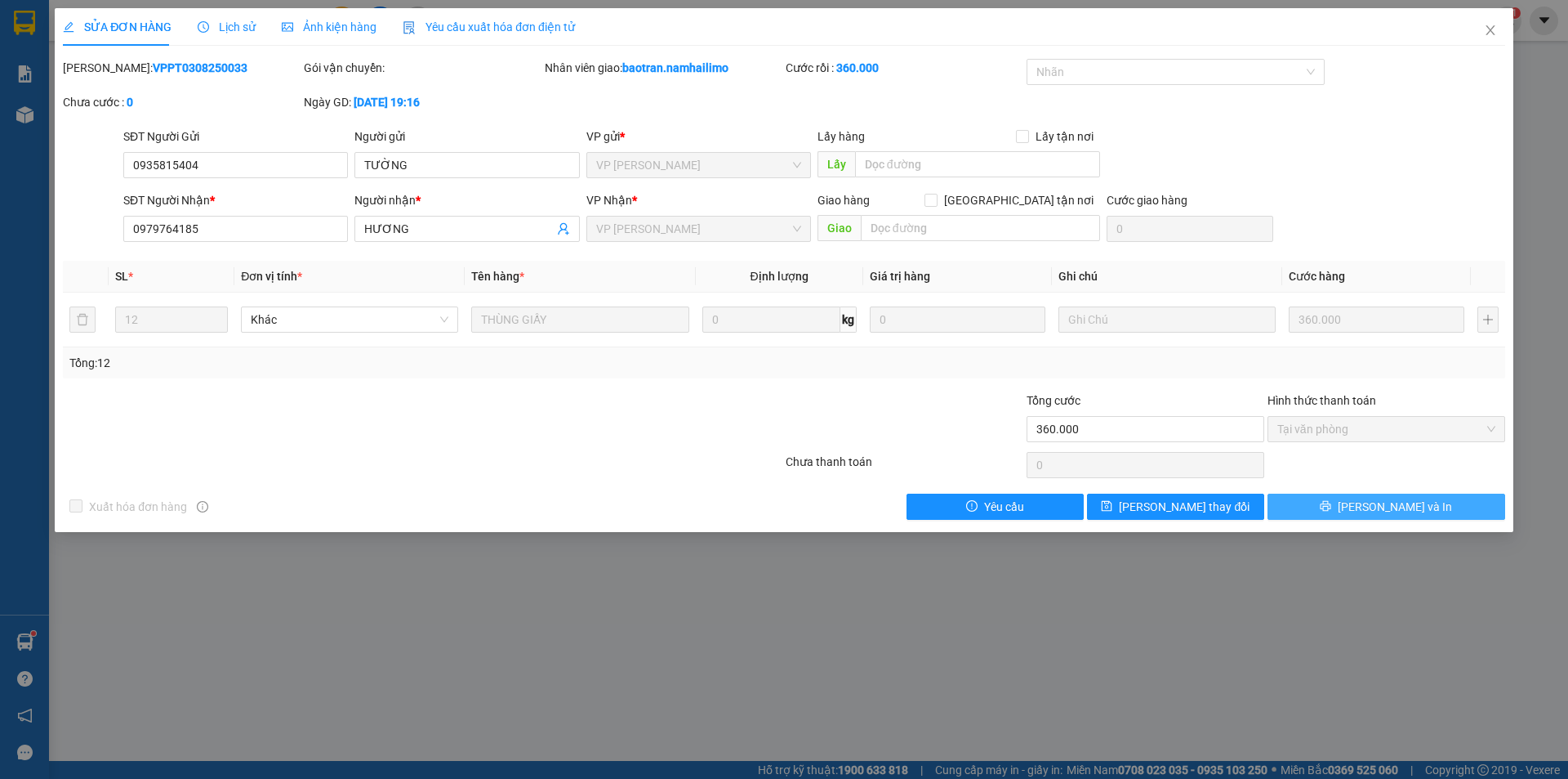
click at [1342, 502] on button "[PERSON_NAME] và In" at bounding box center [1387, 507] width 238 height 26
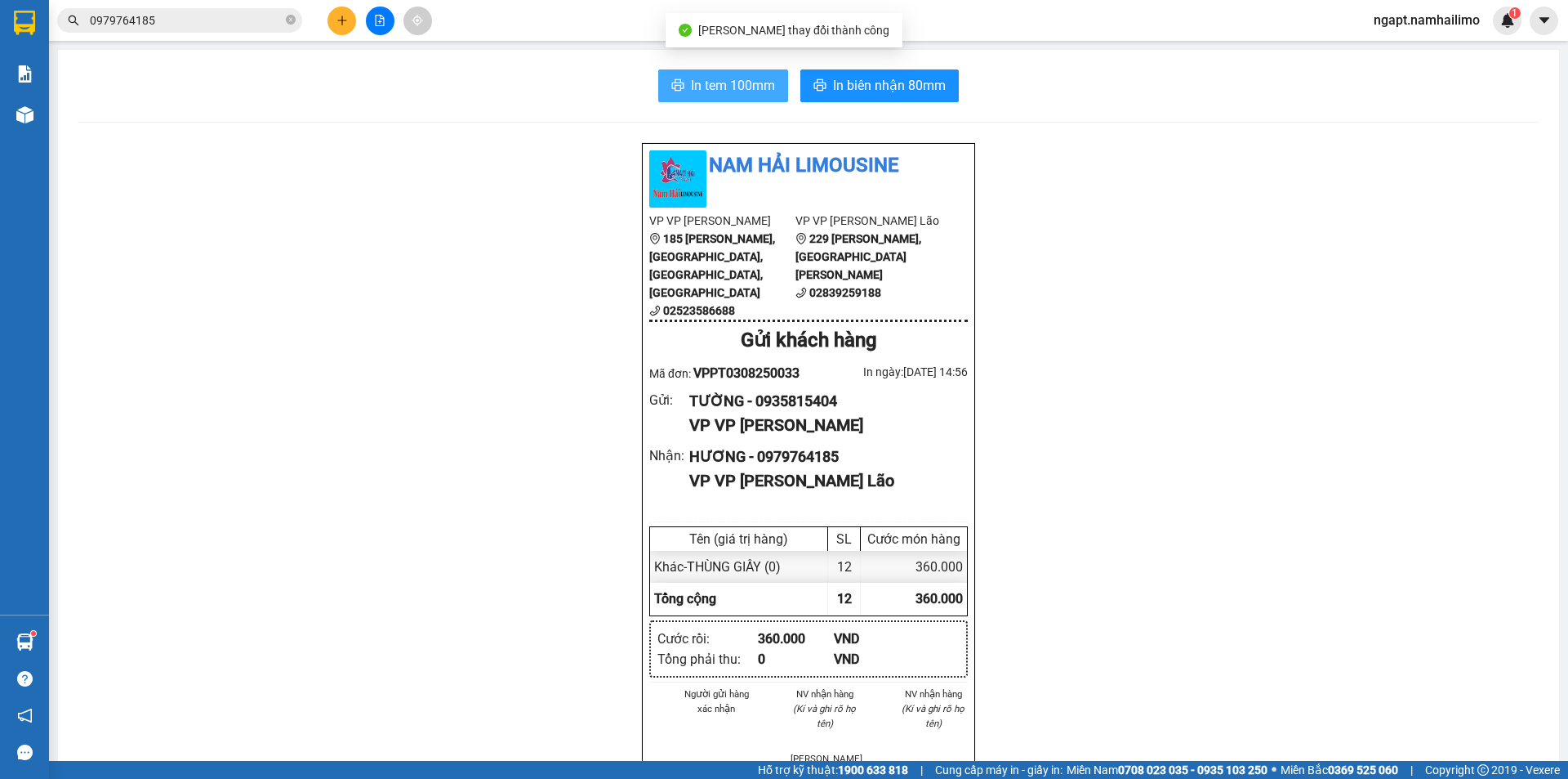
click at [726, 93] on span "In tem 100mm" at bounding box center [733, 85] width 85 height 20
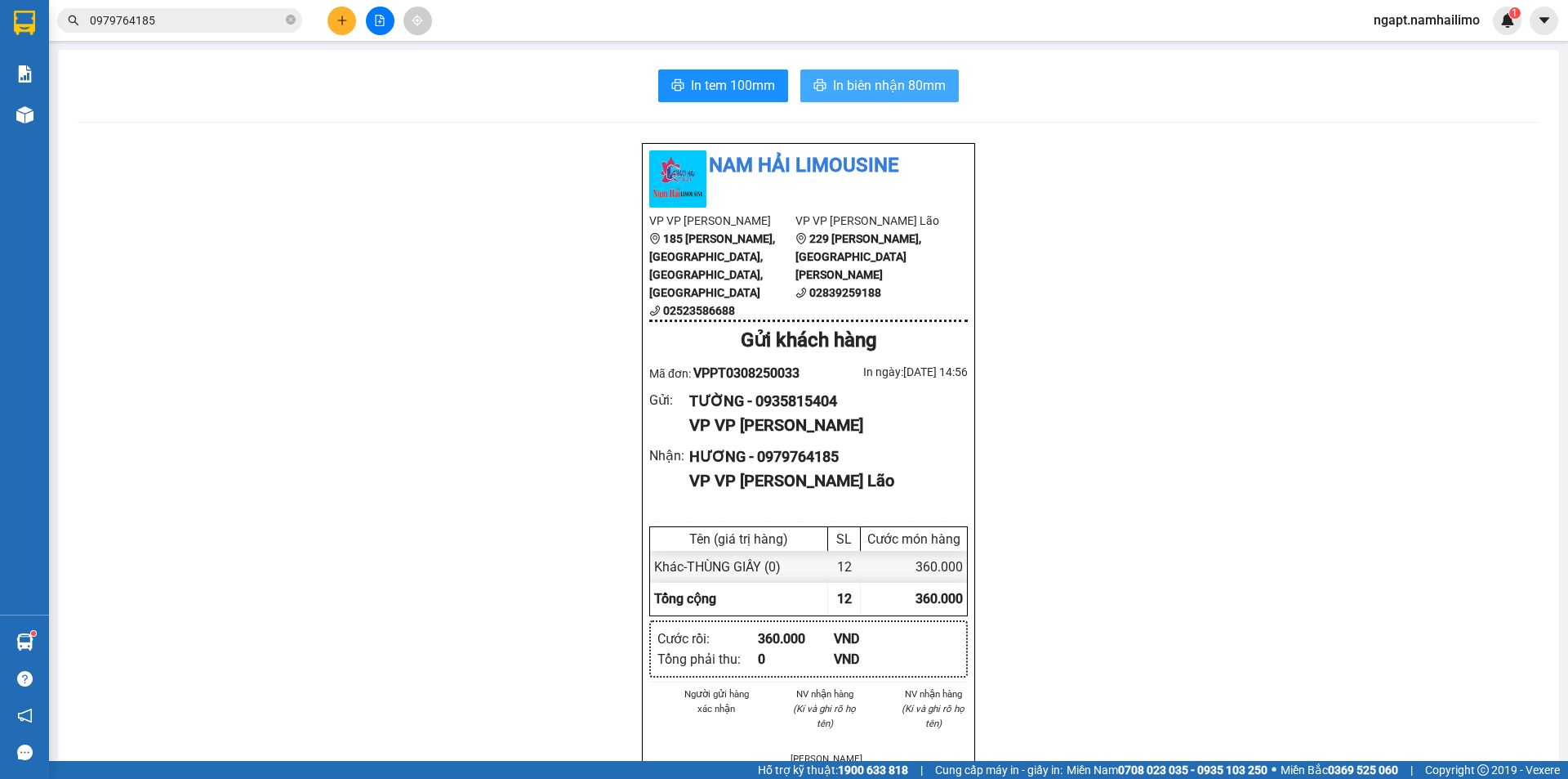
click at [852, 89] on span "In biên nhận 80mm" at bounding box center [890, 85] width 113 height 20
